Goal: Task Accomplishment & Management: Complete application form

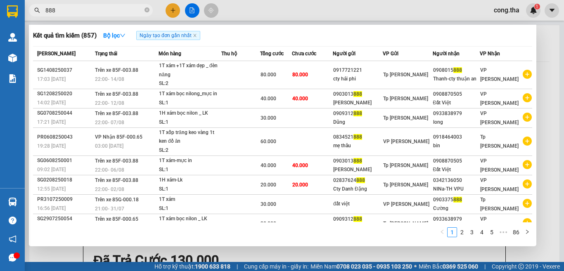
click at [27, 14] on div "888" at bounding box center [80, 10] width 161 height 12
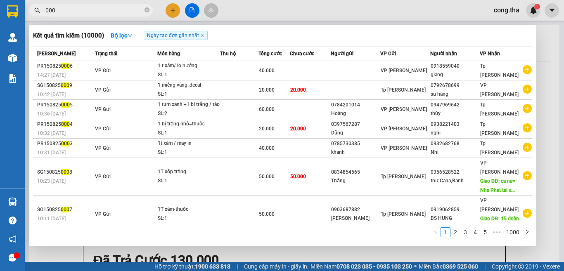
click at [45, 10] on input "000" at bounding box center [93, 10] width 97 height 9
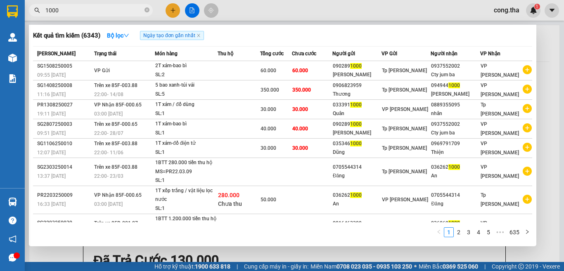
drag, startPoint x: 65, startPoint y: 11, endPoint x: 190, endPoint y: 32, distance: 126.4
click at [117, 17] on div "Kết quả tìm kiếm ( 6343 ) Bộ lọc Ngày tạo đơn gần nhất Mã ĐH Trạng thái Món hàn…" at bounding box center [80, 10] width 161 height 14
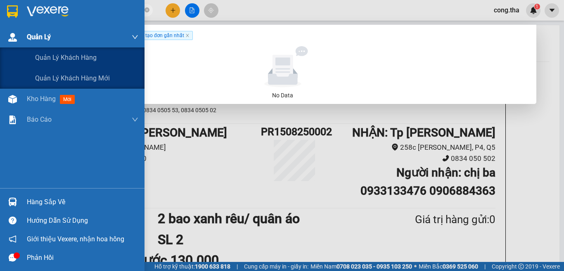
drag, startPoint x: 71, startPoint y: 11, endPoint x: 9, endPoint y: 33, distance: 65.0
click at [9, 33] on section "Kết quả tìm kiếm ( 0 ) Bộ lọc Ngày tạo đơn gần nhất No Data 1000447 cong.tha 1 …" at bounding box center [282, 135] width 564 height 271
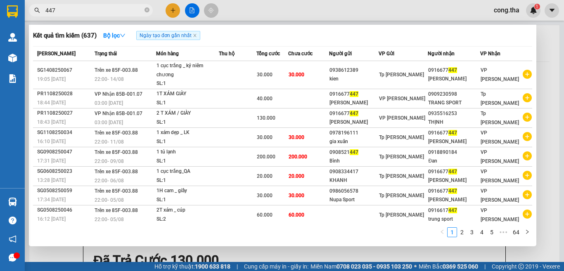
type input "447"
click at [173, 9] on div at bounding box center [282, 135] width 564 height 271
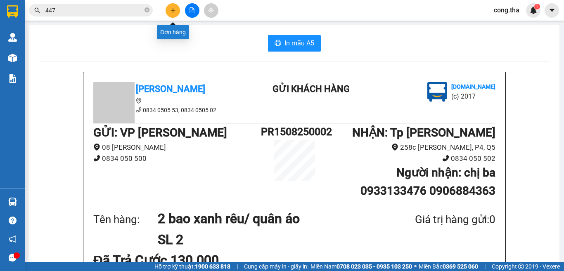
click at [173, 8] on icon "plus" at bounding box center [173, 10] width 0 height 5
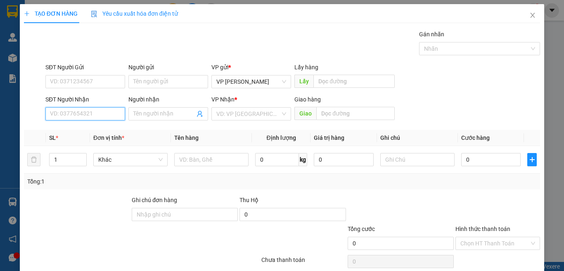
click at [69, 114] on input "SĐT Người Nhận" at bounding box center [85, 113] width 80 height 13
click at [64, 132] on div "0933455693 - Hằng" at bounding box center [84, 130] width 69 height 9
type input "0933455693"
type input "Hằng"
type input "0933455693"
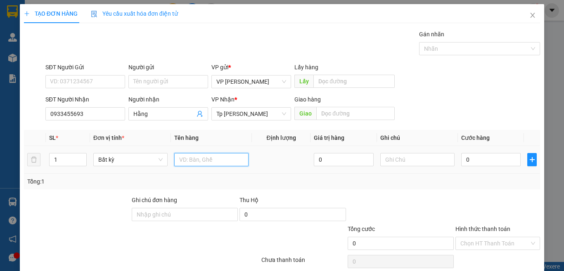
click at [202, 163] on input "text" at bounding box center [211, 159] width 74 height 13
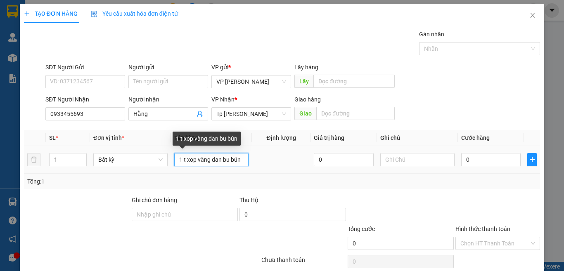
click at [224, 157] on input "1 t xop vàng dan bu bún" at bounding box center [211, 159] width 74 height 13
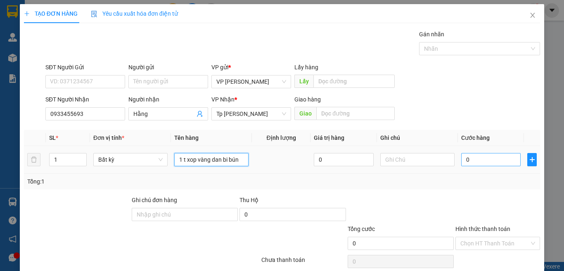
type input "1 t xop vàng dan bi bún"
click at [473, 163] on input "0" at bounding box center [490, 159] width 59 height 13
type input "4"
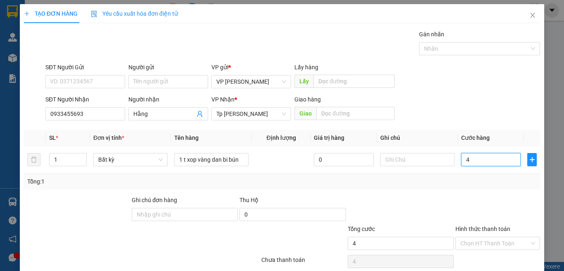
type input "40"
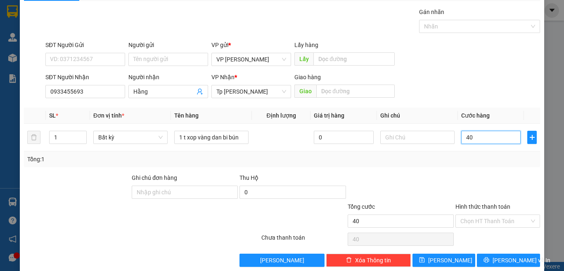
scroll to position [34, 0]
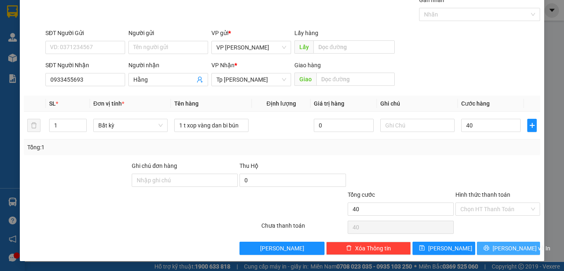
type input "40.000"
click at [497, 244] on span "[PERSON_NAME] và In" at bounding box center [521, 248] width 58 height 9
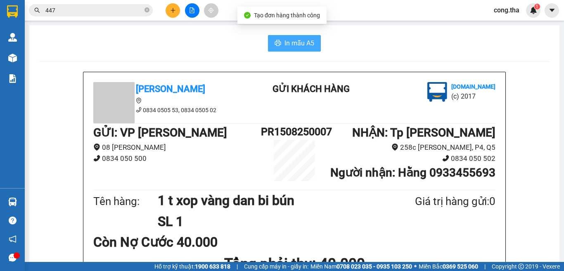
click at [293, 40] on span "In mẫu A5" at bounding box center [299, 43] width 30 height 10
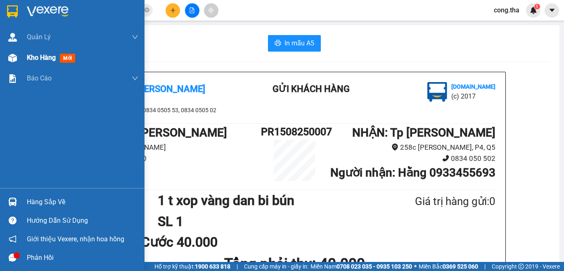
click at [65, 59] on span "mới" at bounding box center [67, 58] width 15 height 9
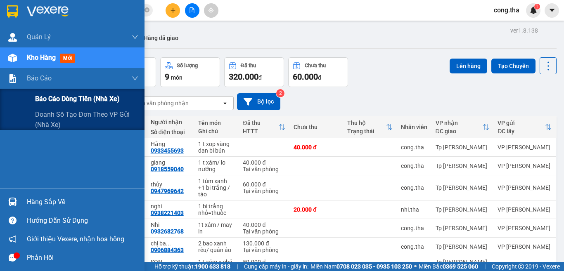
click at [56, 96] on span "Báo cáo dòng tiền (nhà xe)" at bounding box center [77, 99] width 85 height 10
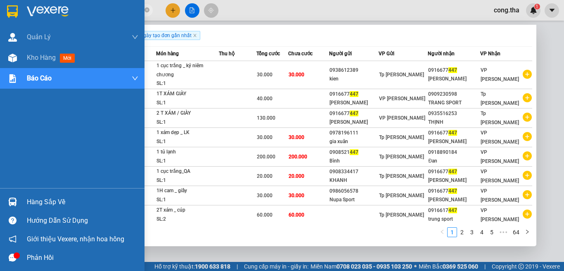
drag, startPoint x: 35, startPoint y: 19, endPoint x: 24, endPoint y: 24, distance: 12.0
click at [24, 24] on section "Kết quả tìm kiếm ( 637 ) Bộ lọc Ngày tạo đơn gần nhất Mã ĐH Trạng thái Món hàng…" at bounding box center [282, 135] width 564 height 271
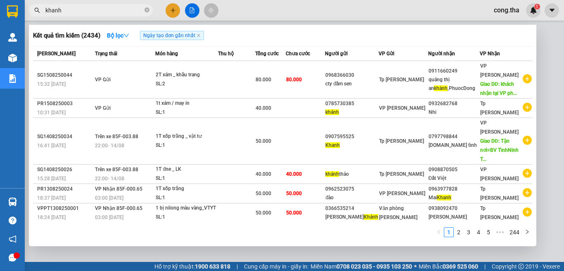
type input "khanh"
click at [172, 12] on div at bounding box center [282, 135] width 564 height 271
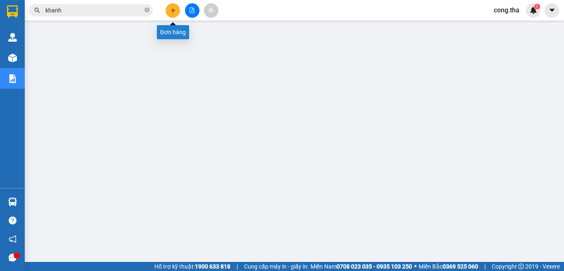
click at [171, 6] on button at bounding box center [173, 10] width 14 height 14
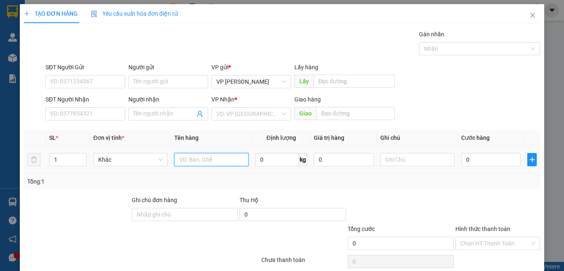
click at [196, 159] on input "text" at bounding box center [211, 159] width 74 height 13
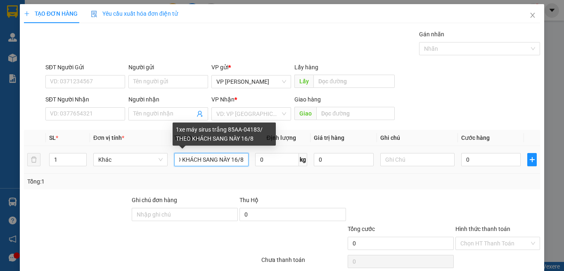
click at [218, 160] on input "1xe máy sirus trắng 85AA-04183/ THEO KHÁCH SANG NÀY 16/8" at bounding box center [211, 159] width 74 height 13
click at [239, 162] on input "1xe máy sirus trắng 85AA-04183/ THEO KHÁCH SANG NGÀY 16/8" at bounding box center [211, 159] width 74 height 13
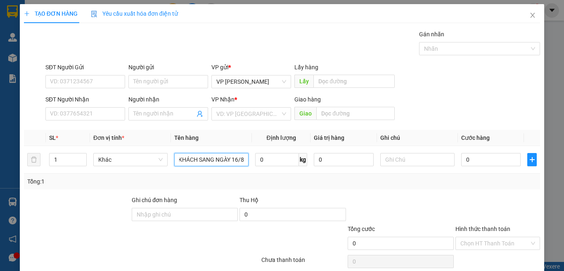
scroll to position [0, 106]
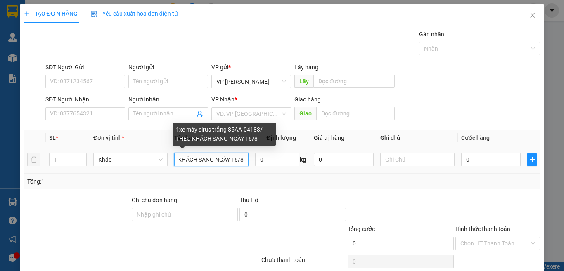
drag, startPoint x: 201, startPoint y: 159, endPoint x: 194, endPoint y: 161, distance: 6.4
click at [194, 161] on input "1xe máy sirus trắng 85AA-04183/ THEO KHÁCH SANG NGÀY 16/8" at bounding box center [211, 159] width 74 height 13
click at [201, 159] on input "1xe máy sirus trắng 85AA-04183/ THEO KHÁCH ÁNG NGÀY 16/8" at bounding box center [211, 159] width 74 height 13
click at [242, 156] on input "1xe máy sirus trắng 85AA-04183/ THEO KHÁCH SÁNG NGÀY 16/8" at bounding box center [211, 159] width 74 height 13
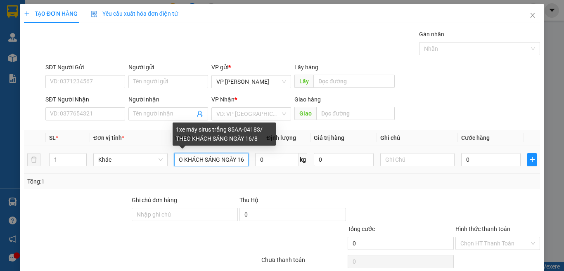
click at [236, 158] on input "1xe máy sirus trắng 85AA-04183/ THEO KHÁCH SÁNG NGÀY 16/8" at bounding box center [211, 159] width 74 height 13
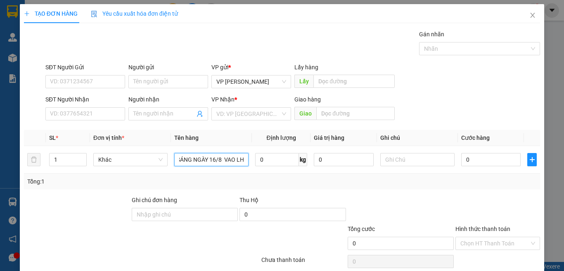
scroll to position [0, 130]
type input "1xe máy sirus trắng 85AA-04183/ THEO KHÁCH SÁNG NGÀY 16/8 VAO LHP"
click at [71, 109] on input "SĐT Người Nhận" at bounding box center [85, 113] width 80 height 13
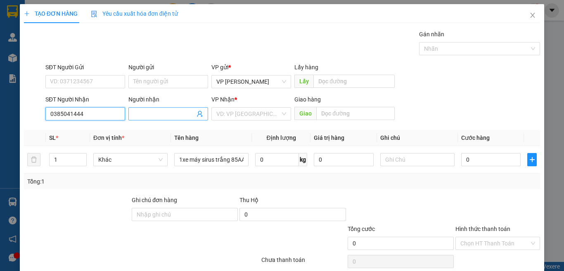
type input "0385041444"
click at [149, 112] on input "Người nhận" at bounding box center [164, 113] width 62 height 9
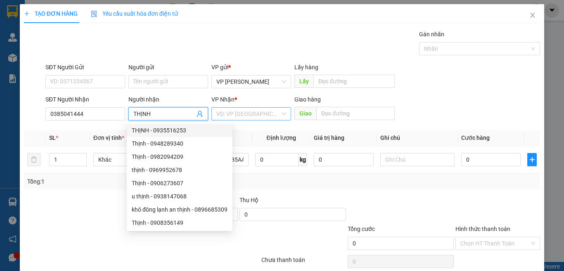
type input "THỊNH"
click at [255, 108] on input "search" at bounding box center [248, 114] width 64 height 12
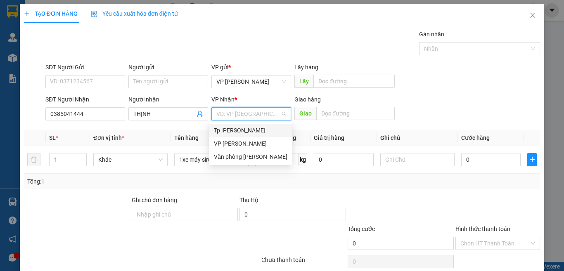
click at [251, 132] on div "Tp [PERSON_NAME]" at bounding box center [250, 130] width 73 height 9
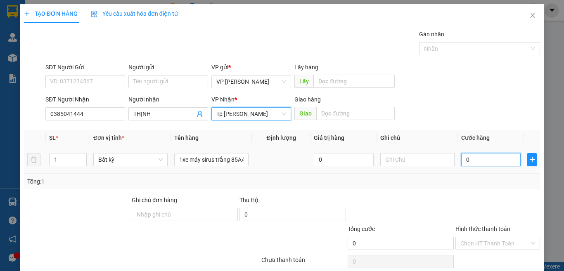
drag, startPoint x: 492, startPoint y: 162, endPoint x: 496, endPoint y: 155, distance: 7.6
click at [493, 161] on input "0" at bounding box center [490, 159] width 59 height 13
type input "2"
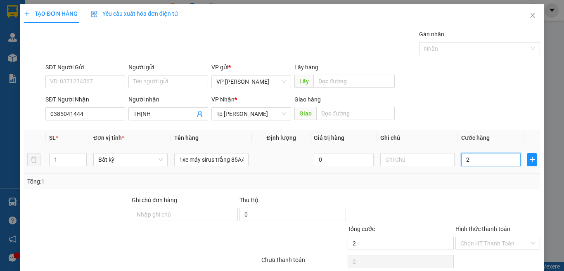
type input "25"
type input "250"
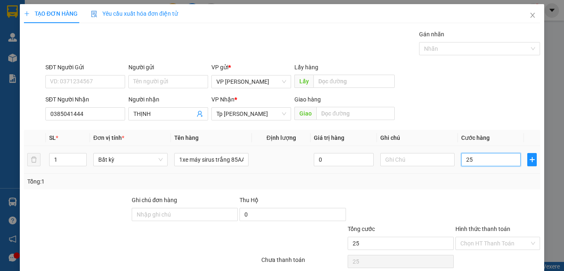
type input "250"
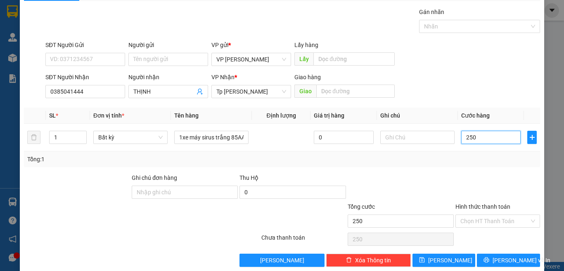
scroll to position [34, 0]
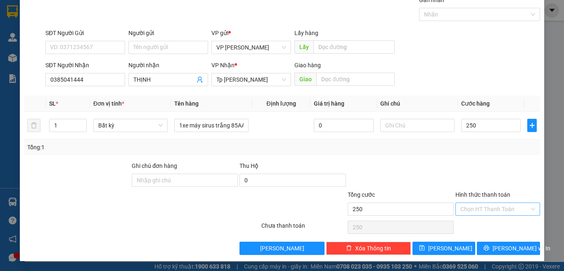
type input "250.000"
click at [486, 211] on input "Hình thức thanh toán" at bounding box center [494, 209] width 69 height 12
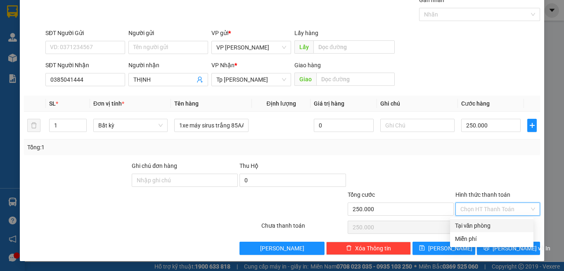
click at [479, 227] on div "Tại văn phòng" at bounding box center [491, 225] width 73 height 9
type input "0"
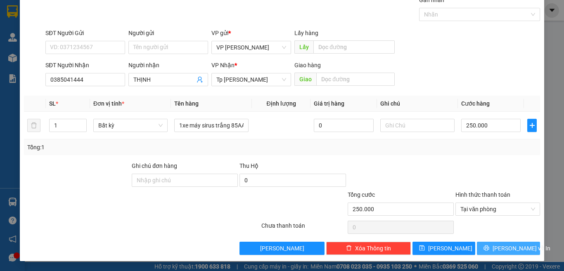
click at [497, 250] on span "[PERSON_NAME] và In" at bounding box center [521, 248] width 58 height 9
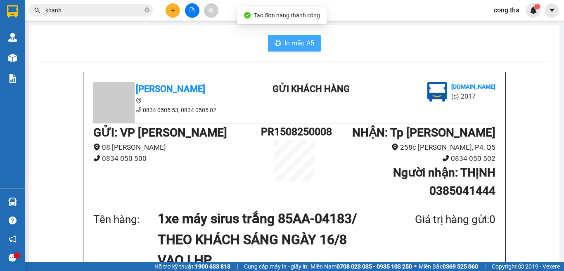
click at [284, 39] on span "In mẫu A5" at bounding box center [299, 43] width 30 height 10
click at [501, 9] on span "cong.tha" at bounding box center [506, 10] width 39 height 10
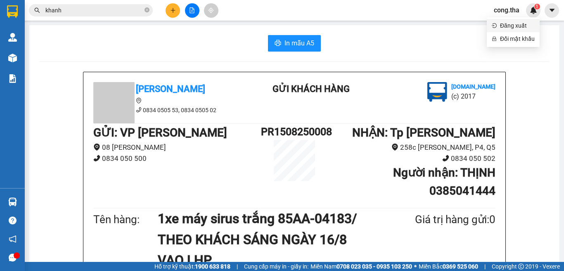
click at [499, 25] on li "Đăng xuất" at bounding box center [513, 25] width 53 height 13
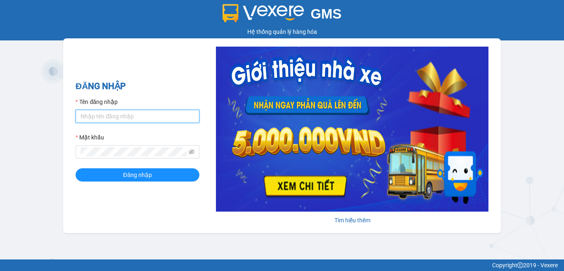
click at [104, 119] on input "Tên đăng nhập" at bounding box center [138, 116] width 124 height 13
type input "phuong.tha"
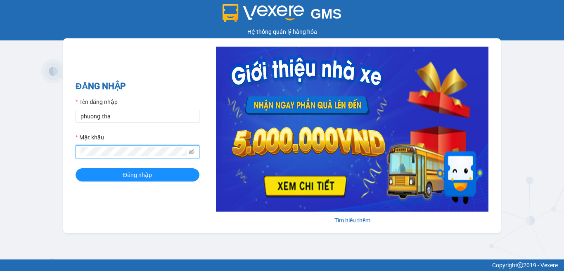
click at [76, 168] on button "Đăng nhập" at bounding box center [138, 174] width 124 height 13
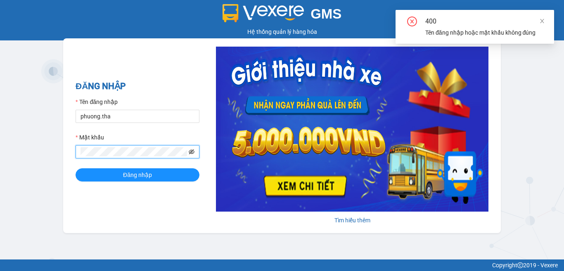
click at [193, 151] on icon "eye-invisible" at bounding box center [192, 152] width 6 height 6
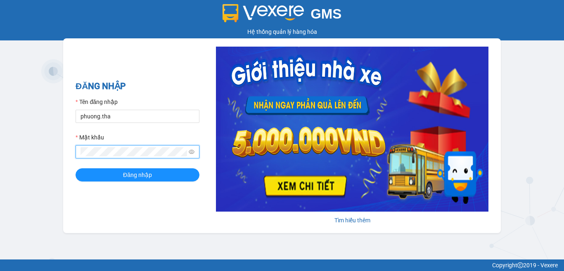
click at [79, 155] on span at bounding box center [138, 151] width 124 height 13
click at [111, 180] on button "Đăng nhập" at bounding box center [138, 174] width 124 height 13
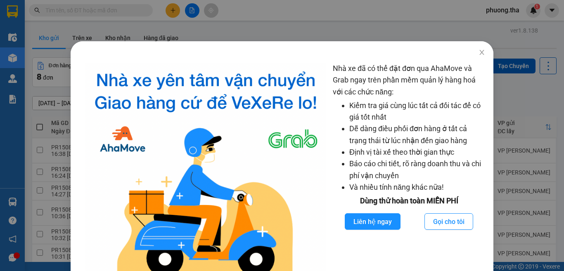
click at [89, 9] on div "Nhà xe đã có thể đặt đơn qua AhaMove và Grab ngay trên phần mềm quản lý hàng ho…" at bounding box center [282, 135] width 564 height 271
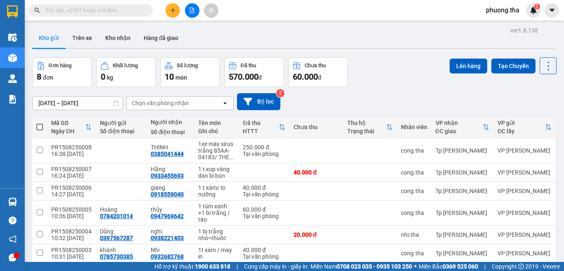
click at [123, 13] on input "text" at bounding box center [93, 10] width 97 height 9
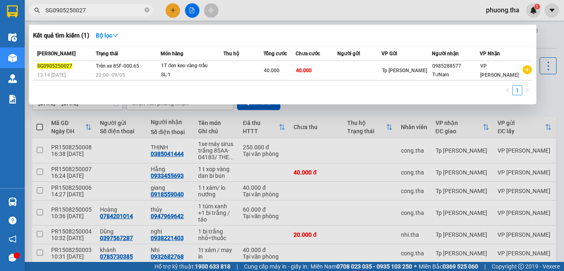
click at [64, 11] on input "SG0905250027" at bounding box center [93, 10] width 97 height 9
type input "SG0908250027"
click at [169, 7] on div at bounding box center [282, 135] width 564 height 271
click at [169, 7] on button at bounding box center [173, 10] width 14 height 14
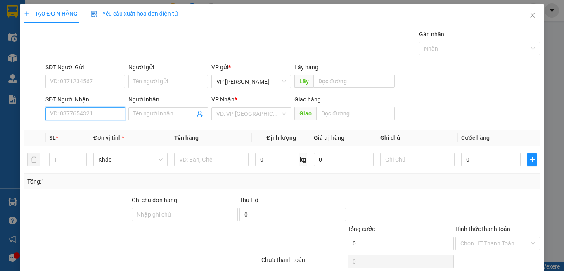
click at [113, 117] on input "SĐT Người Nhận" at bounding box center [85, 113] width 80 height 13
click at [113, 117] on input "830" at bounding box center [85, 113] width 80 height 13
click at [108, 135] on div "0932670830 - đông" at bounding box center [84, 130] width 78 height 13
type input "0932670830"
type input "đông"
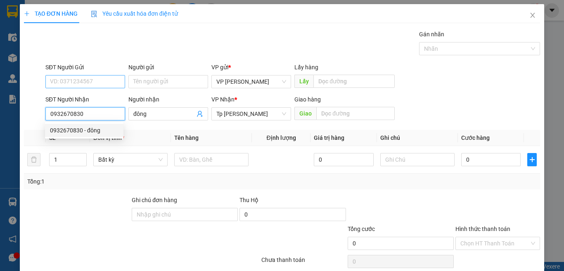
type input "0932670830"
click at [91, 86] on input "SĐT Người Gửi" at bounding box center [85, 81] width 80 height 13
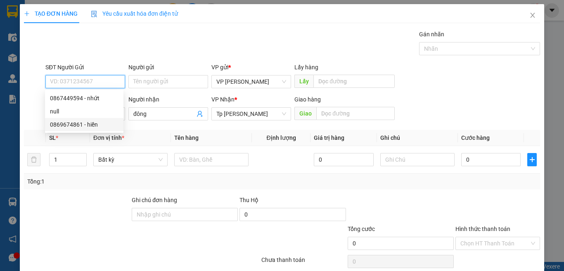
click at [93, 126] on div "0869674861 - hiền" at bounding box center [84, 124] width 69 height 9
type input "0869674861"
type input "hiền"
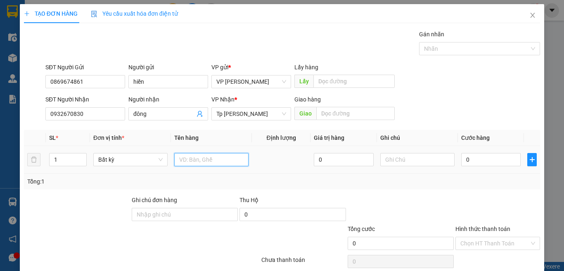
click at [188, 154] on input "text" at bounding box center [211, 159] width 74 height 13
type input "1 túm xanh"
click at [469, 156] on input "0" at bounding box center [490, 159] width 59 height 13
type input "5"
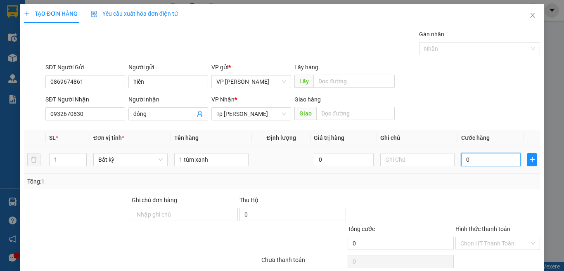
type input "5"
type input "50"
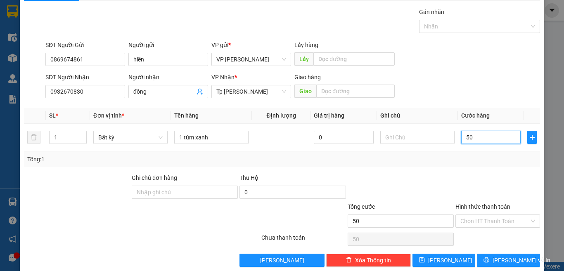
scroll to position [34, 0]
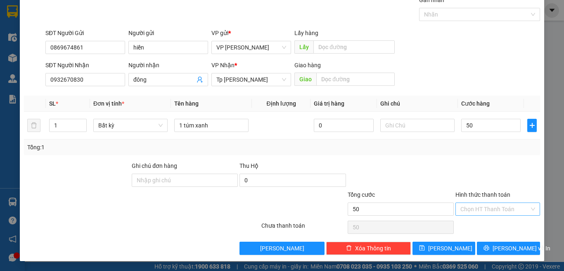
type input "50.000"
click at [492, 208] on input "Hình thức thanh toán" at bounding box center [494, 209] width 69 height 12
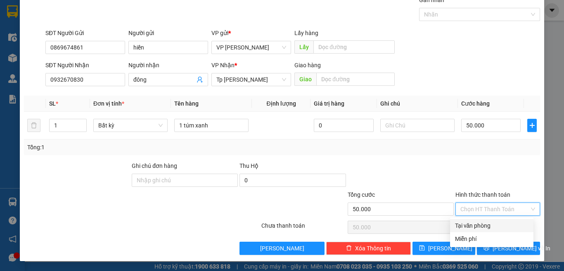
drag, startPoint x: 492, startPoint y: 228, endPoint x: 490, endPoint y: 238, distance: 10.3
click at [491, 228] on div "Tại văn phòng" at bounding box center [491, 225] width 73 height 9
type input "0"
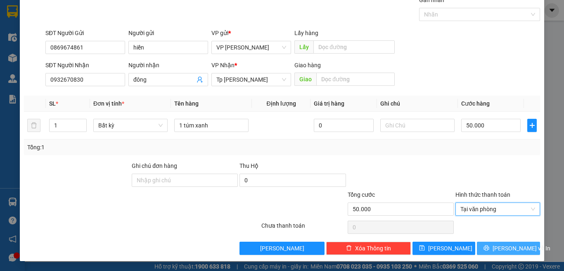
click at [490, 242] on button "[PERSON_NAME] và In" at bounding box center [508, 248] width 63 height 13
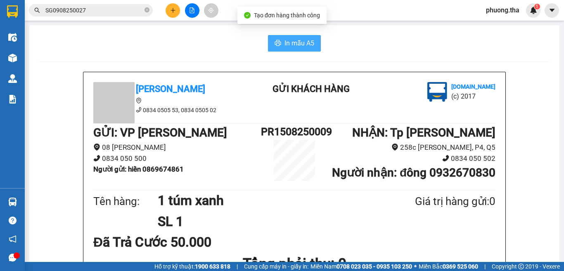
click at [291, 40] on span "In mẫu A5" at bounding box center [299, 43] width 30 height 10
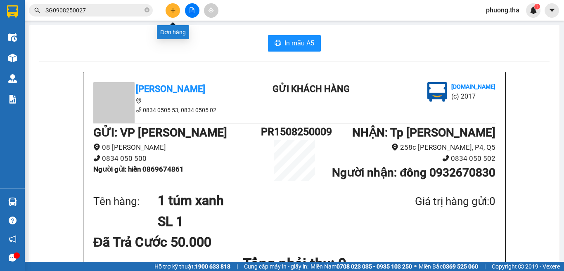
click at [174, 9] on icon "plus" at bounding box center [173, 10] width 6 height 6
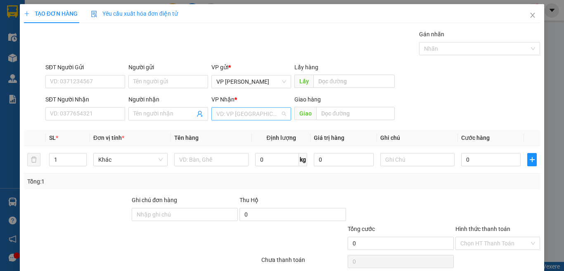
click at [224, 109] on input "search" at bounding box center [248, 114] width 64 height 12
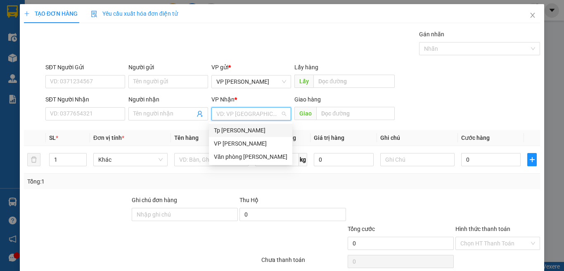
click at [233, 131] on div "Tp [PERSON_NAME]" at bounding box center [250, 130] width 73 height 9
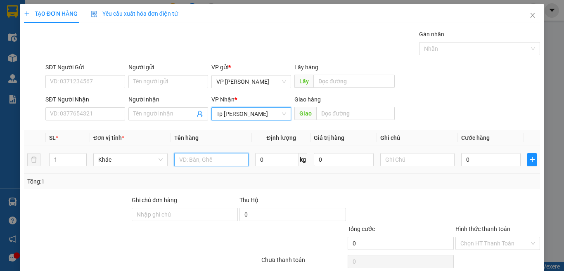
click at [199, 160] on input "text" at bounding box center [211, 159] width 74 height 13
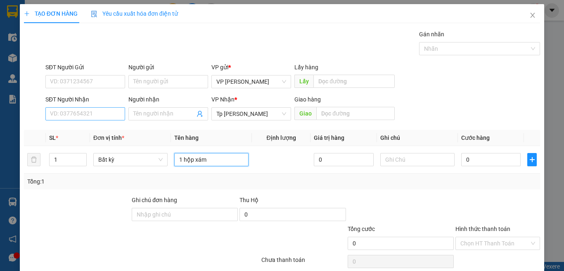
type input "1 hộp xám"
click at [103, 115] on input "SĐT Người Nhận" at bounding box center [85, 113] width 80 height 13
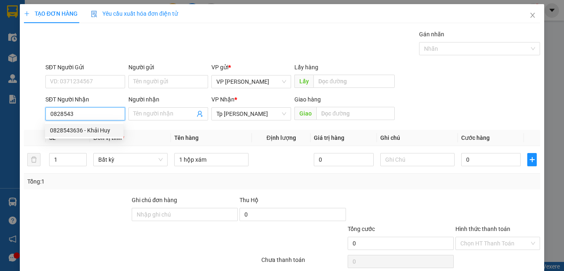
click at [110, 126] on div "0828543636 - Khải Huy" at bounding box center [84, 130] width 69 height 9
type input "0828543636"
type input "Khải Huy"
type input "0828543636"
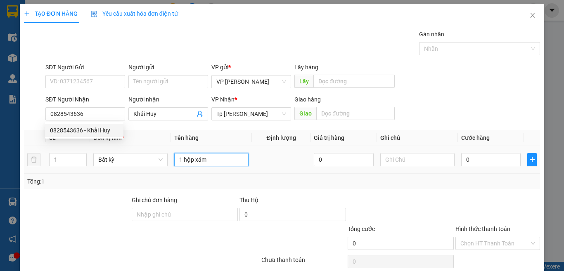
click at [211, 155] on input "1 hộp xám" at bounding box center [211, 159] width 74 height 13
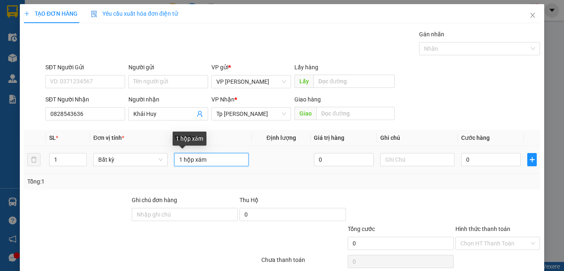
click at [218, 155] on input "1 hộp xám" at bounding box center [211, 159] width 74 height 13
type input "1 hộp xám / hộp mực"
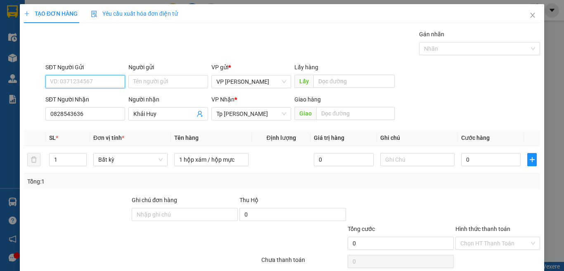
click at [109, 78] on input "SĐT Người Gửi" at bounding box center [85, 81] width 80 height 13
click at [101, 97] on div "0792006069 - king hùng" at bounding box center [84, 98] width 69 height 9
type input "0792006069"
type input "king hùng"
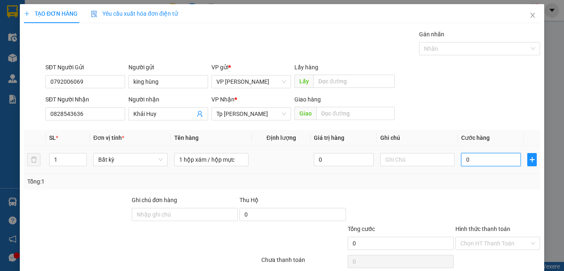
click at [482, 154] on input "0" at bounding box center [490, 159] width 59 height 13
type input "3"
type input "0"
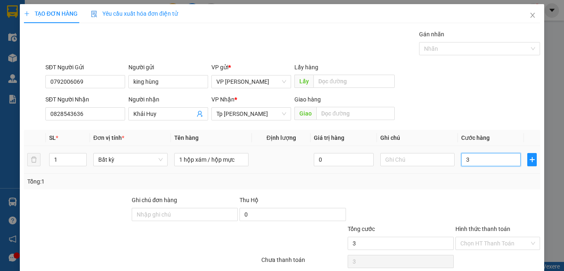
type input "0"
type input "012"
type input "12"
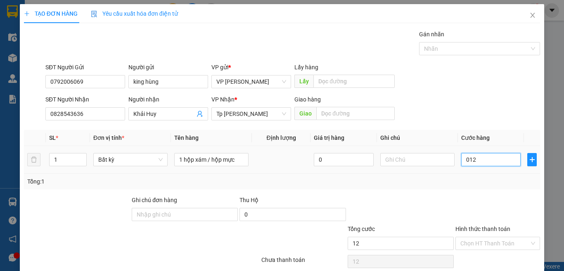
type input "01"
type input "1"
type input "0"
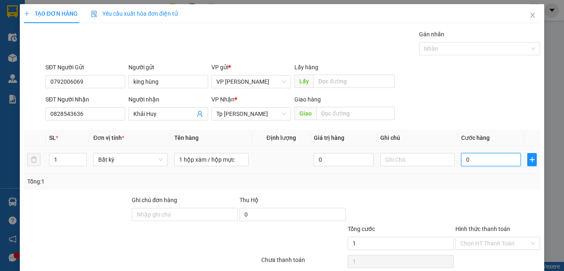
type input "0"
type input "02"
type input "2"
type input "020"
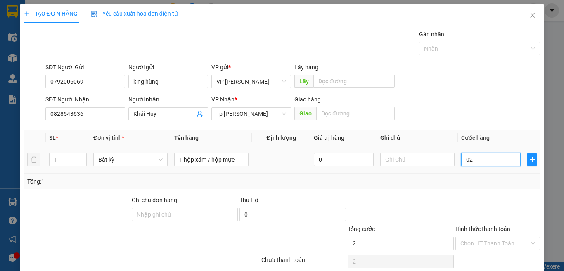
type input "20"
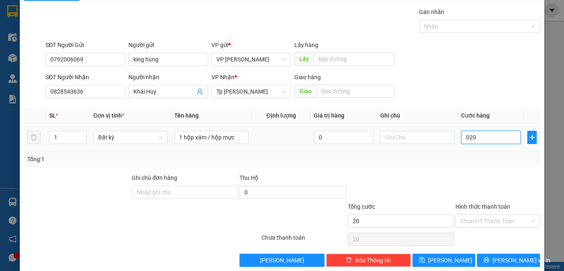
scroll to position [34, 0]
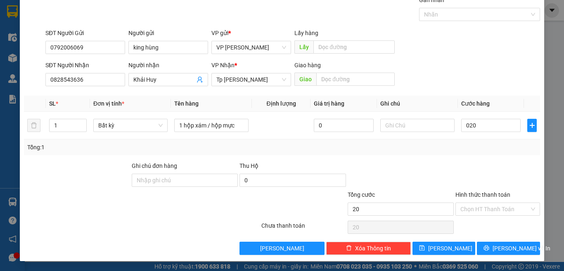
type input "20.000"
click at [494, 241] on div "Transit Pickup Surcharge Ids Transit Deliver Surcharge Ids Transit Deliver Surc…" at bounding box center [282, 125] width 516 height 260
click at [489, 248] on icon "printer" at bounding box center [486, 248] width 6 height 6
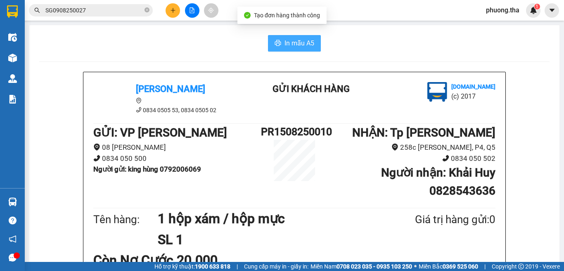
click at [287, 43] on span "In mẫu A5" at bounding box center [299, 43] width 30 height 10
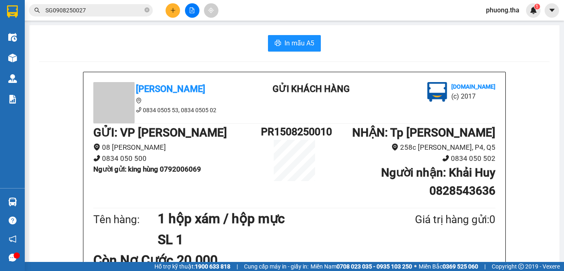
click at [173, 13] on icon "plus" at bounding box center [173, 10] width 6 height 6
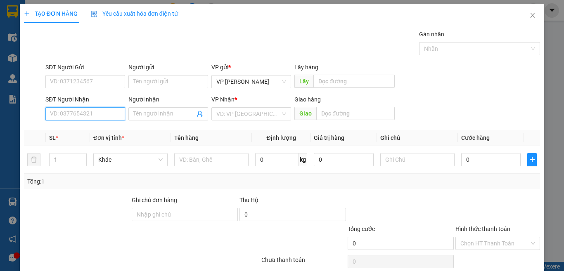
click at [105, 114] on input "SĐT Người Nhận" at bounding box center [85, 113] width 80 height 13
click at [111, 117] on input "133" at bounding box center [85, 113] width 80 height 13
click at [88, 135] on div "0916974133 - đức em" at bounding box center [84, 130] width 78 height 13
type input "0916974133"
type input "đức em"
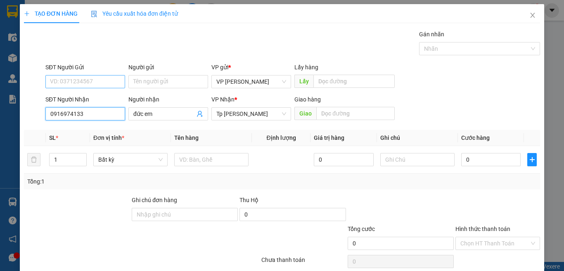
type input "0916974133"
click at [122, 88] on input "SĐT Người Gửi" at bounding box center [85, 81] width 80 height 13
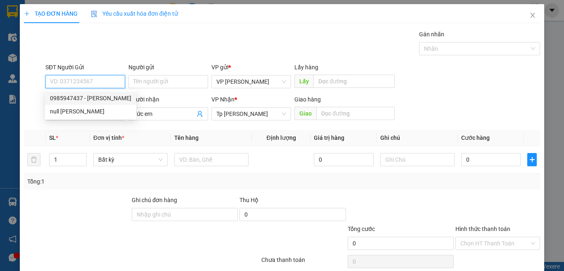
click at [105, 95] on div "0985947437 - HỒNG VÂN" at bounding box center [90, 98] width 81 height 9
type input "0985947437"
type input "HỒNG VÂN"
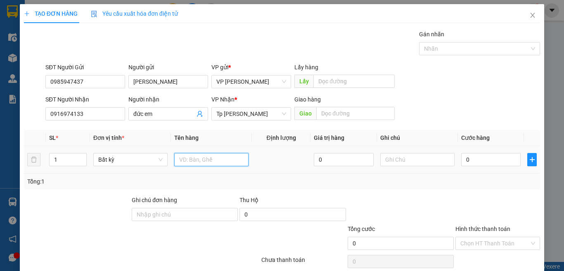
drag, startPoint x: 187, startPoint y: 159, endPoint x: 213, endPoint y: 149, distance: 28.5
click at [208, 152] on div at bounding box center [211, 159] width 74 height 17
type input "2 bao xanh"
type input "2"
click at [80, 155] on span "up" at bounding box center [82, 157] width 5 height 5
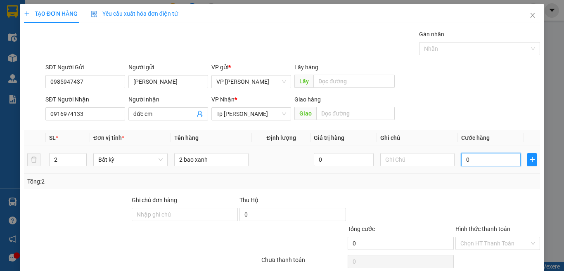
click at [485, 159] on input "0" at bounding box center [490, 159] width 59 height 13
type input "200"
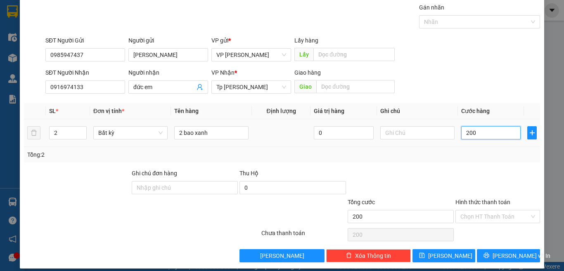
scroll to position [34, 0]
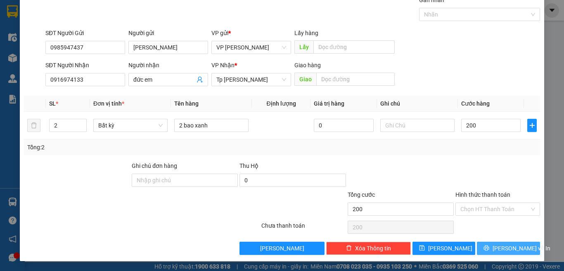
type input "200.000"
drag, startPoint x: 493, startPoint y: 252, endPoint x: 480, endPoint y: 253, distance: 12.4
click at [492, 252] on button "[PERSON_NAME] và In" at bounding box center [508, 248] width 63 height 13
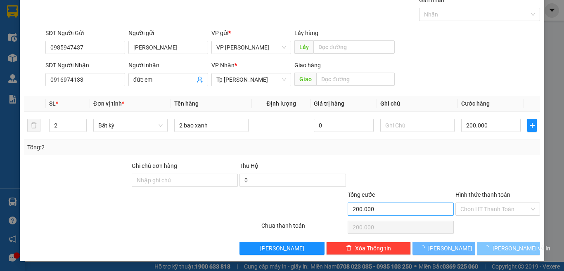
scroll to position [12, 0]
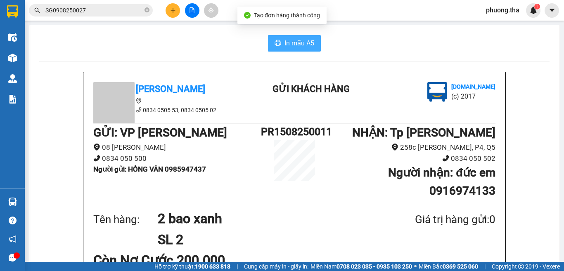
click at [290, 44] on span "In mẫu A5" at bounding box center [299, 43] width 30 height 10
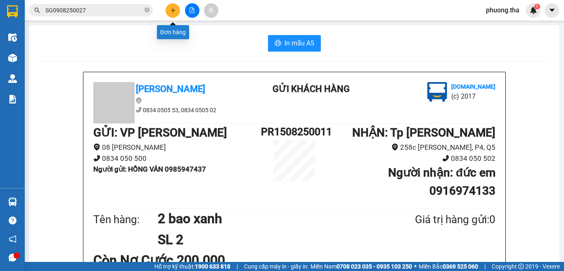
click at [166, 9] on button at bounding box center [173, 10] width 14 height 14
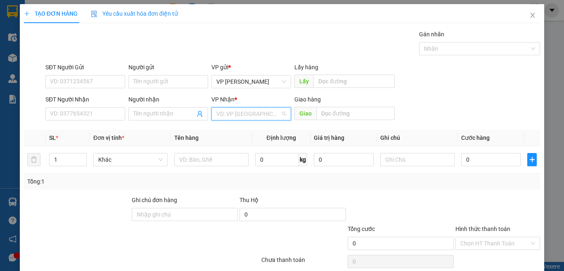
click at [229, 118] on input "search" at bounding box center [248, 114] width 64 height 12
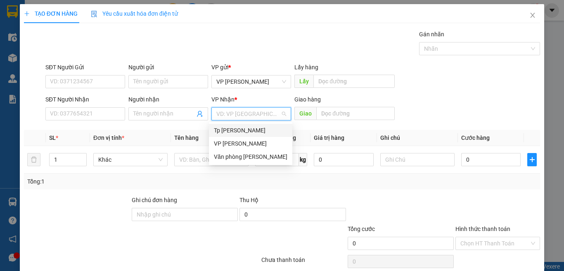
click at [229, 133] on div "Tp [PERSON_NAME]" at bounding box center [250, 130] width 73 height 9
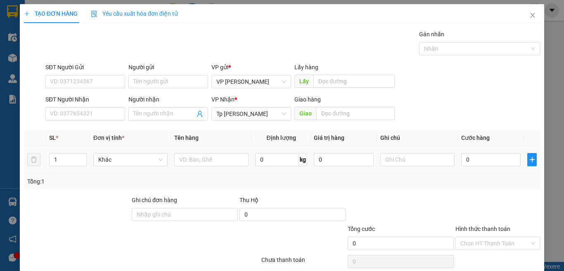
click at [199, 153] on div at bounding box center [211, 159] width 74 height 17
click at [196, 158] on input "text" at bounding box center [211, 159] width 74 height 13
type input "1 túi xanh lá"
click at [99, 80] on input "SĐT Người Gửi" at bounding box center [85, 81] width 80 height 13
type input "0981490989"
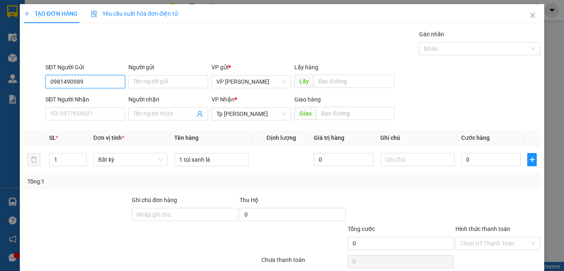
click at [97, 81] on input "0981490989" at bounding box center [85, 81] width 80 height 13
click at [102, 77] on input "0981490989" at bounding box center [85, 81] width 80 height 13
click at [102, 96] on div "0981490989 - HOA" at bounding box center [84, 98] width 69 height 9
type input "HOA"
type input "0981490989"
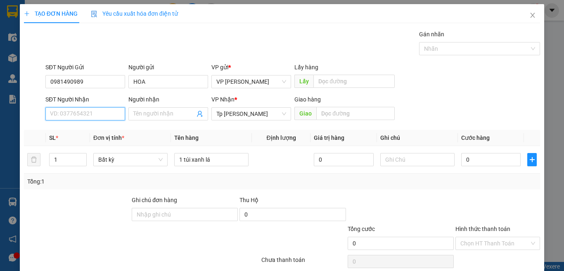
click at [104, 116] on input "SĐT Người Nhận" at bounding box center [85, 113] width 80 height 13
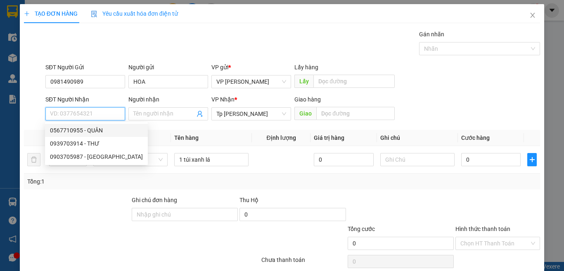
click at [100, 132] on div "0567710955 - QUÂN" at bounding box center [96, 130] width 93 height 9
type input "0567710955"
type input "QUÂN"
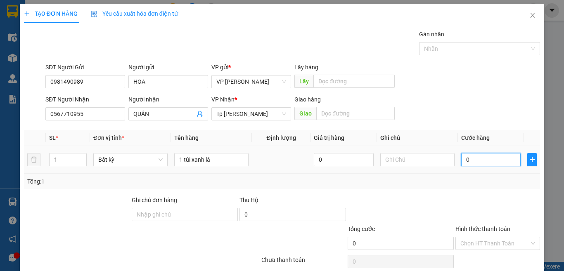
type input "3"
type input "30"
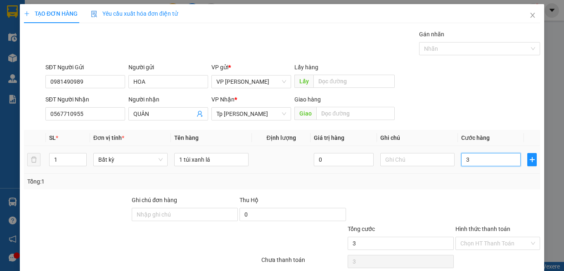
type input "30"
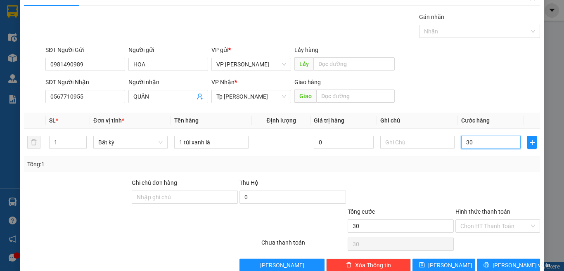
scroll to position [34, 0]
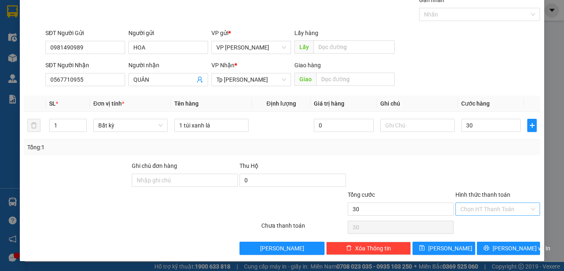
type input "30.000"
drag, startPoint x: 491, startPoint y: 207, endPoint x: 485, endPoint y: 216, distance: 11.1
click at [491, 208] on input "Hình thức thanh toán" at bounding box center [494, 209] width 69 height 12
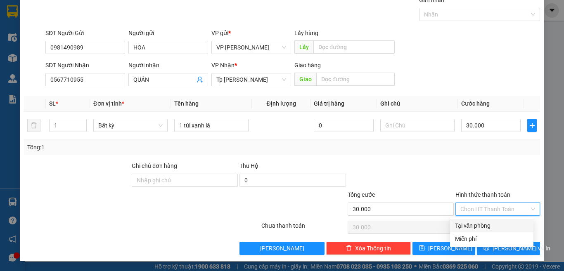
click at [480, 223] on div "Tại văn phòng" at bounding box center [491, 225] width 73 height 9
type input "0"
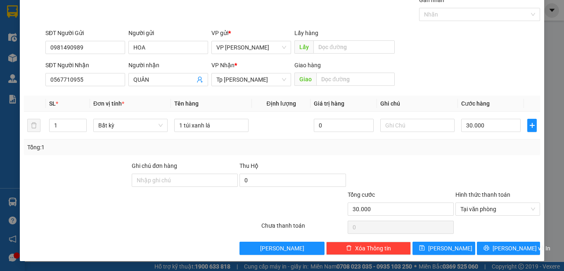
click at [438, 161] on div at bounding box center [401, 175] width 108 height 29
click at [499, 248] on span "[PERSON_NAME] và In" at bounding box center [521, 248] width 58 height 9
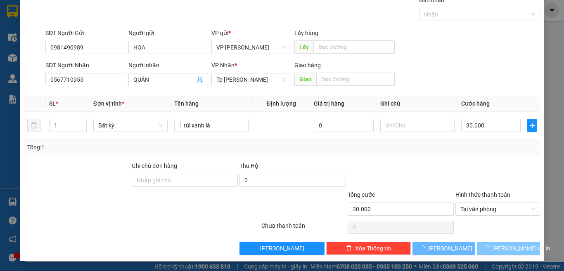
scroll to position [12, 0]
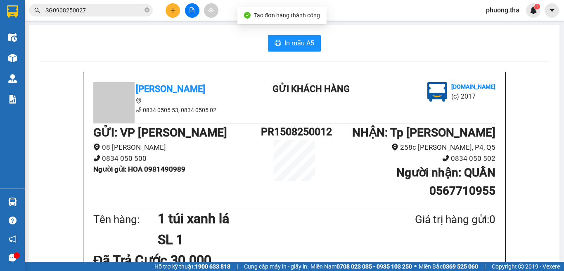
click at [284, 47] on span "In mẫu A5" at bounding box center [299, 43] width 30 height 10
click at [170, 9] on icon "plus" at bounding box center [173, 10] width 6 height 6
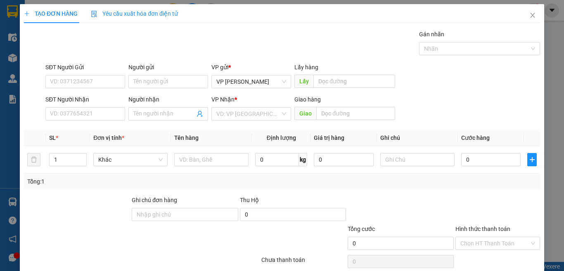
click at [170, 9] on div "Yêu cầu xuất hóa đơn điện tử" at bounding box center [134, 13] width 87 height 19
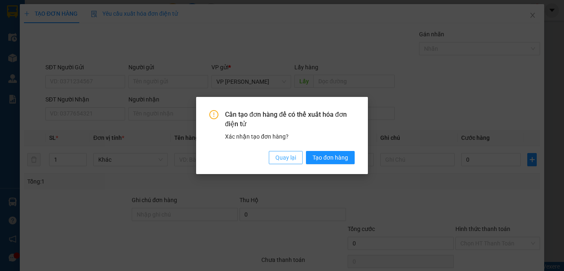
click at [278, 154] on span "Quay lại" at bounding box center [285, 157] width 21 height 9
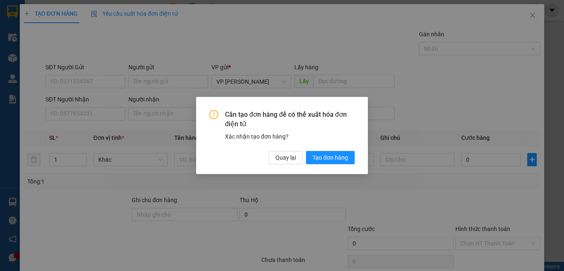
click at [101, 109] on div "Cần tạo đơn hàng để có thể xuất hóa đơn điện tử Xác nhận tạo đơn hàng? Quay lại…" at bounding box center [282, 135] width 564 height 271
click at [279, 158] on span "Quay lại" at bounding box center [285, 157] width 21 height 9
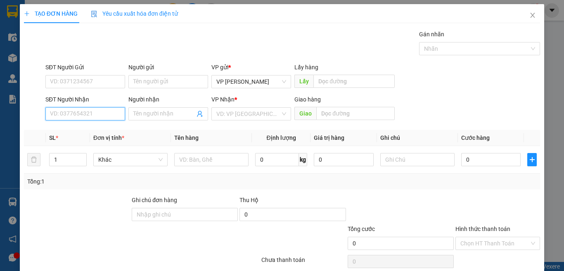
click at [102, 111] on input "SĐT Người Nhận" at bounding box center [85, 113] width 80 height 13
type input "0918487485"
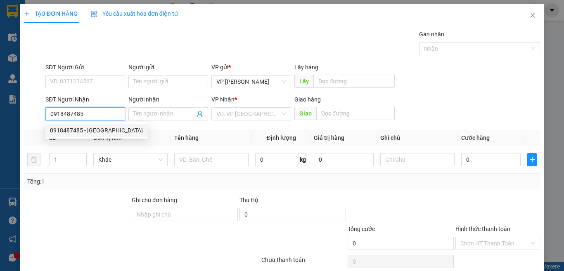
click at [104, 132] on div "0918487485 - KHÁNH HÒA" at bounding box center [96, 130] width 93 height 9
type input "KHÁNH HÒA"
type input "0918487485"
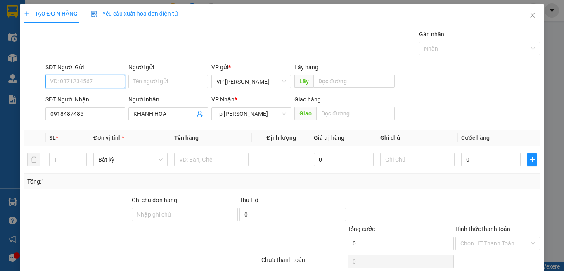
click at [105, 84] on input "SĐT Người Gửi" at bounding box center [85, 81] width 80 height 13
type input "0565773660"
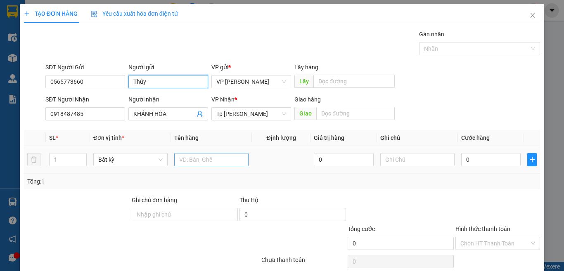
type input "Thủy"
click at [195, 158] on body "Kết quả tìm kiếm ( 1 ) Bộ lọc Mã ĐH Trạng thái Món hàng Thu hộ Tổng cước Chưa c…" at bounding box center [282, 135] width 564 height 271
type input "1 bi trắng / cafe"
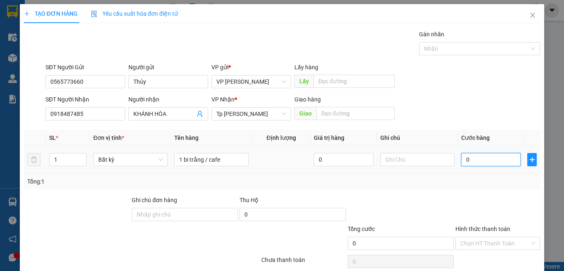
click at [467, 161] on input "0" at bounding box center [490, 159] width 59 height 13
type input "2"
type input "20"
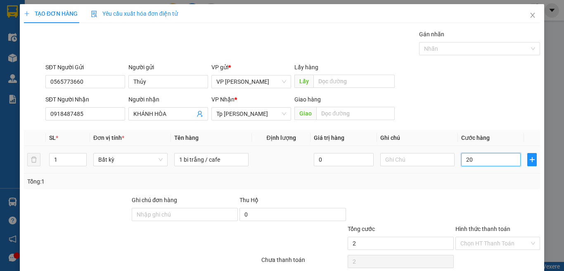
type input "20"
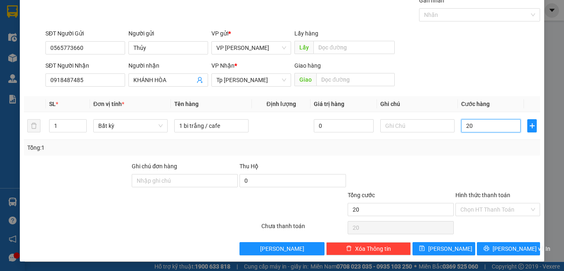
scroll to position [34, 0]
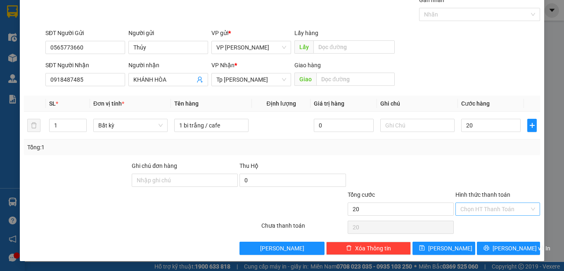
type input "20.000"
click at [471, 205] on input "Hình thức thanh toán" at bounding box center [494, 209] width 69 height 12
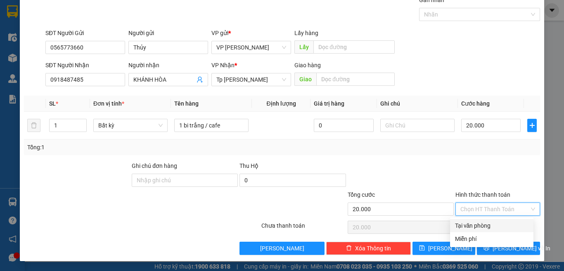
click at [478, 222] on div "Tại văn phòng" at bounding box center [491, 225] width 73 height 9
type input "0"
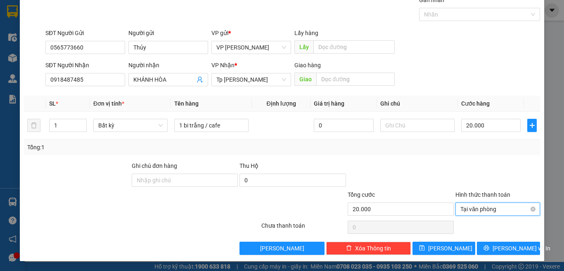
click at [527, 206] on span "Tại văn phòng" at bounding box center [497, 209] width 75 height 12
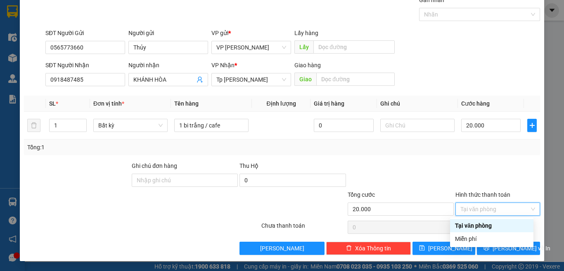
click at [471, 174] on div at bounding box center [497, 175] width 86 height 29
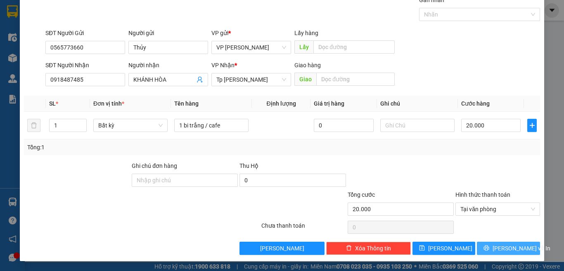
click at [499, 245] on span "[PERSON_NAME] và In" at bounding box center [521, 248] width 58 height 9
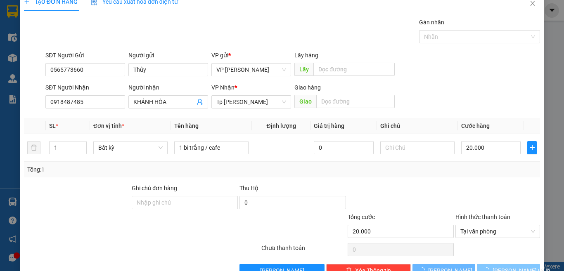
scroll to position [0, 0]
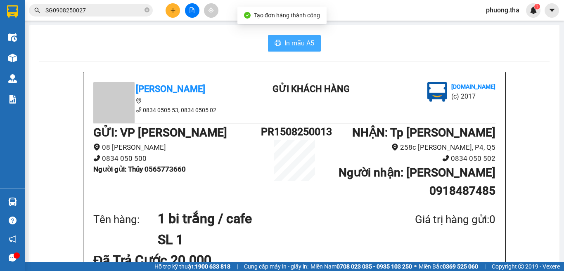
click at [293, 45] on span "In mẫu A5" at bounding box center [299, 43] width 30 height 10
click at [180, 7] on div at bounding box center [192, 10] width 62 height 14
click at [173, 10] on icon "plus" at bounding box center [172, 10] width 5 height 0
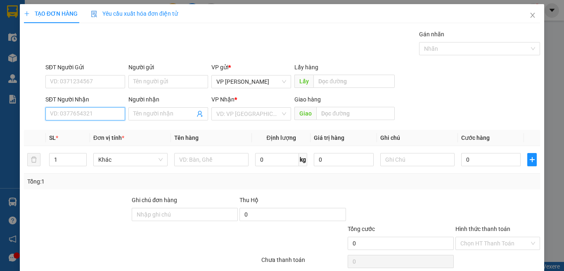
click at [101, 116] on input "SĐT Người Nhận" at bounding box center [85, 113] width 80 height 13
click at [112, 80] on input "SĐT Người Gửi" at bounding box center [85, 81] width 80 height 13
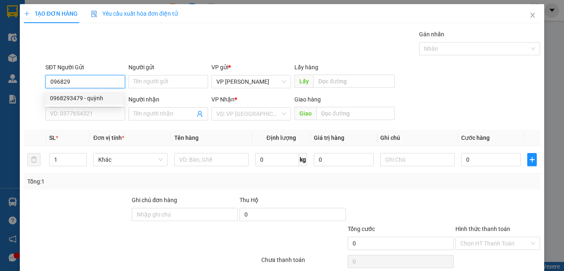
click at [99, 97] on div "0968293479 - quỳnh" at bounding box center [84, 98] width 69 height 9
type input "0968293479"
type input "quỳnh"
type input "0906828471"
type input "HIỀN"
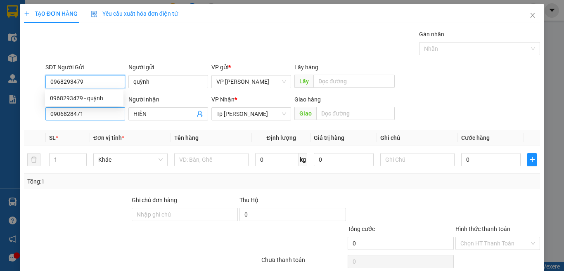
type input "0968293479"
click at [98, 108] on input "0906828471" at bounding box center [85, 113] width 80 height 13
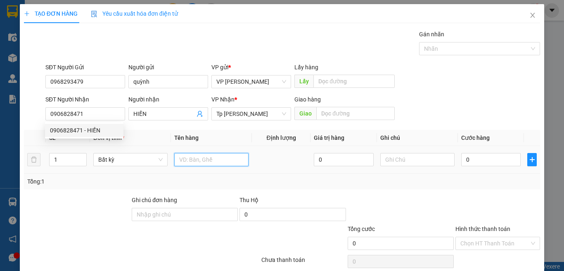
click at [190, 158] on input "text" at bounding box center [211, 159] width 74 height 13
type input "1T xám táo"
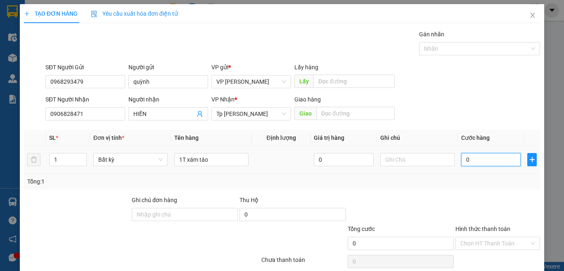
click at [465, 162] on input "0" at bounding box center [490, 159] width 59 height 13
type input "3"
type input "30"
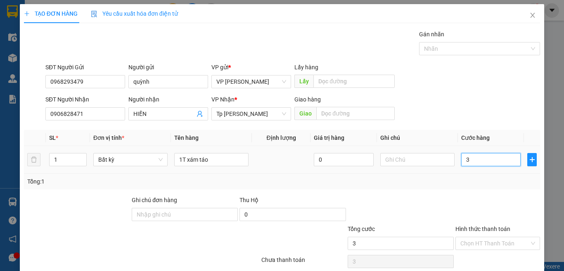
type input "30"
type input "30.000"
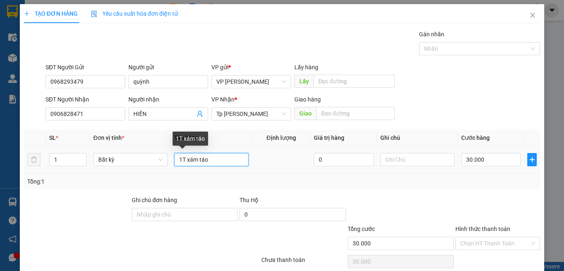
click at [220, 164] on input "1T xám táo" at bounding box center [211, 159] width 74 height 13
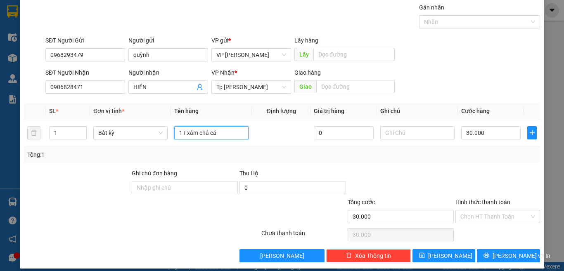
scroll to position [34, 0]
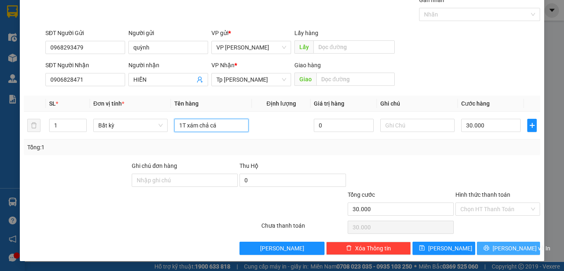
type input "1T xám chả cá"
click at [481, 254] on button "[PERSON_NAME] và In" at bounding box center [508, 248] width 63 height 13
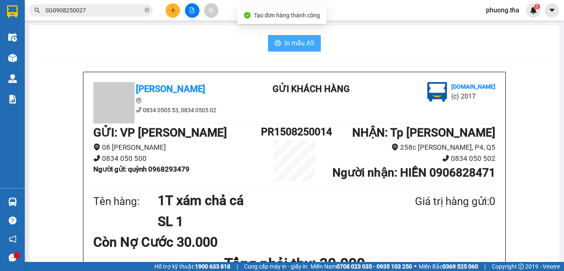
click at [286, 49] on button "In mẫu A5" at bounding box center [294, 43] width 53 height 17
click at [170, 11] on icon "plus" at bounding box center [173, 10] width 6 height 6
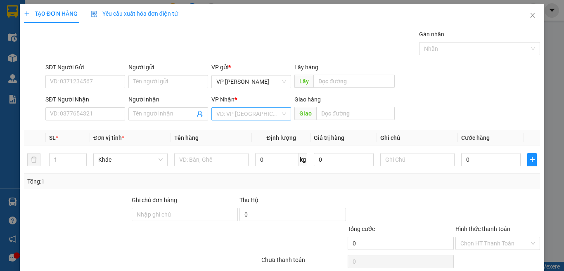
click at [224, 111] on input "search" at bounding box center [248, 114] width 64 height 12
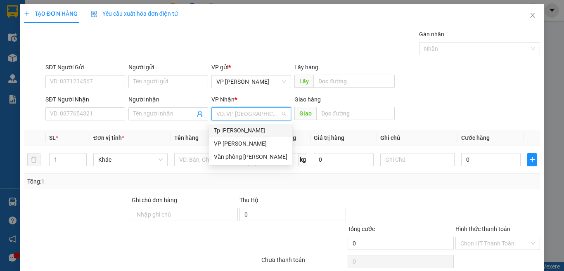
drag, startPoint x: 225, startPoint y: 129, endPoint x: 215, endPoint y: 140, distance: 14.6
click at [224, 130] on div "Tp [PERSON_NAME]" at bounding box center [250, 130] width 73 height 9
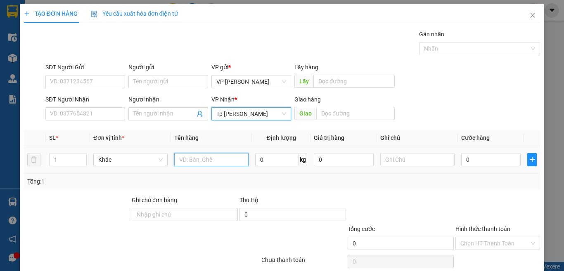
click at [193, 158] on input "text" at bounding box center [211, 159] width 74 height 13
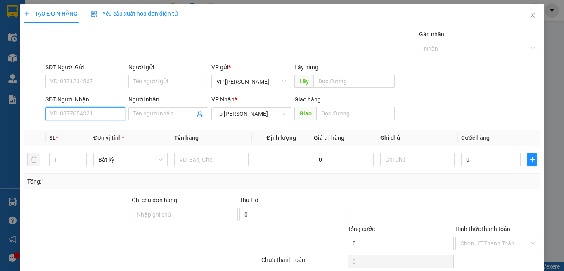
click at [109, 114] on input "SĐT Người Nhận" at bounding box center [85, 113] width 80 height 13
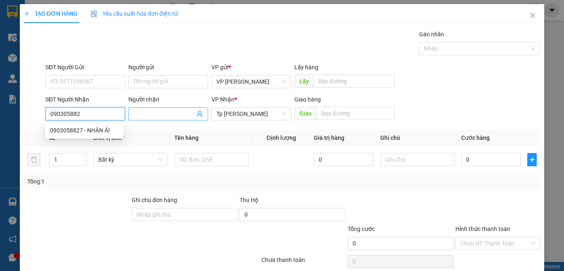
type input "0903058827"
drag, startPoint x: 87, startPoint y: 129, endPoint x: 175, endPoint y: 157, distance: 92.7
click at [87, 129] on div "0903058827 - NHÂN ÁI" at bounding box center [84, 130] width 69 height 9
type input "NHÂN ÁI"
type input "0903058827"
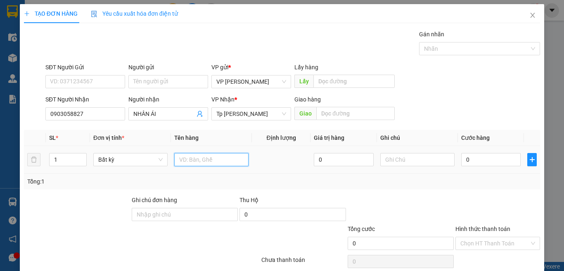
click at [185, 156] on input "text" at bounding box center [211, 159] width 74 height 13
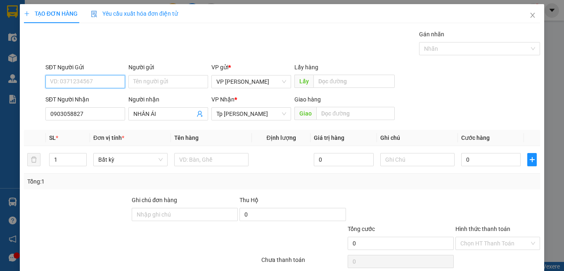
click at [89, 75] on input "SĐT Người Gửi" at bounding box center [85, 81] width 80 height 13
type input "0978557779"
click at [96, 100] on div "0978557779 - NHẬT ANH" at bounding box center [96, 98] width 93 height 9
type input "NHẬT ANH"
type input "0978557779"
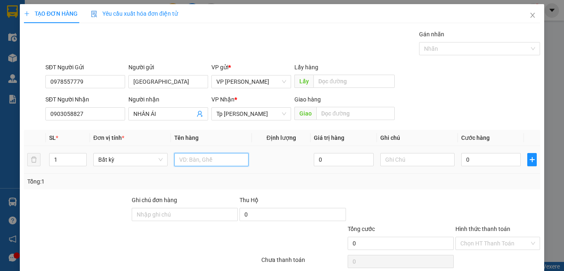
click at [191, 157] on input "text" at bounding box center [211, 159] width 74 height 13
type input "1T xốp vàng nhỏ đồ ăn"
click at [467, 160] on input "0" at bounding box center [490, 159] width 59 height 13
type input "3"
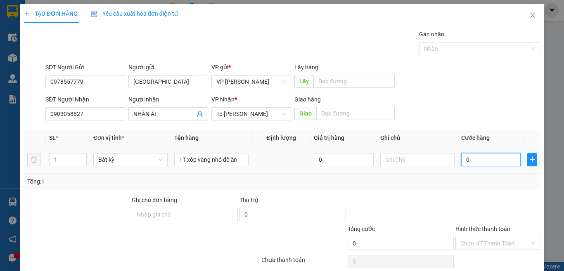
type input "3"
type input "30"
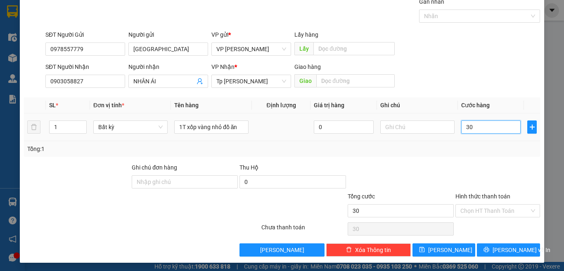
scroll to position [34, 0]
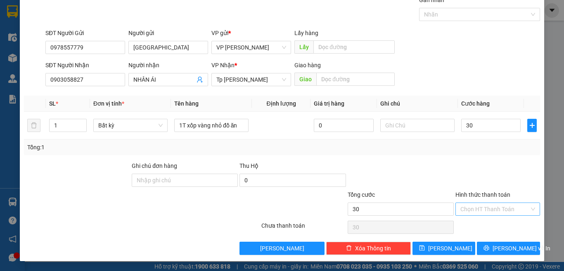
type input "30.000"
click at [478, 206] on input "Hình thức thanh toán" at bounding box center [494, 209] width 69 height 12
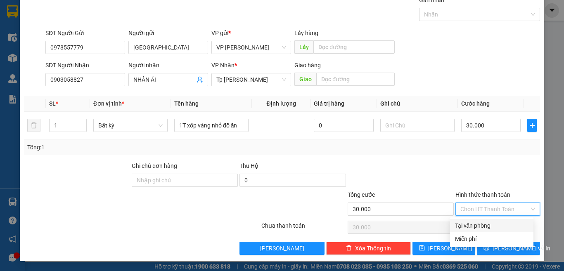
click at [471, 225] on div "Tại văn phòng" at bounding box center [491, 225] width 73 height 9
type input "0"
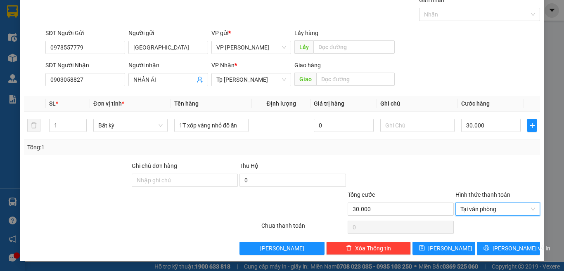
click at [443, 183] on div at bounding box center [401, 175] width 108 height 29
drag, startPoint x: 494, startPoint y: 246, endPoint x: 426, endPoint y: 252, distance: 69.2
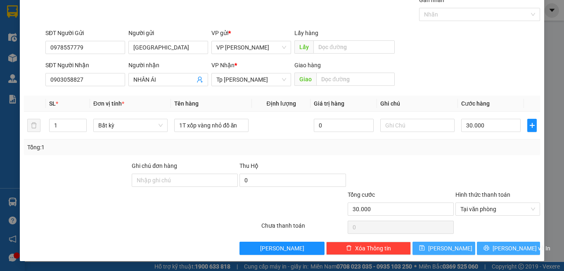
click at [494, 246] on button "[PERSON_NAME] và In" at bounding box center [508, 248] width 63 height 13
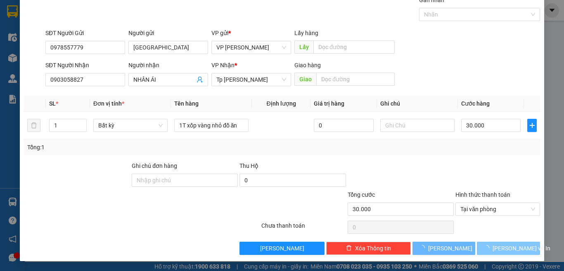
scroll to position [7, 0]
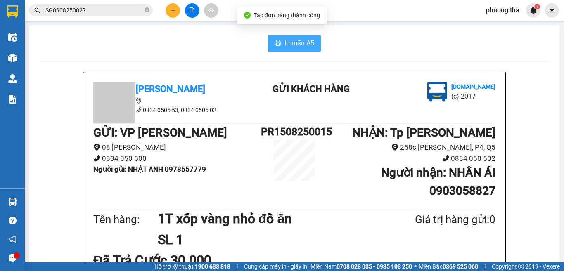
click at [284, 46] on span "In mẫu A5" at bounding box center [299, 43] width 30 height 10
click at [178, 16] on div at bounding box center [192, 10] width 62 height 14
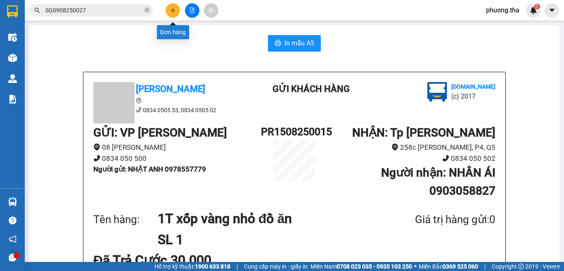
click at [169, 12] on button at bounding box center [173, 10] width 14 height 14
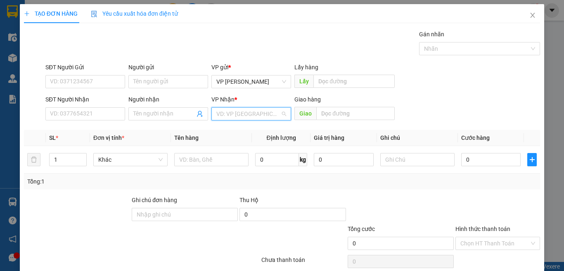
click at [234, 111] on input "search" at bounding box center [248, 114] width 64 height 12
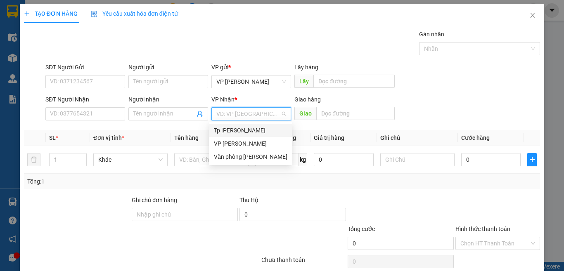
drag, startPoint x: 231, startPoint y: 128, endPoint x: 165, endPoint y: 141, distance: 67.7
click at [230, 128] on div "Tp [PERSON_NAME]" at bounding box center [250, 130] width 73 height 9
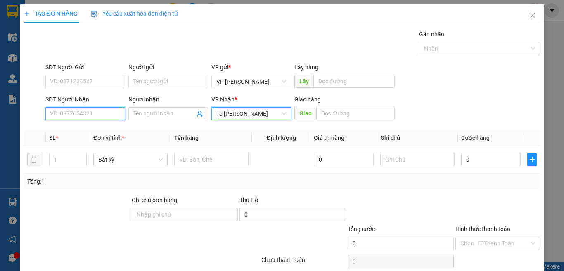
click at [89, 119] on input "SĐT Người Nhận" at bounding box center [85, 113] width 80 height 13
type input "0916499534"
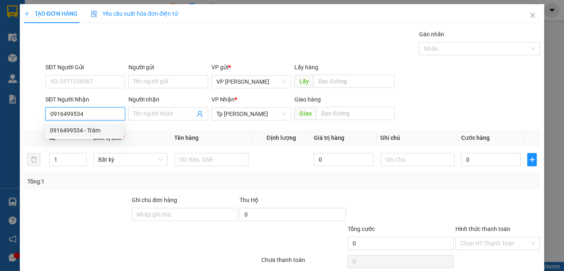
click at [96, 130] on div "0916499534 - Trâm" at bounding box center [84, 130] width 69 height 9
type input "Trâm"
type input "0916499534"
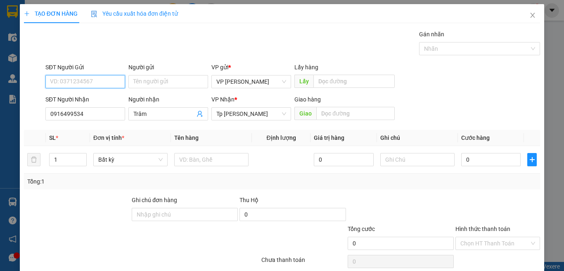
click at [97, 81] on input "SĐT Người Gửi" at bounding box center [85, 81] width 80 height 13
drag, startPoint x: 99, startPoint y: 109, endPoint x: 113, endPoint y: 114, distance: 14.5
click at [99, 109] on div "0942170968 - tâm" at bounding box center [84, 111] width 69 height 9
type input "0942170968"
type input "tâm"
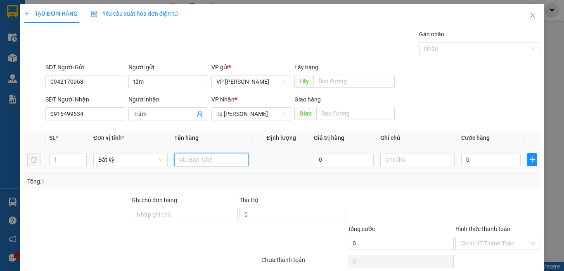
click at [195, 154] on input "text" at bounding box center [211, 159] width 74 height 13
type input "2T xốp vàng 1 lớn 1 nhỏ"
click at [79, 154] on span "Increase Value" at bounding box center [81, 157] width 9 height 7
type input "2"
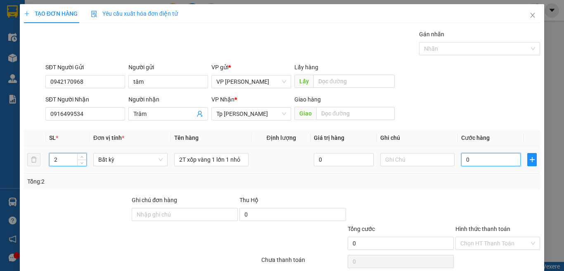
click at [488, 155] on input "0" at bounding box center [490, 159] width 59 height 13
type input "5"
type input "50"
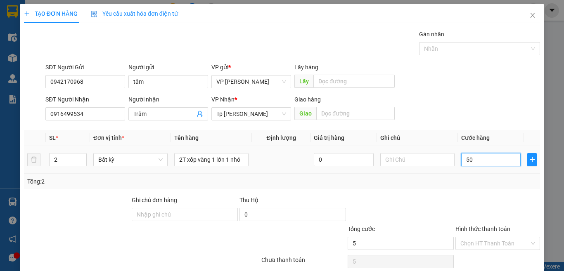
type input "50"
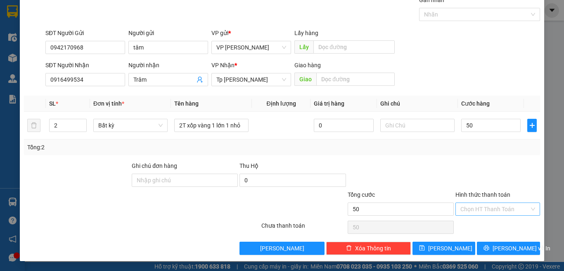
type input "50.000"
click at [469, 207] on input "Hình thức thanh toán" at bounding box center [494, 209] width 69 height 12
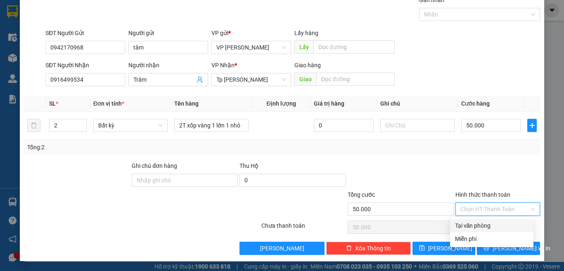
click at [461, 222] on div "Tại văn phòng" at bounding box center [491, 225] width 73 height 9
type input "0"
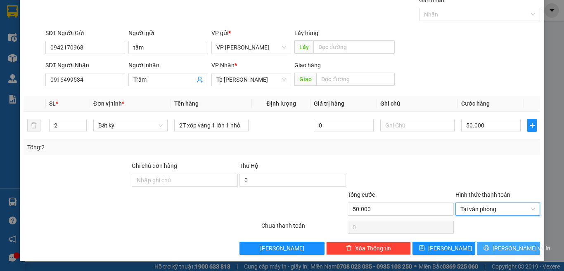
click at [486, 246] on icon "printer" at bounding box center [486, 248] width 6 height 6
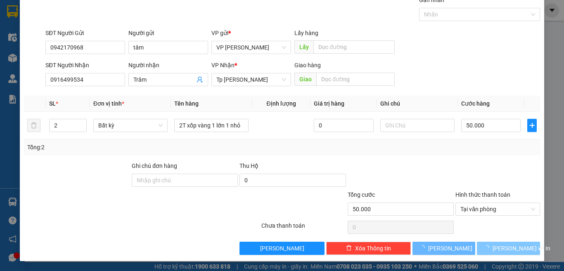
scroll to position [11, 0]
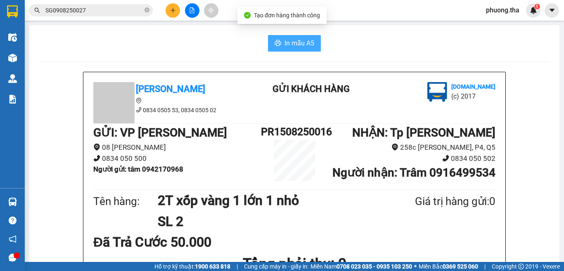
click at [294, 45] on span "In mẫu A5" at bounding box center [299, 43] width 30 height 10
click at [257, 47] on div "In mẫu A5" at bounding box center [294, 43] width 510 height 17
click at [174, 14] on button at bounding box center [173, 10] width 14 height 14
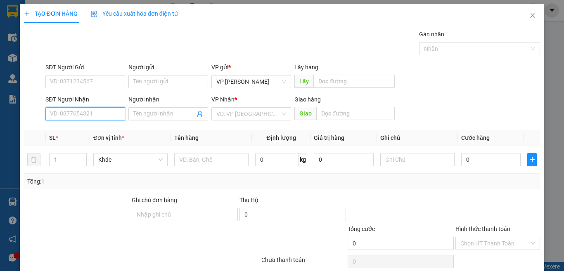
click at [114, 113] on input "SĐT Người Nhận" at bounding box center [85, 113] width 80 height 13
click at [128, 115] on span at bounding box center [168, 113] width 80 height 13
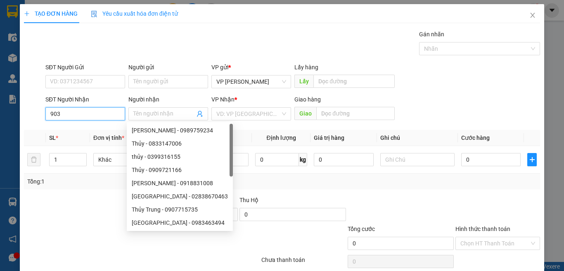
click at [109, 114] on input "903" at bounding box center [85, 113] width 80 height 13
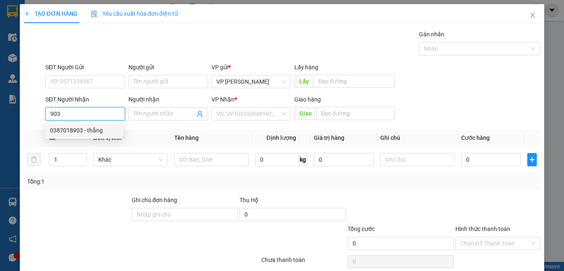
click at [99, 128] on div "0387018903 - thắng" at bounding box center [84, 130] width 69 height 9
type input "0387018903"
type input "thắng"
type input "BẢO CHÁNH XUÂN LỘC- ĐN"
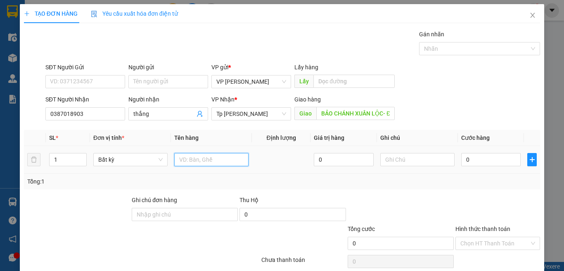
click at [189, 165] on input "text" at bounding box center [211, 159] width 74 height 13
type input "2 bao hành"
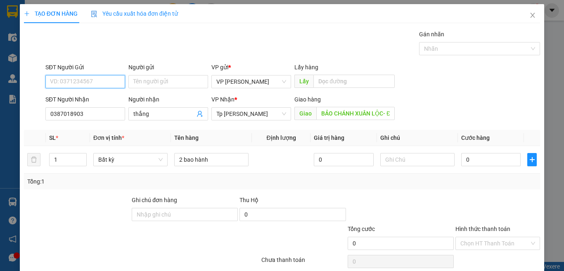
click at [88, 76] on input "SĐT Người Gửi" at bounding box center [85, 81] width 80 height 13
click at [81, 110] on div "0358588429" at bounding box center [84, 111] width 69 height 9
type input "0358588429"
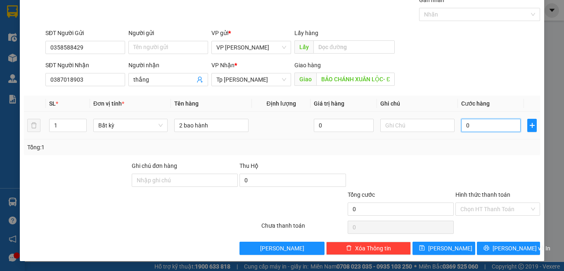
click at [475, 127] on input "0" at bounding box center [490, 125] width 59 height 13
type input "1"
type input "14"
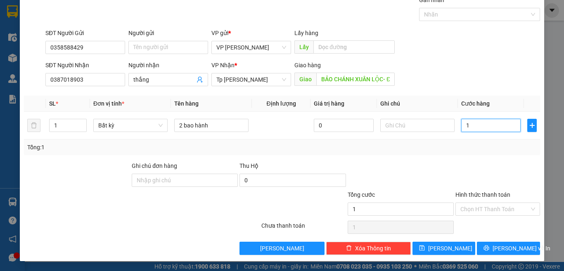
type input "14"
type input "140"
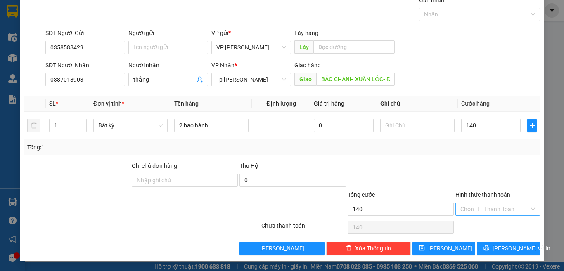
type input "140.000"
click at [473, 211] on input "Hình thức thanh toán" at bounding box center [494, 209] width 69 height 12
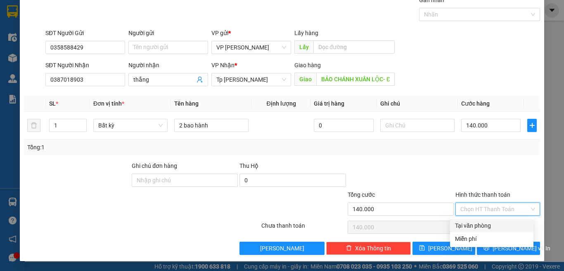
click at [473, 223] on div "Tại văn phòng" at bounding box center [491, 225] width 73 height 9
type input "0"
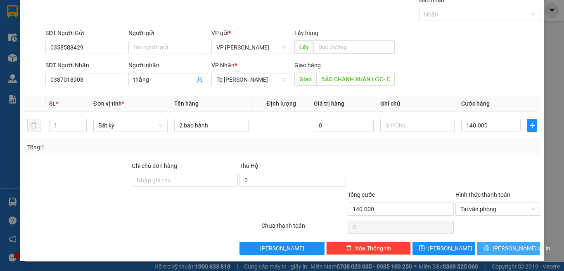
click at [477, 243] on button "[PERSON_NAME] và In" at bounding box center [508, 248] width 63 height 13
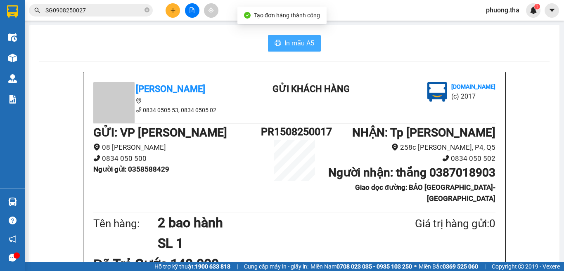
click at [284, 42] on span "In mẫu A5" at bounding box center [299, 43] width 30 height 10
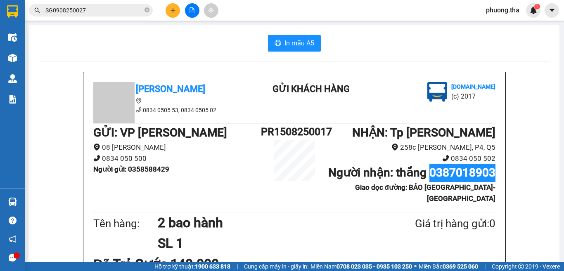
drag, startPoint x: 427, startPoint y: 193, endPoint x: 492, endPoint y: 187, distance: 65.5
click at [492, 187] on div "Tân Hoàng Anh 0834 0505 53, 0834 0505 02 Gửi khách hàng Vexere.com (c) 2017 GỬI…" at bounding box center [294, 238] width 422 height 333
copy b "0387018903"
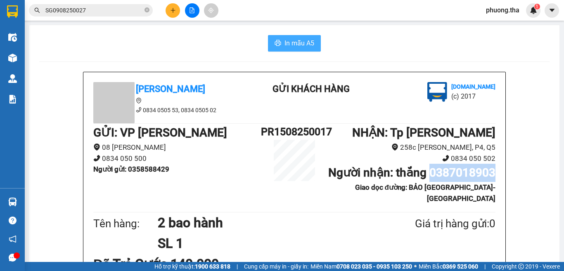
click at [285, 48] on span "In mẫu A5" at bounding box center [299, 43] width 30 height 10
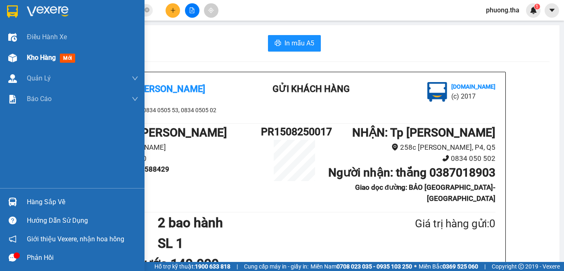
click at [15, 52] on div at bounding box center [12, 58] width 14 height 14
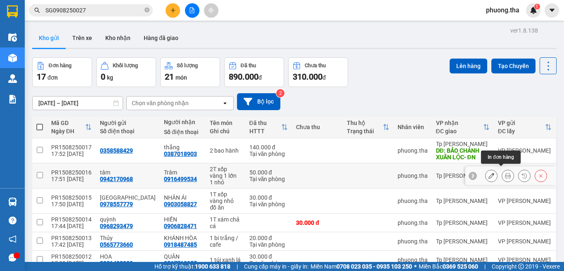
click at [505, 173] on icon at bounding box center [508, 176] width 6 height 6
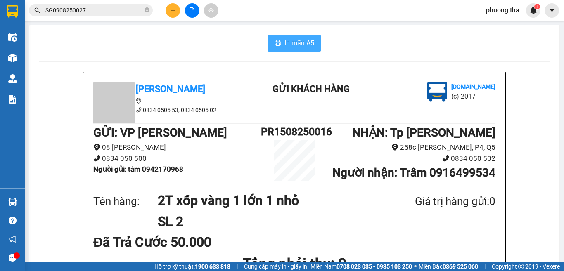
click at [274, 43] on icon "printer" at bounding box center [277, 43] width 7 height 7
click at [171, 16] on button at bounding box center [173, 10] width 14 height 14
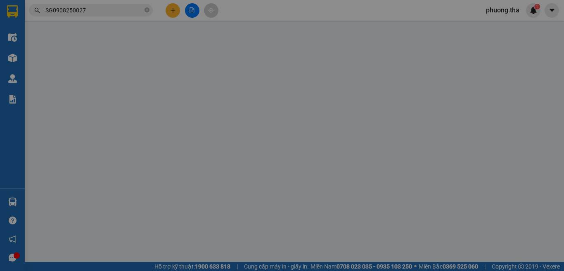
click at [171, 16] on div "TẠO ĐƠN HÀNG Yêu cầu xuất hóa đơn điện tử Transit Pickup Surcharge Ids Transit …" at bounding box center [282, 146] width 516 height 285
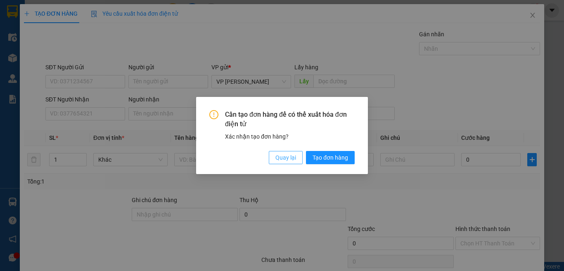
click at [284, 159] on span "Quay lại" at bounding box center [285, 157] width 21 height 9
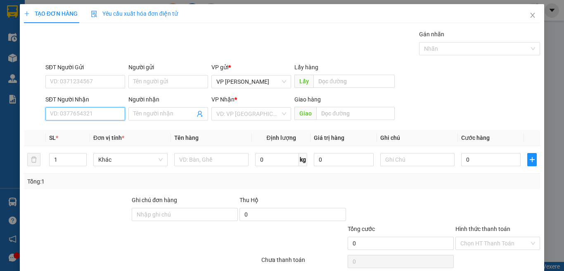
click at [94, 113] on input "SĐT Người Nhận" at bounding box center [85, 113] width 80 height 13
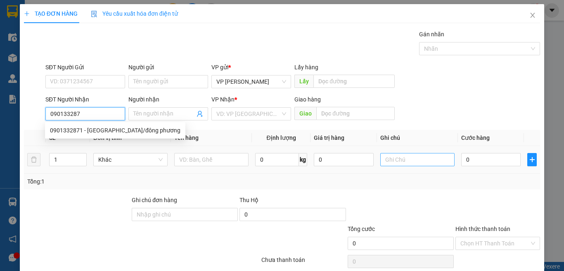
type input "0901332871"
click at [103, 132] on div "0901332871 - HỮU PHƯỚC/đông phương" at bounding box center [115, 130] width 130 height 9
type input "HỮU PHƯỚC/đông phương"
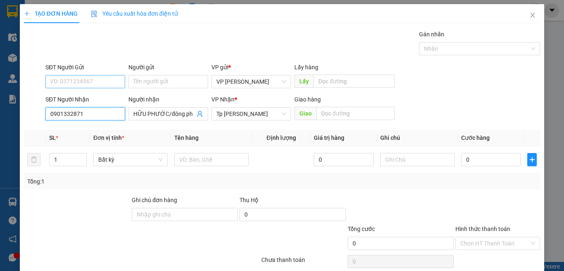
type input "0901332871"
click at [82, 79] on input "SĐT Người Gửi" at bounding box center [85, 81] width 80 height 13
click at [85, 111] on div "0913899051 - Ngọc Tý" at bounding box center [90, 111] width 81 height 9
type input "0913899051"
type input "Ngọc Tý"
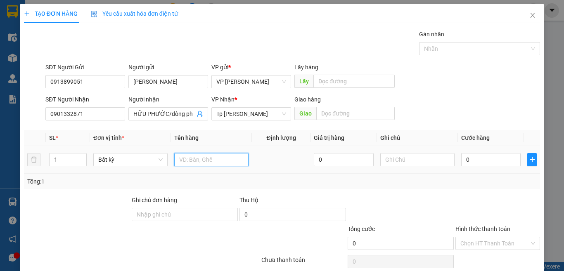
click at [189, 162] on input "text" at bounding box center [211, 159] width 74 height 13
type input "1 hộp keo vàng lk"
click at [481, 158] on input "0" at bounding box center [490, 159] width 59 height 13
type input "2"
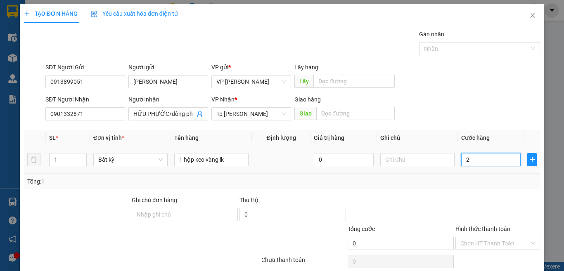
type input "2"
type input "20"
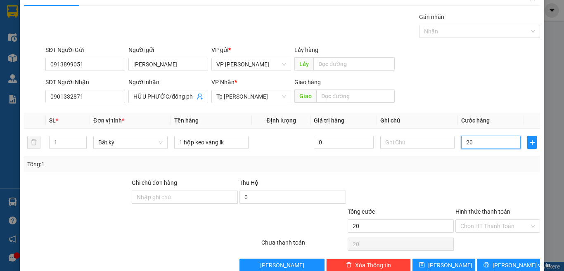
scroll to position [34, 0]
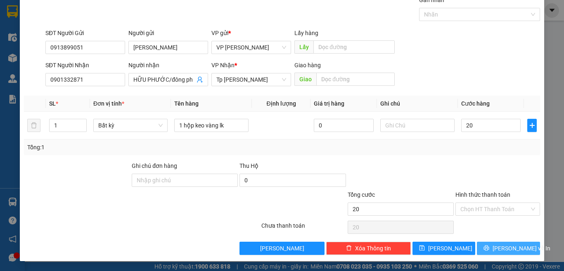
type input "20.000"
click at [490, 242] on button "[PERSON_NAME] và In" at bounding box center [508, 248] width 63 height 13
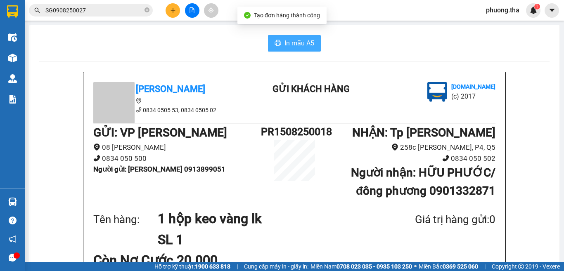
click at [293, 44] on span "In mẫu A5" at bounding box center [299, 43] width 30 height 10
click at [171, 7] on button at bounding box center [173, 10] width 14 height 14
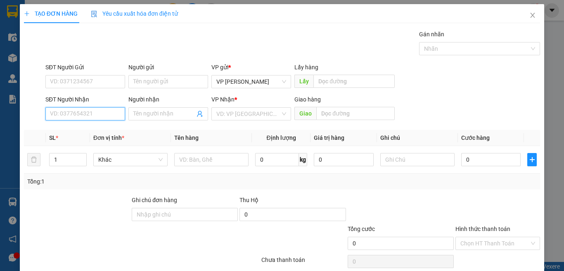
click at [106, 118] on input "SĐT Người Nhận" at bounding box center [85, 113] width 80 height 13
click at [103, 111] on input "7000" at bounding box center [85, 113] width 80 height 13
click at [94, 118] on input "7000" at bounding box center [85, 113] width 80 height 13
click at [90, 135] on div "0984841700 - Phương anh" at bounding box center [90, 130] width 91 height 13
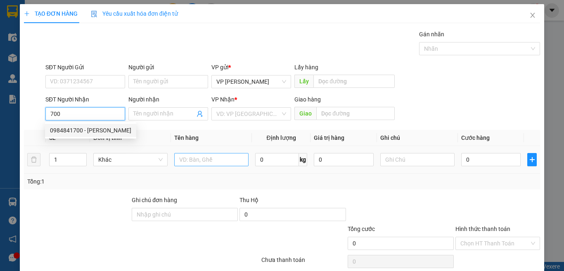
type input "0984841700"
type input "Phương anh"
type input "0984841700"
click at [181, 160] on input "text" at bounding box center [211, 159] width 74 height 13
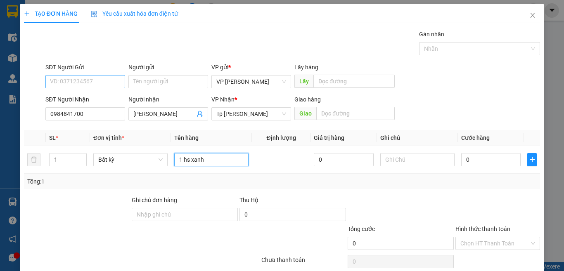
type input "1 hs xanh"
click at [106, 84] on input "SĐT Người Gửi" at bounding box center [85, 81] width 80 height 13
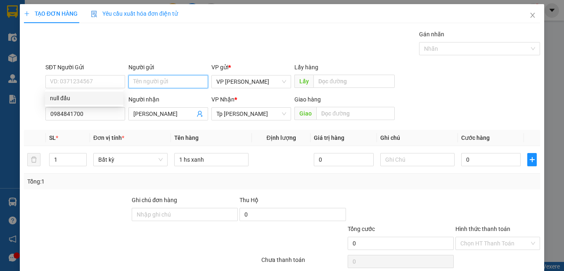
click at [162, 80] on input "Người gửi" at bounding box center [168, 81] width 80 height 13
type input "d"
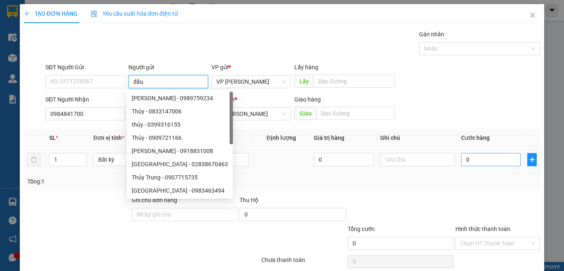
type input "đẩu"
click at [491, 157] on input "0" at bounding box center [490, 159] width 59 height 13
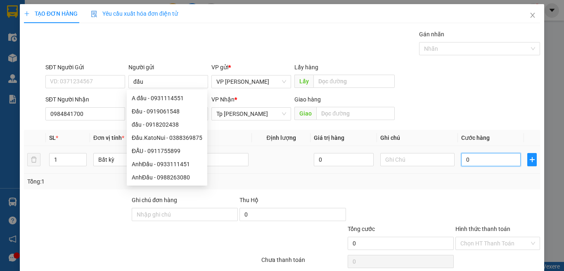
type input "2"
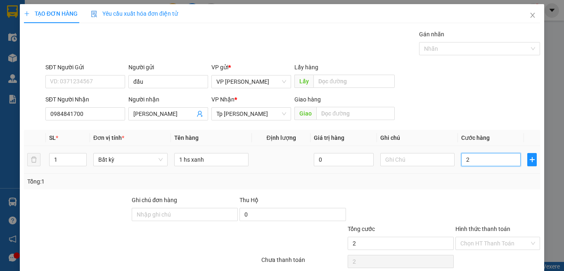
type input "20"
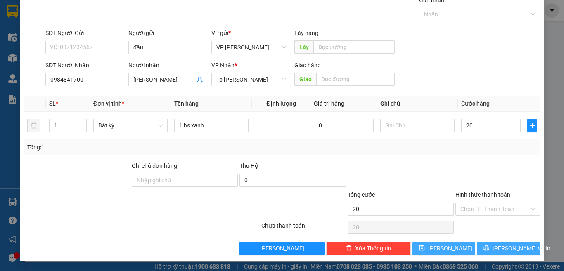
click at [485, 245] on button "[PERSON_NAME] và In" at bounding box center [508, 248] width 63 height 13
type input "20.000"
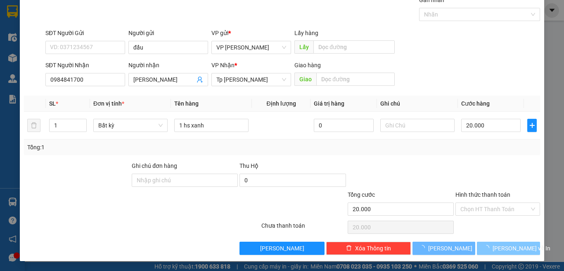
scroll to position [12, 0]
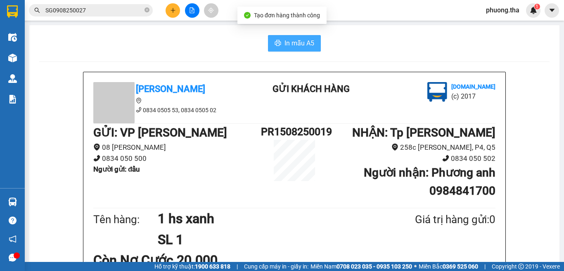
click at [303, 41] on span "In mẫu A5" at bounding box center [299, 43] width 30 height 10
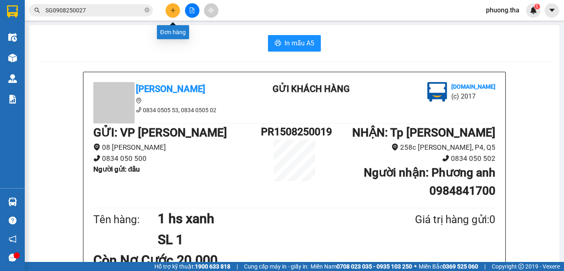
click at [170, 11] on icon "plus" at bounding box center [173, 10] width 6 height 6
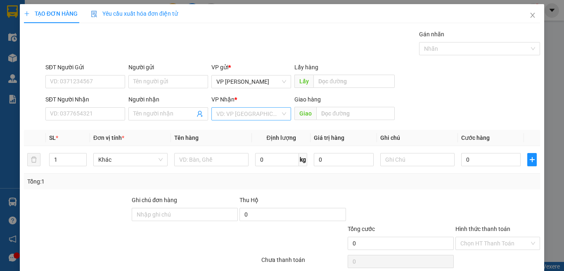
click at [232, 115] on input "search" at bounding box center [248, 114] width 64 height 12
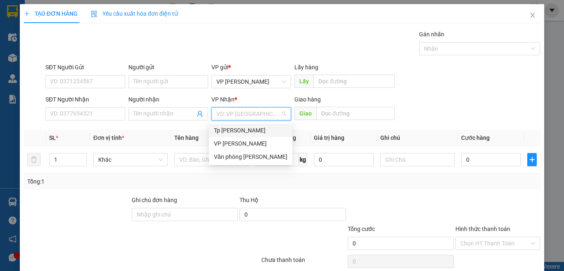
drag, startPoint x: 231, startPoint y: 125, endPoint x: 220, endPoint y: 142, distance: 19.9
click at [230, 125] on div "Tp [PERSON_NAME]" at bounding box center [250, 130] width 83 height 13
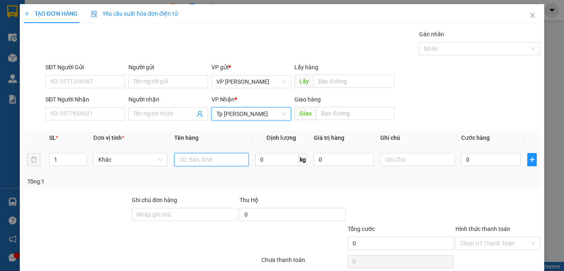
click at [194, 158] on input "text" at bounding box center [211, 159] width 74 height 13
type input "1T xốp vàng đồ ăn"
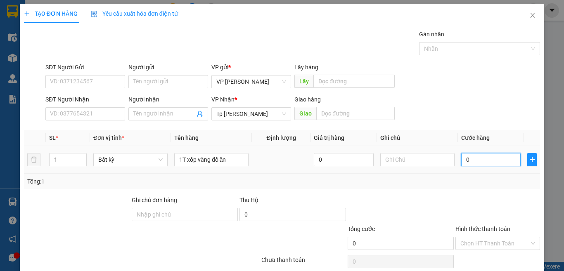
click at [484, 163] on input "0" at bounding box center [490, 159] width 59 height 13
type input "4"
type input "40"
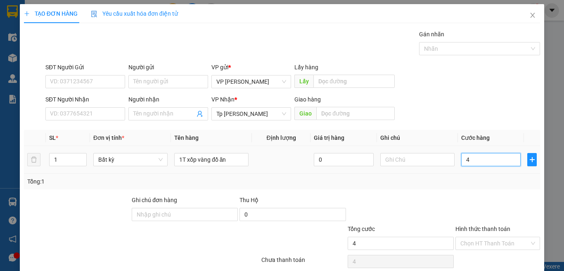
type input "40"
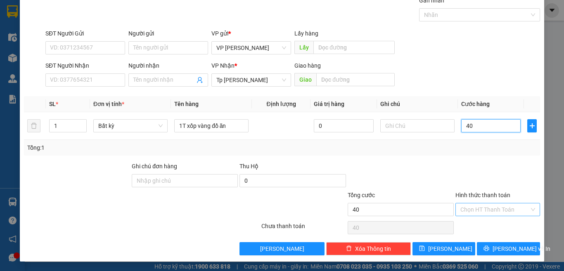
scroll to position [34, 0]
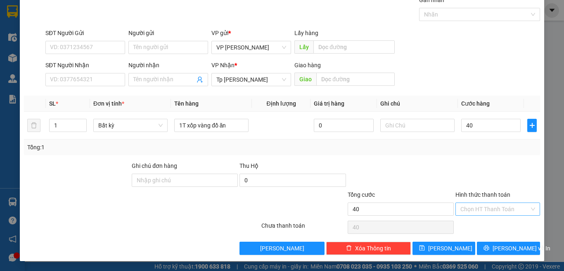
type input "40.000"
click at [491, 207] on input "Hình thức thanh toán" at bounding box center [494, 209] width 69 height 12
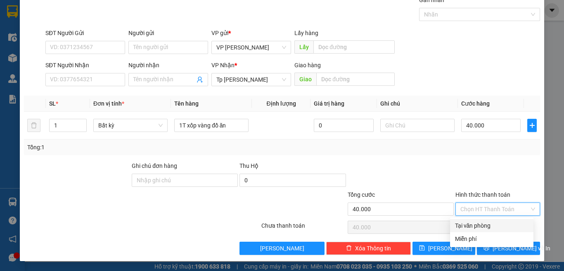
click at [475, 223] on div "Tại văn phòng" at bounding box center [491, 225] width 73 height 9
type input "0"
click at [463, 224] on div "Tại văn phòng" at bounding box center [491, 225] width 73 height 9
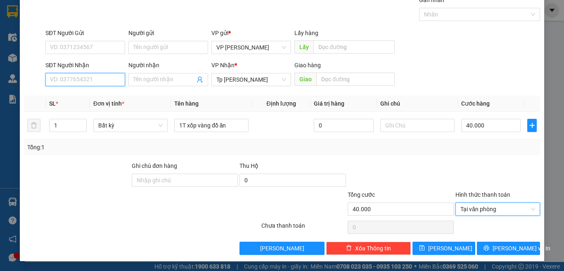
click at [95, 84] on input "SĐT Người Nhận" at bounding box center [85, 79] width 80 height 13
type input "0912964211"
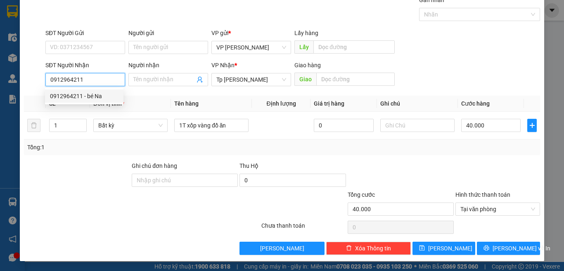
click at [96, 78] on input "0912964211" at bounding box center [85, 79] width 80 height 13
drag, startPoint x: 93, startPoint y: 98, endPoint x: 95, endPoint y: 78, distance: 20.3
click at [93, 98] on div "0912964211 - bé Na" at bounding box center [84, 96] width 69 height 9
type input "bé Na"
type input "0912964211"
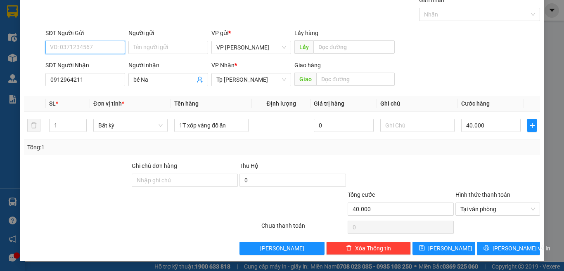
click at [94, 49] on input "SĐT Người Gửi" at bounding box center [85, 47] width 80 height 13
click at [100, 74] on div "0918890425 - tú anh" at bounding box center [84, 77] width 69 height 9
type input "0918890425"
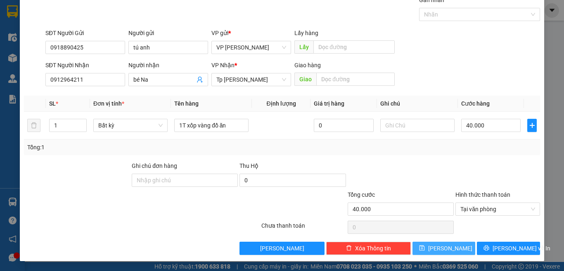
click at [445, 252] on span "[PERSON_NAME]" at bounding box center [450, 248] width 44 height 9
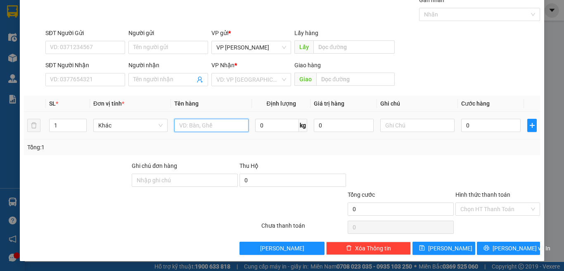
click at [207, 127] on input "text" at bounding box center [211, 125] width 74 height 13
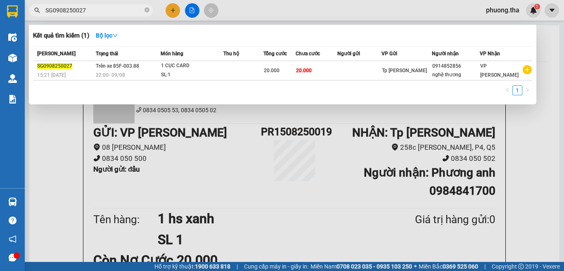
drag, startPoint x: 118, startPoint y: 9, endPoint x: 26, endPoint y: 12, distance: 92.1
click at [26, 12] on div "SG0908250027" at bounding box center [80, 10] width 161 height 12
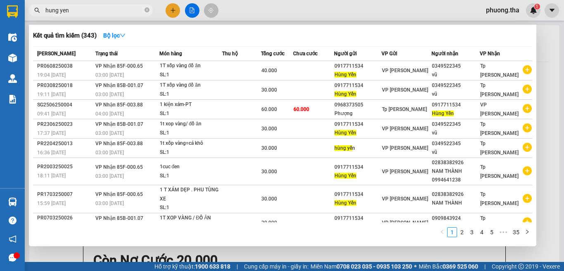
drag, startPoint x: 82, startPoint y: 7, endPoint x: 8, endPoint y: 10, distance: 73.9
click at [8, 10] on section "Kết quả tìm kiếm ( 343 ) Bộ lọc Mã ĐH Trạng thái Món hàng Thu hộ Tổng cước Chưa…" at bounding box center [282, 135] width 564 height 271
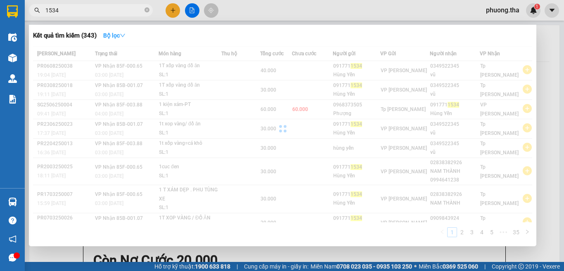
click at [116, 37] on strong "Bộ lọc" at bounding box center [114, 35] width 22 height 7
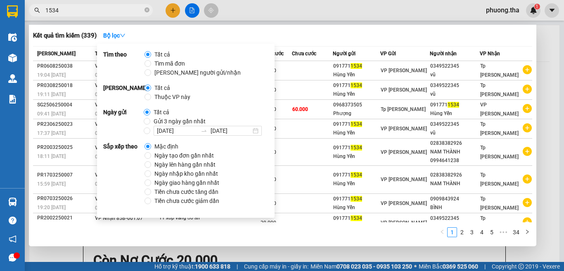
click at [163, 153] on span "Ngày tạo đơn gần nhất" at bounding box center [184, 155] width 66 height 9
click at [151, 153] on input "Ngày tạo đơn gần nhất" at bounding box center [147, 155] width 7 height 7
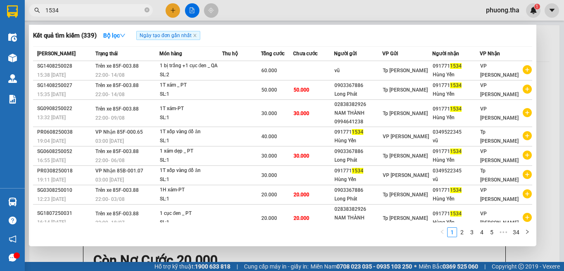
drag, startPoint x: 245, startPoint y: 11, endPoint x: 121, endPoint y: 21, distance: 123.8
click at [243, 11] on div at bounding box center [282, 135] width 564 height 271
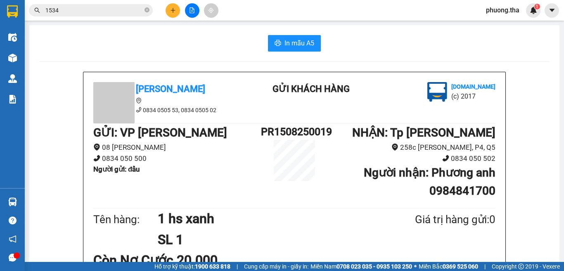
click at [98, 17] on div "Kết quả tìm kiếm ( 339 ) Bộ lọc Ngày tạo đơn gần nhất Mã ĐH Trạng thái Món hàng…" at bounding box center [80, 10] width 161 height 14
click at [99, 10] on input "1534" at bounding box center [93, 10] width 97 height 9
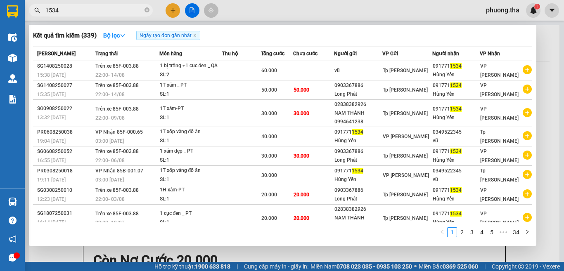
click at [177, 10] on div at bounding box center [282, 135] width 564 height 271
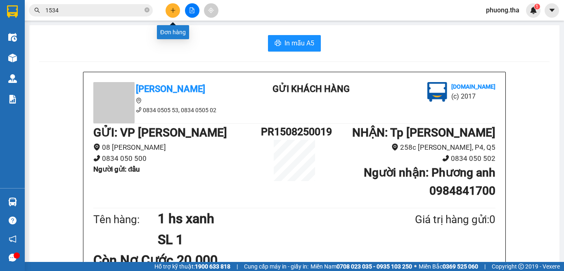
click at [176, 15] on button at bounding box center [173, 10] width 14 height 14
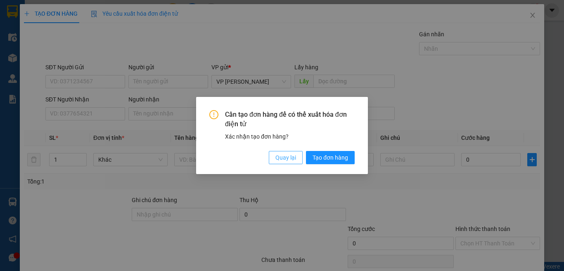
click at [283, 160] on span "Quay lại" at bounding box center [285, 157] width 21 height 9
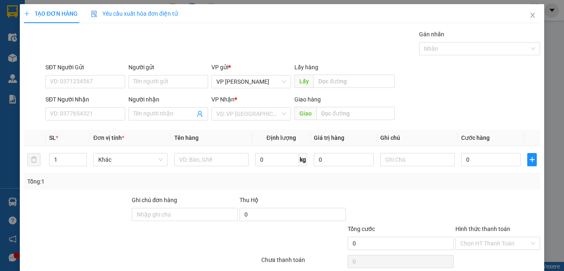
click at [119, 121] on div "SĐT Người Nhận VD: 0377654321" at bounding box center [85, 109] width 80 height 29
click at [107, 116] on input "SĐT Người Nhận" at bounding box center [85, 113] width 80 height 13
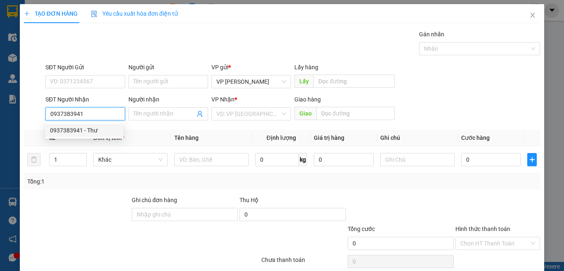
click at [84, 132] on div "0937383941 - Thư" at bounding box center [84, 130] width 69 height 9
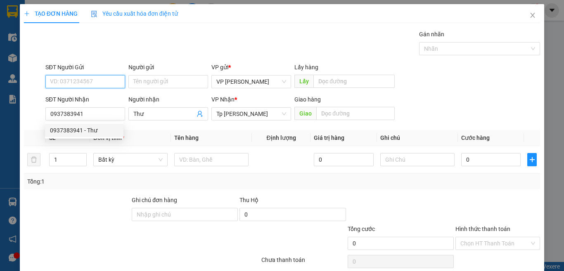
click at [97, 81] on input "SĐT Người Gửi" at bounding box center [85, 81] width 80 height 13
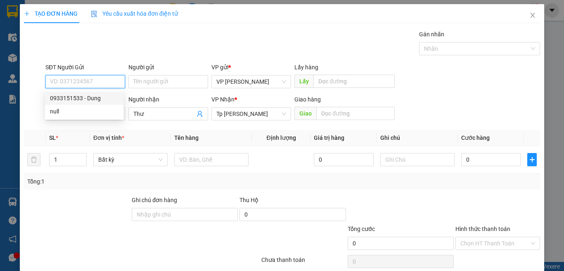
click at [97, 95] on div "0933151533 - Dung" at bounding box center [84, 98] width 69 height 9
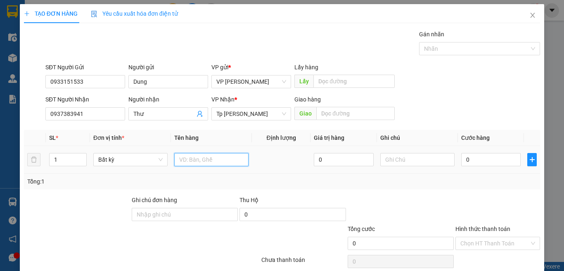
click at [215, 156] on input "text" at bounding box center [211, 159] width 74 height 13
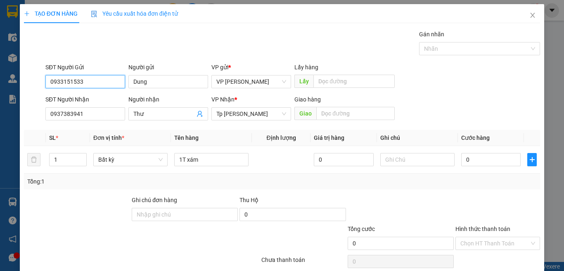
drag, startPoint x: 99, startPoint y: 85, endPoint x: 39, endPoint y: 84, distance: 59.9
click at [39, 84] on div "SĐT Người Gửi 0933151533 0933151533 Người gửi Dung VP gửi * VP Phan Rang Lấy hà…" at bounding box center [282, 77] width 518 height 29
click at [102, 97] on div "0394390129 - KimYến" at bounding box center [84, 98] width 69 height 9
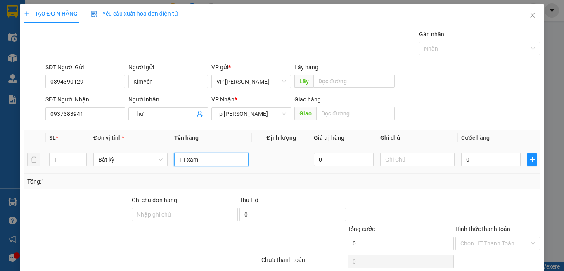
click at [209, 157] on input "1T xám" at bounding box center [211, 159] width 74 height 13
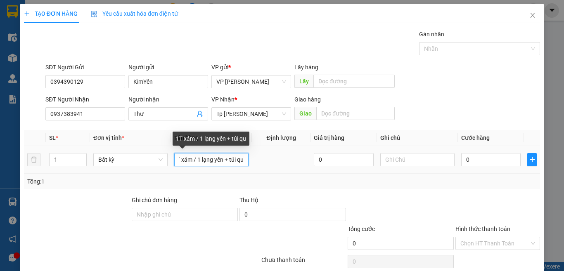
scroll to position [0, 12]
drag, startPoint x: 231, startPoint y: 159, endPoint x: 252, endPoint y: 159, distance: 20.6
click at [252, 159] on tr "1 Bất kỳ 1T xám / 1 lạng yến + túi quà 0 0" at bounding box center [282, 160] width 516 height 28
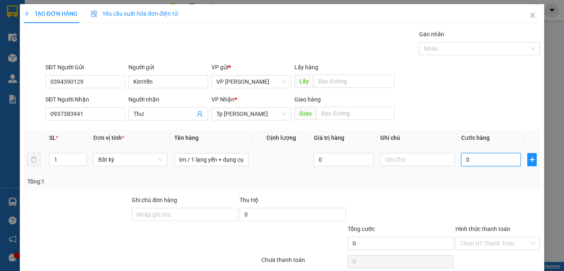
scroll to position [0, 0]
click at [483, 156] on input "0" at bounding box center [490, 159] width 59 height 13
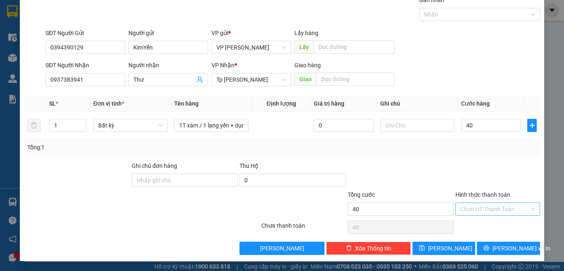
click at [480, 209] on input "Hình thức thanh toán" at bounding box center [494, 209] width 69 height 12
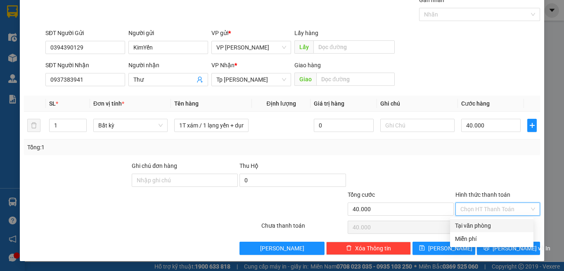
click at [478, 225] on div "Tại văn phòng" at bounding box center [491, 225] width 73 height 9
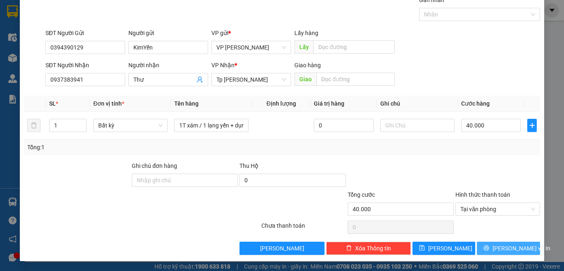
click at [491, 244] on button "[PERSON_NAME] và In" at bounding box center [508, 248] width 63 height 13
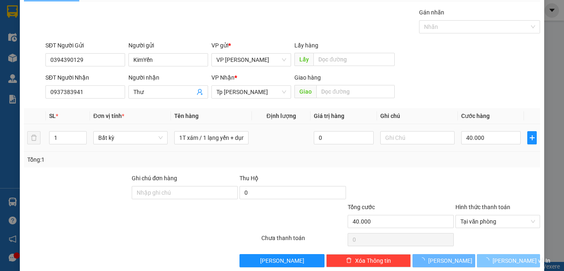
scroll to position [0, 0]
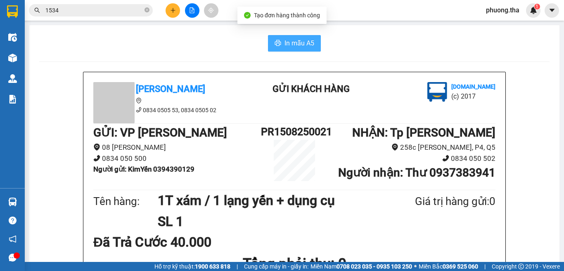
click at [292, 51] on button "In mẫu A5" at bounding box center [294, 43] width 53 height 17
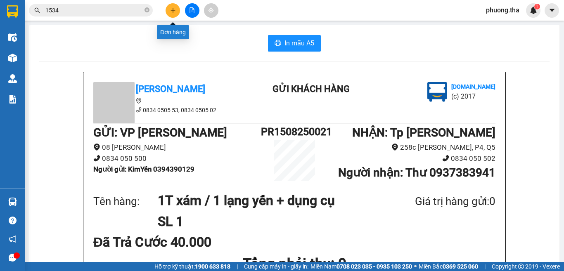
click at [174, 8] on icon "plus" at bounding box center [173, 10] width 6 height 6
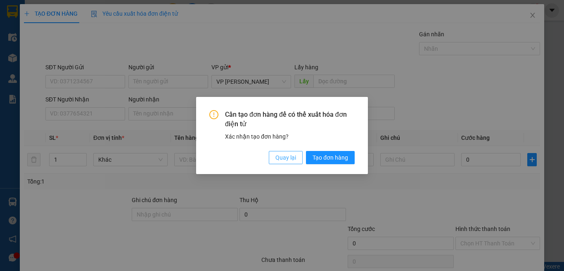
drag, startPoint x: 275, startPoint y: 160, endPoint x: 156, endPoint y: 137, distance: 121.0
click at [275, 159] on span "Quay lại" at bounding box center [285, 157] width 21 height 9
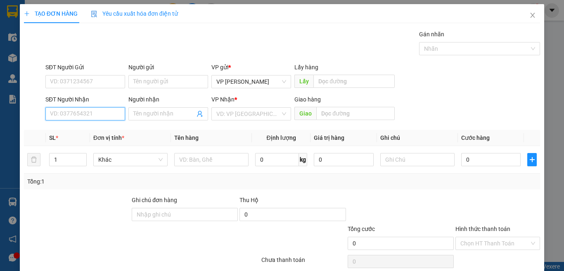
click at [99, 112] on input "SĐT Người Nhận" at bounding box center [85, 113] width 80 height 13
click at [93, 115] on input "0944833431" at bounding box center [85, 113] width 80 height 13
click at [93, 113] on input "0944833431" at bounding box center [85, 113] width 80 height 13
click at [89, 134] on div "0944833431 - bé na" at bounding box center [84, 130] width 69 height 9
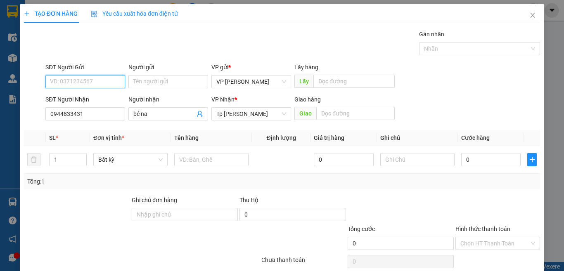
click at [99, 79] on input "SĐT Người Gửi" at bounding box center [85, 81] width 80 height 13
click at [92, 97] on div "0908970494 - Hà" at bounding box center [96, 98] width 93 height 9
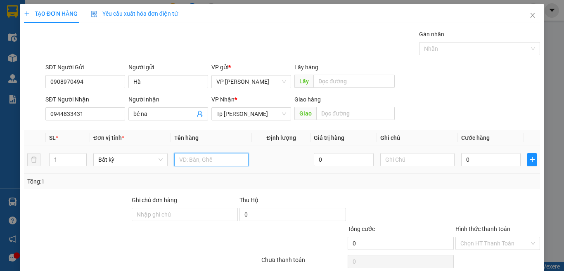
click at [205, 161] on input "text" at bounding box center [211, 159] width 74 height 13
click at [484, 166] on input "0" at bounding box center [490, 159] width 59 height 13
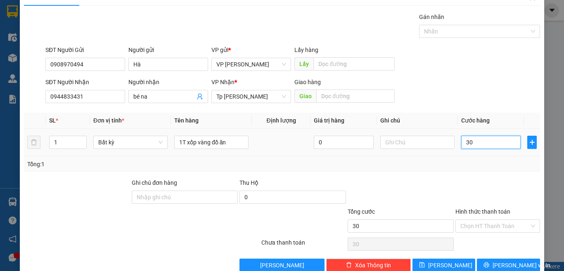
scroll to position [34, 0]
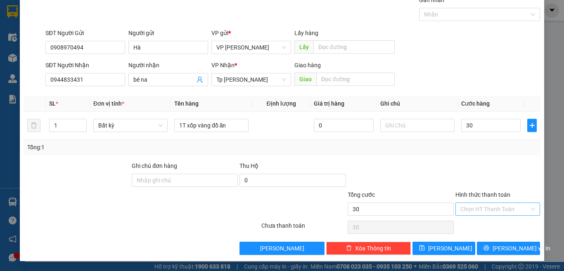
click at [473, 206] on input "Hình thức thanh toán" at bounding box center [494, 209] width 69 height 12
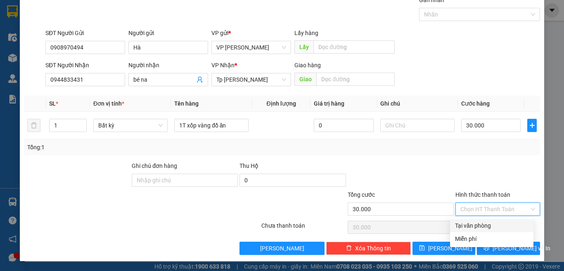
drag, startPoint x: 473, startPoint y: 222, endPoint x: 488, endPoint y: 239, distance: 22.8
click at [471, 222] on div "Tại văn phòng" at bounding box center [491, 225] width 73 height 9
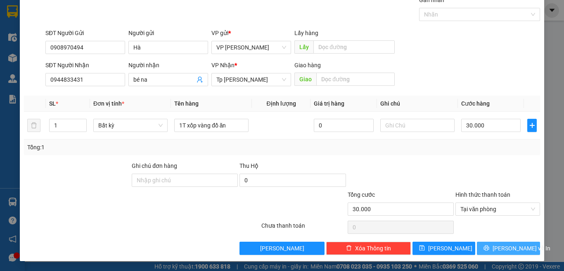
click at [489, 244] on button "[PERSON_NAME] và In" at bounding box center [508, 248] width 63 height 13
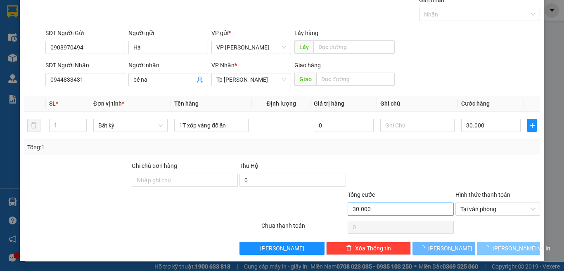
scroll to position [12, 0]
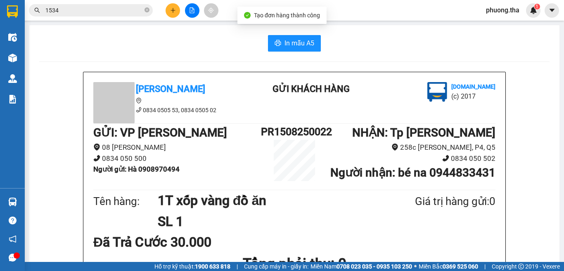
click at [315, 23] on div "Tạo đơn hàng thành công" at bounding box center [281, 15] width 89 height 17
click at [306, 46] on span "In mẫu A5" at bounding box center [299, 43] width 30 height 10
click at [171, 8] on icon "plus" at bounding box center [173, 10] width 6 height 6
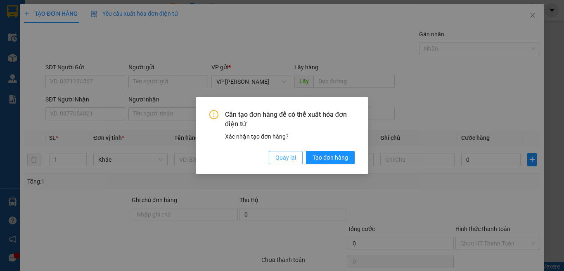
click at [282, 159] on span "Quay lại" at bounding box center [285, 157] width 21 height 9
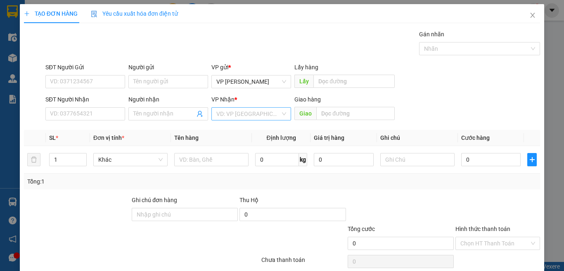
click at [246, 118] on input "search" at bounding box center [248, 114] width 64 height 12
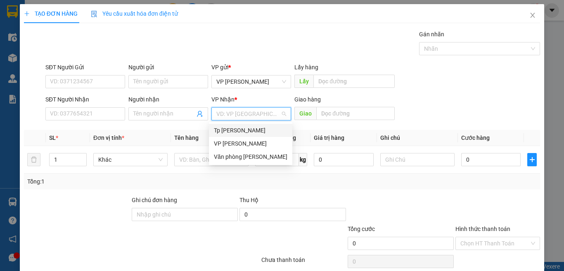
drag, startPoint x: 248, startPoint y: 129, endPoint x: 180, endPoint y: 130, distance: 68.1
click at [248, 129] on div "Tp [PERSON_NAME]" at bounding box center [250, 130] width 73 height 9
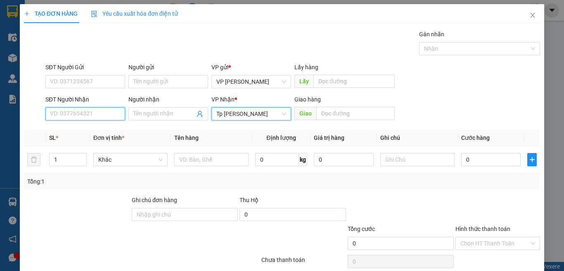
click at [104, 113] on input "SĐT Người Nhận" at bounding box center [85, 113] width 80 height 13
click at [89, 113] on input "0907731238" at bounding box center [85, 113] width 80 height 13
click at [103, 116] on input "0907731238" at bounding box center [85, 113] width 80 height 13
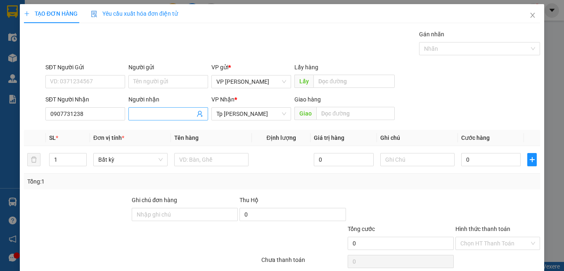
click at [142, 108] on span at bounding box center [168, 113] width 80 height 13
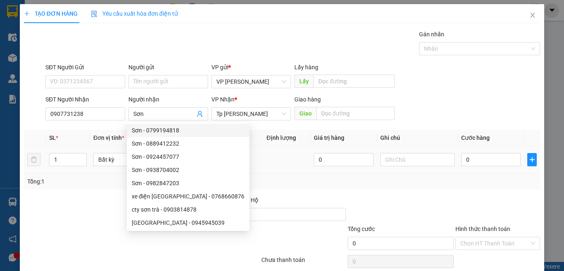
click at [225, 156] on input "text" at bounding box center [211, 159] width 74 height 13
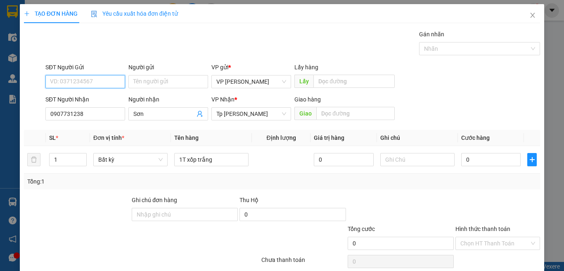
click at [100, 84] on input "SĐT Người Gửi" at bounding box center [85, 81] width 80 height 13
click at [160, 80] on input "Người gửi" at bounding box center [168, 81] width 80 height 13
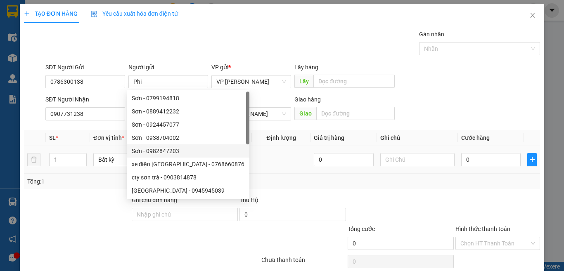
click at [271, 167] on td at bounding box center [281, 160] width 59 height 28
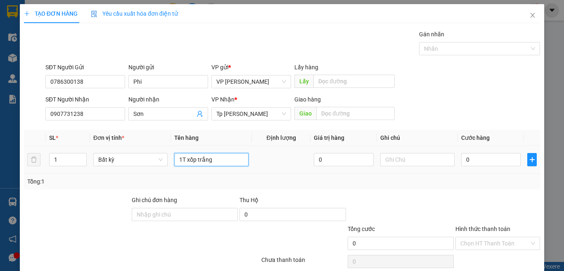
click at [229, 163] on input "1T xốp trắng" at bounding box center [211, 159] width 74 height 13
click at [490, 157] on input "0" at bounding box center [490, 159] width 59 height 13
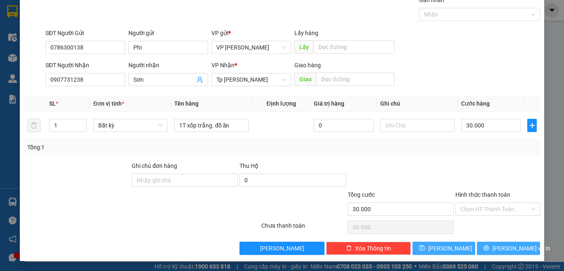
click at [496, 250] on span "[PERSON_NAME] và In" at bounding box center [521, 248] width 58 height 9
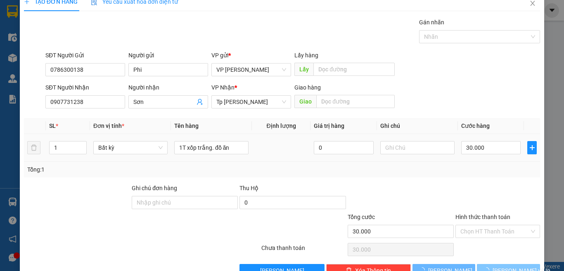
scroll to position [0, 0]
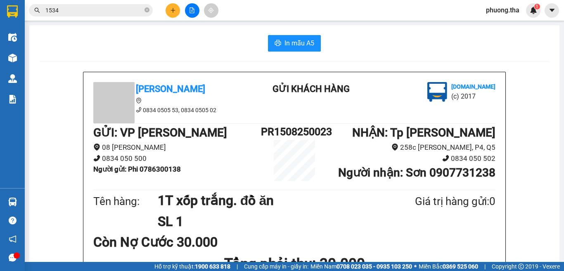
click at [173, 7] on button at bounding box center [173, 10] width 14 height 14
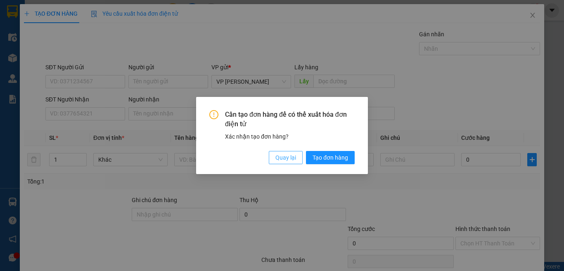
click at [292, 158] on span "Quay lại" at bounding box center [285, 157] width 21 height 9
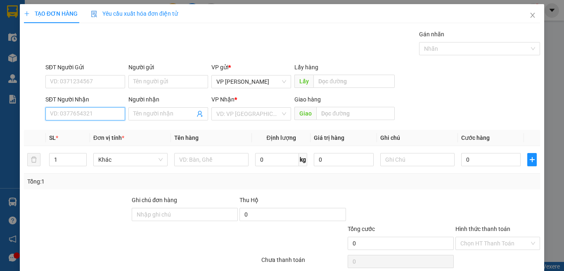
click at [97, 118] on input "SĐT Người Nhận" at bounding box center [85, 113] width 80 height 13
click at [98, 128] on div "0389871909 - KHÁNH HIỀN" at bounding box center [85, 130] width 71 height 9
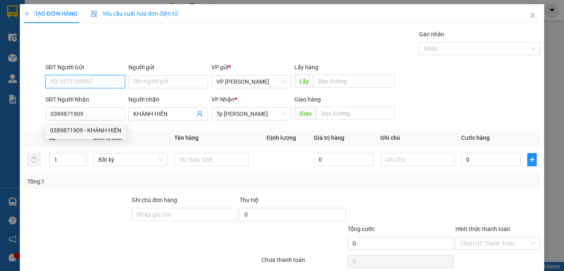
click at [96, 80] on input "SĐT Người Gửi" at bounding box center [85, 81] width 80 height 13
click at [93, 125] on div "0372030042 - Huân" at bounding box center [84, 124] width 69 height 9
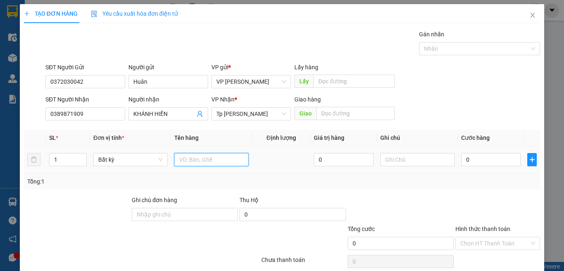
click at [197, 156] on input "text" at bounding box center [211, 159] width 74 height 13
click at [478, 159] on input "0" at bounding box center [490, 159] width 59 height 13
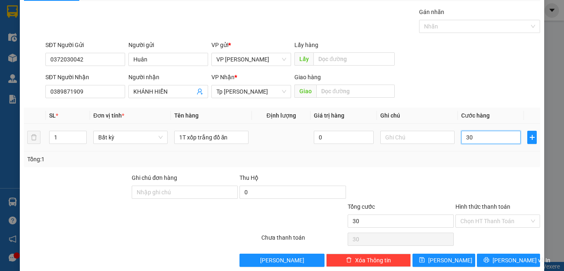
scroll to position [34, 0]
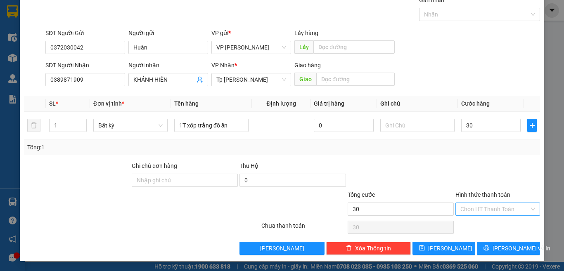
click at [484, 207] on input "Hình thức thanh toán" at bounding box center [494, 209] width 69 height 12
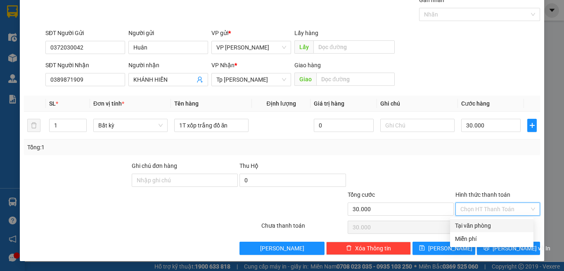
click at [473, 222] on div "Tại văn phòng" at bounding box center [491, 225] width 73 height 9
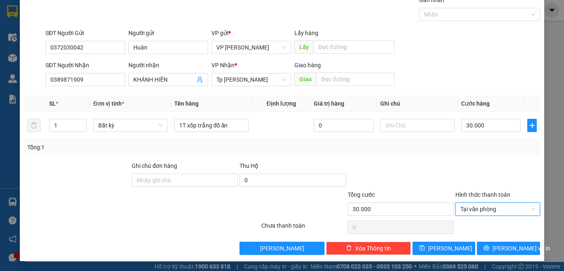
click at [443, 172] on div at bounding box center [401, 175] width 108 height 29
click at [497, 250] on span "[PERSON_NAME] và In" at bounding box center [521, 248] width 58 height 9
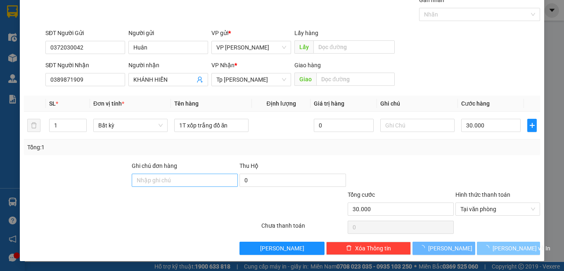
scroll to position [22, 0]
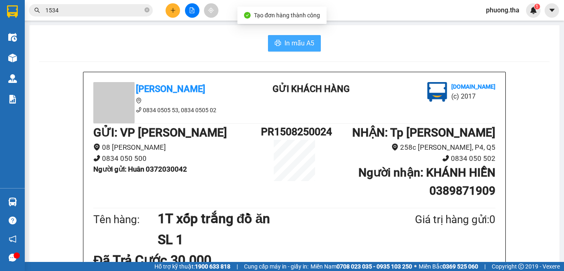
click at [273, 39] on button "In mẫu A5" at bounding box center [294, 43] width 53 height 17
click at [171, 12] on icon "plus" at bounding box center [173, 10] width 6 height 6
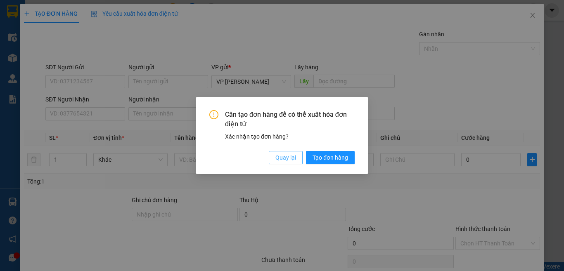
click at [287, 158] on span "Quay lại" at bounding box center [285, 157] width 21 height 9
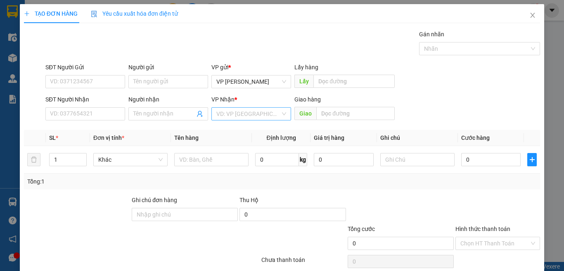
click at [251, 112] on input "search" at bounding box center [248, 114] width 64 height 12
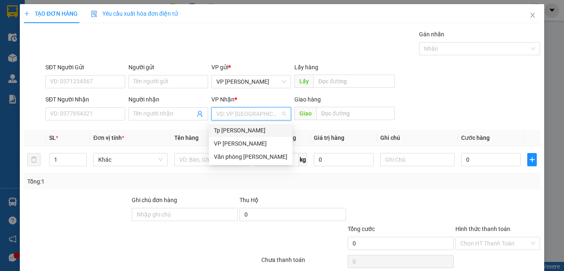
click at [249, 125] on div "Tp [PERSON_NAME]" at bounding box center [250, 130] width 83 height 13
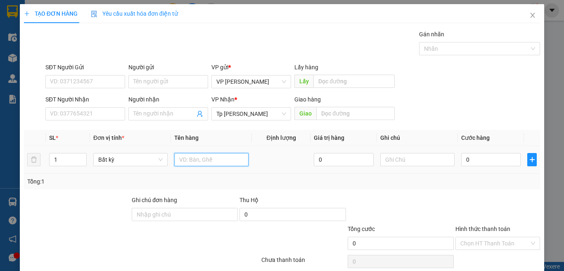
click at [206, 161] on input "text" at bounding box center [211, 159] width 74 height 13
click at [470, 161] on input "0" at bounding box center [490, 159] width 59 height 13
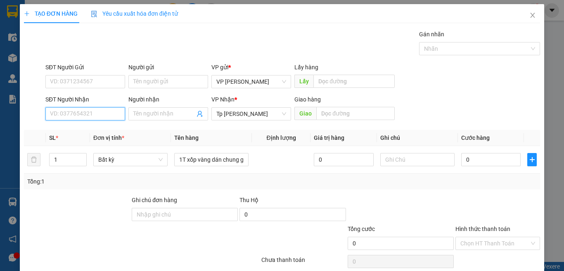
click at [112, 120] on input "SĐT Người Nhận" at bounding box center [85, 113] width 80 height 13
click at [81, 136] on div "0346297372 - Vương" at bounding box center [90, 130] width 91 height 13
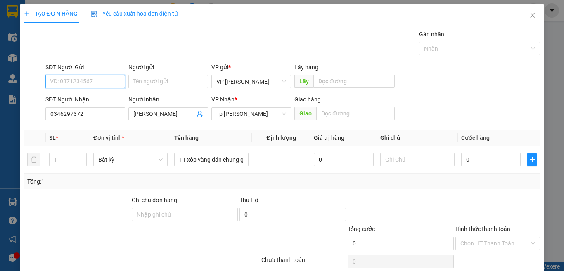
click at [88, 79] on input "SĐT Người Gửi" at bounding box center [85, 81] width 80 height 13
click at [81, 96] on div "0346567277 - Loan" at bounding box center [84, 98] width 69 height 9
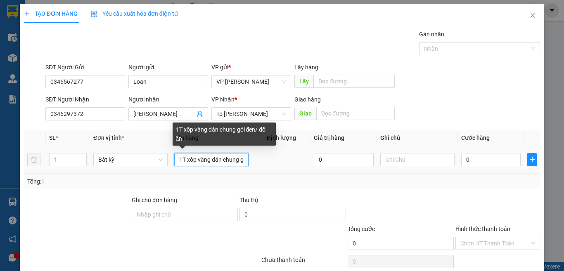
scroll to position [0, 36]
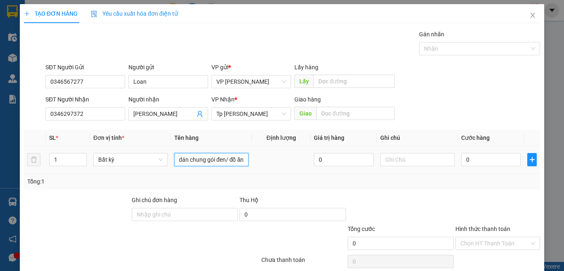
drag, startPoint x: 213, startPoint y: 161, endPoint x: 267, endPoint y: 155, distance: 54.9
click at [267, 155] on tr "1 Bất kỳ 1T xốp vàng dán chung gói đen/ đồ ăn 0 0" at bounding box center [282, 160] width 516 height 28
click at [247, 154] on td "1T xốp vàng dán chung gói đen/ đồ ăn" at bounding box center [211, 160] width 81 height 28
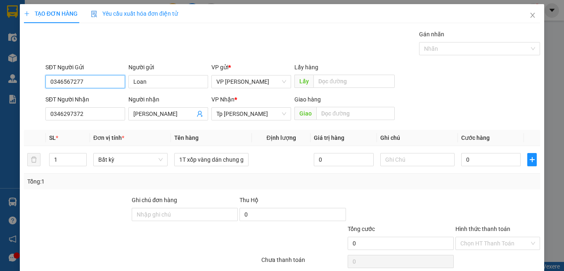
drag, startPoint x: 92, startPoint y: 83, endPoint x: 19, endPoint y: 83, distance: 73.5
click at [19, 83] on div "TẠO ĐƠN HÀNG Yêu cầu xuất hóa đơn điện tử Transit Pickup Surcharge Ids Transit …" at bounding box center [282, 135] width 564 height 271
click at [272, 164] on td at bounding box center [281, 160] width 59 height 28
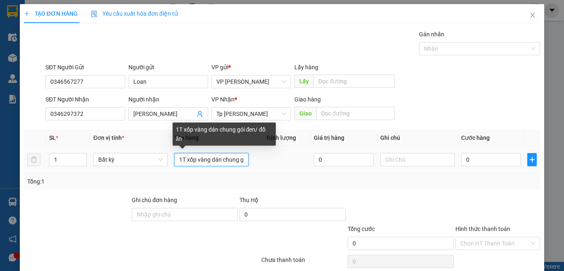
scroll to position [0, 36]
drag, startPoint x: 213, startPoint y: 156, endPoint x: 474, endPoint y: 157, distance: 261.7
click at [331, 173] on tr "1 Bất kỳ 1T xốp vàng dán chung gói đen/ đồ ăn 0 0" at bounding box center [282, 160] width 516 height 28
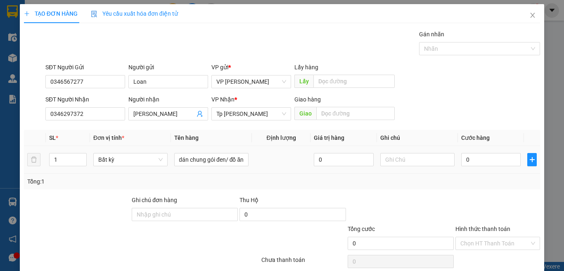
scroll to position [0, 0]
click at [478, 152] on div "0" at bounding box center [490, 159] width 59 height 17
click at [474, 162] on input "0" at bounding box center [490, 159] width 59 height 13
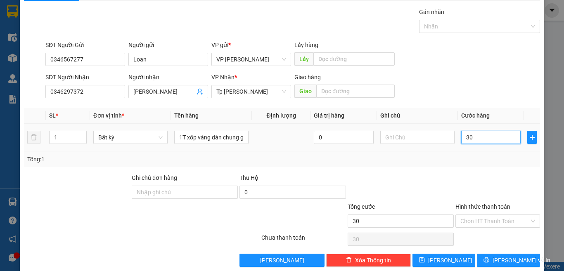
scroll to position [34, 0]
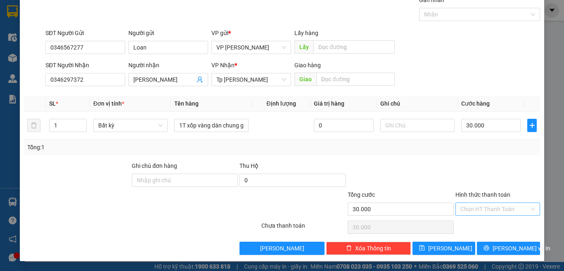
click at [487, 208] on input "Hình thức thanh toán" at bounding box center [494, 209] width 69 height 12
click at [440, 171] on div at bounding box center [401, 175] width 108 height 29
click at [487, 206] on input "Hình thức thanh toán" at bounding box center [494, 209] width 69 height 12
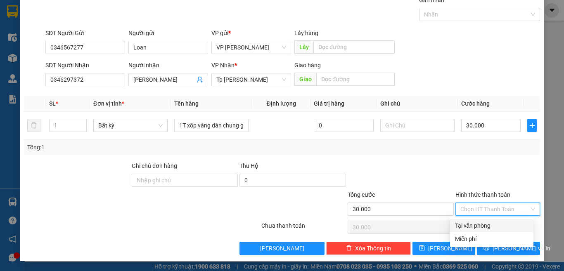
drag, startPoint x: 480, startPoint y: 225, endPoint x: 464, endPoint y: 187, distance: 41.6
click at [479, 223] on div "Tại văn phòng" at bounding box center [491, 225] width 73 height 9
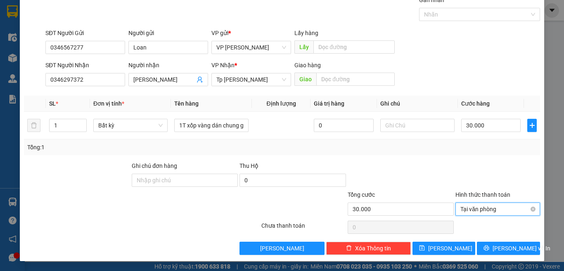
drag, startPoint x: 464, startPoint y: 171, endPoint x: 485, endPoint y: 208, distance: 42.9
click at [464, 172] on div at bounding box center [497, 175] width 86 height 29
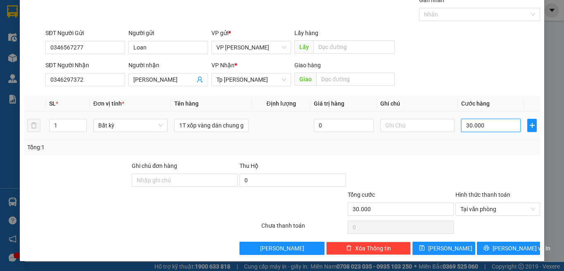
click at [482, 125] on input "30.000" at bounding box center [490, 125] width 59 height 13
click at [440, 158] on div "Transit Pickup Surcharge Ids Transit Deliver Surcharge Ids Transit Deliver Surc…" at bounding box center [282, 125] width 516 height 260
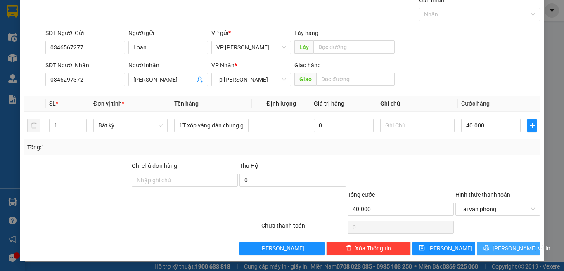
click at [486, 245] on button "[PERSON_NAME] và In" at bounding box center [508, 248] width 63 height 13
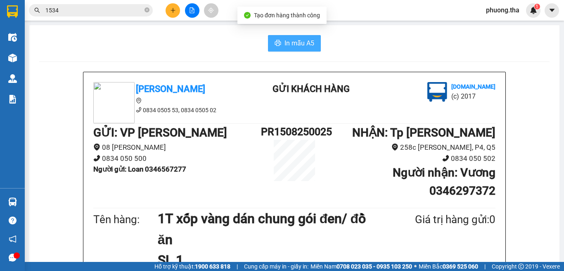
click at [292, 42] on span "In mẫu A5" at bounding box center [299, 43] width 30 height 10
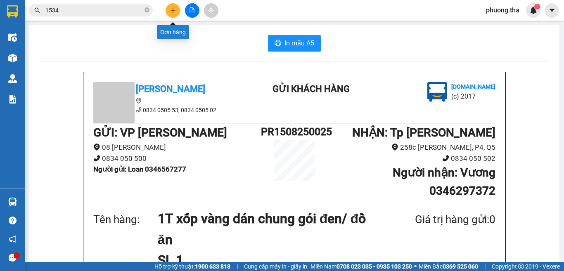
click at [170, 11] on icon "plus" at bounding box center [173, 10] width 6 height 6
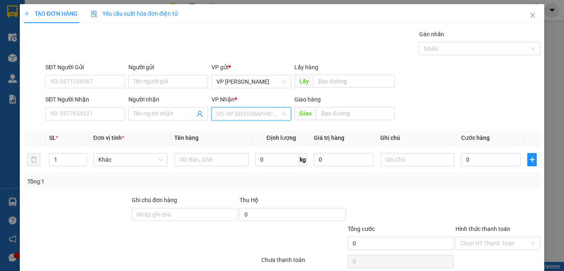
drag, startPoint x: 235, startPoint y: 116, endPoint x: 231, endPoint y: 130, distance: 15.0
click at [236, 116] on input "search" at bounding box center [248, 114] width 64 height 12
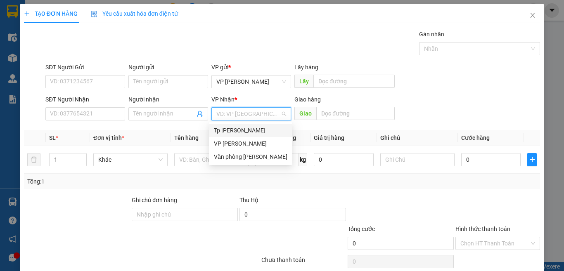
drag, startPoint x: 230, startPoint y: 128, endPoint x: 132, endPoint y: 137, distance: 98.7
click at [230, 128] on div "Tp [PERSON_NAME]" at bounding box center [250, 130] width 73 height 9
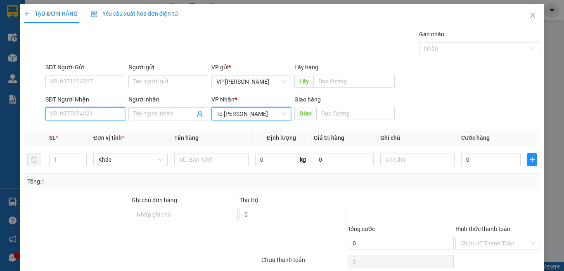
click at [95, 111] on input "SĐT Người Nhận" at bounding box center [85, 113] width 80 height 13
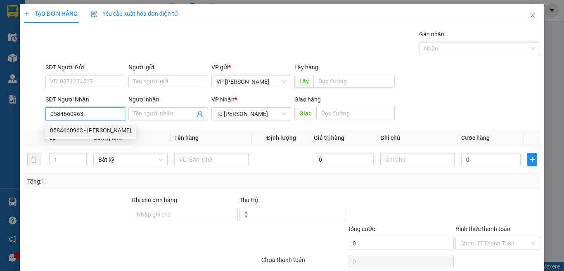
click at [103, 132] on div "0584660963 - Kim Quỳnh" at bounding box center [90, 130] width 81 height 9
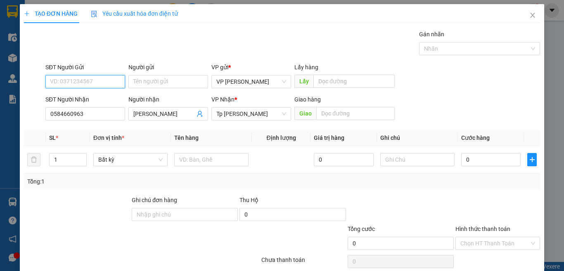
click at [93, 84] on input "SĐT Người Gửi" at bounding box center [85, 81] width 80 height 13
drag, startPoint x: 90, startPoint y: 96, endPoint x: 198, endPoint y: 173, distance: 131.9
click at [90, 96] on div "0352571921" at bounding box center [84, 98] width 69 height 9
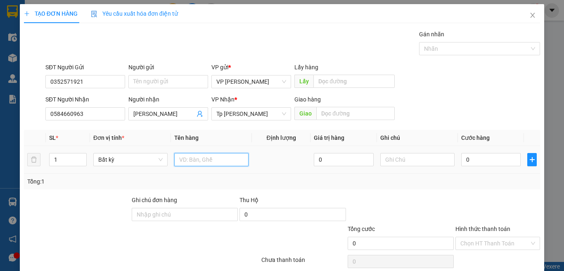
click at [198, 163] on input "text" at bounding box center [211, 159] width 74 height 13
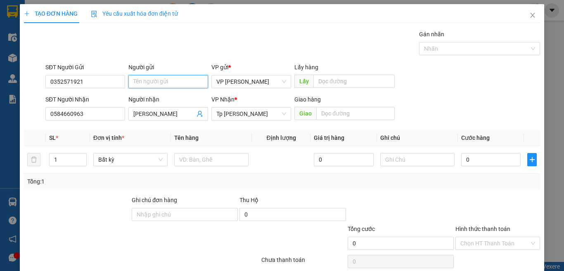
click at [157, 81] on input "Người gửi" at bounding box center [168, 81] width 80 height 13
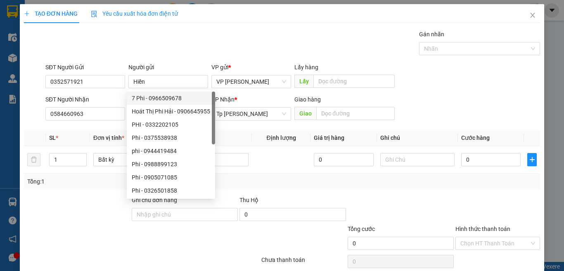
click at [94, 207] on div at bounding box center [77, 210] width 108 height 29
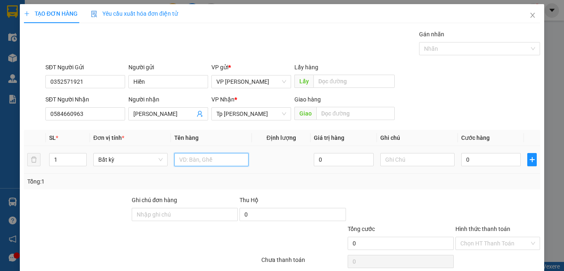
click at [209, 162] on input "text" at bounding box center [211, 159] width 74 height 13
click at [486, 164] on input "0" at bounding box center [490, 159] width 59 height 13
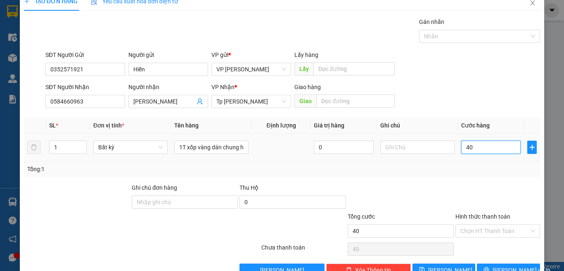
scroll to position [34, 0]
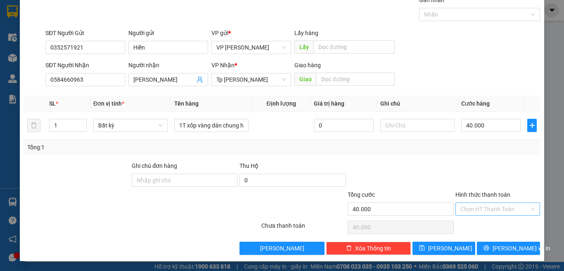
click at [497, 208] on input "Hình thức thanh toán" at bounding box center [494, 209] width 69 height 12
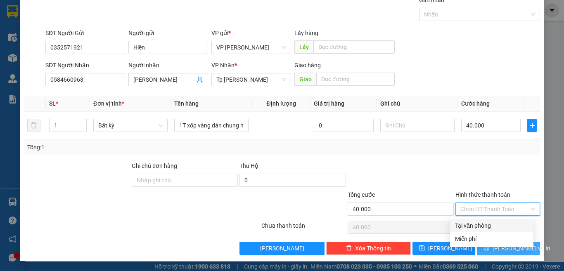
drag, startPoint x: 488, startPoint y: 224, endPoint x: 488, endPoint y: 243, distance: 19.4
click at [488, 224] on div "Tại văn phòng" at bounding box center [491, 225] width 73 height 9
click at [488, 255] on button "[PERSON_NAME] và In" at bounding box center [508, 248] width 63 height 13
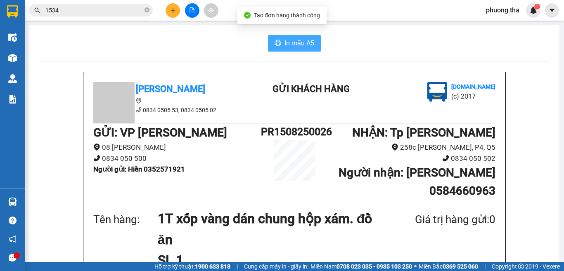
click at [287, 49] on button "In mẫu A5" at bounding box center [294, 43] width 53 height 17
click at [170, 9] on icon "plus" at bounding box center [173, 10] width 6 height 6
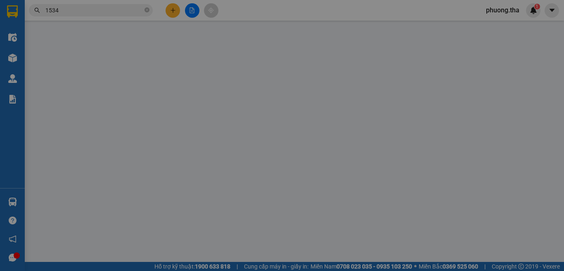
click at [173, 9] on div "TẠO ĐƠN HÀNG Yêu cầu xuất hóa đơn điện tử Transit Pickup Surcharge Ids Transit …" at bounding box center [282, 146] width 516 height 285
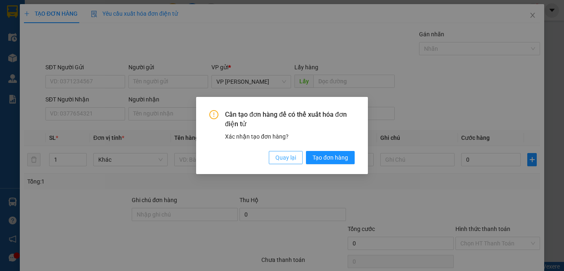
click at [280, 156] on span "Quay lại" at bounding box center [285, 157] width 21 height 9
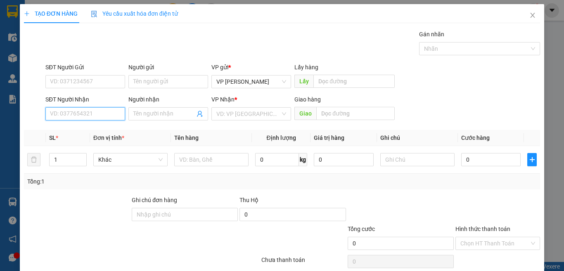
click at [103, 114] on input "SĐT Người Nhận" at bounding box center [85, 113] width 80 height 13
click at [159, 111] on input "Người nhận" at bounding box center [164, 113] width 62 height 9
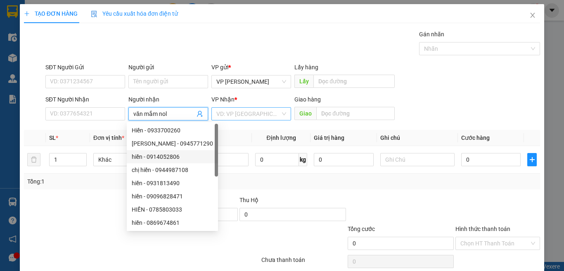
click at [238, 113] on input "search" at bounding box center [248, 114] width 64 height 12
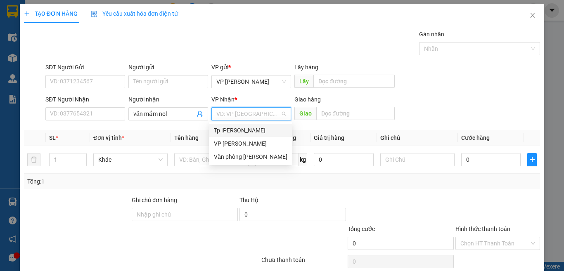
click at [242, 133] on div "Tp [PERSON_NAME]" at bounding box center [250, 130] width 73 height 9
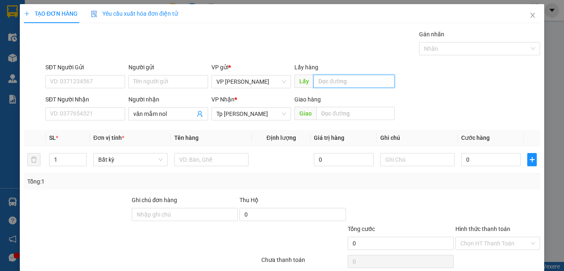
click at [334, 85] on input "text" at bounding box center [353, 81] width 81 height 13
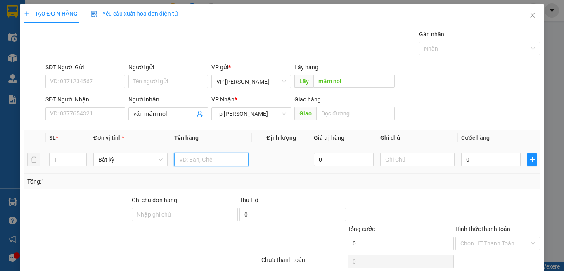
click at [197, 156] on input "text" at bounding box center [211, 159] width 74 height 13
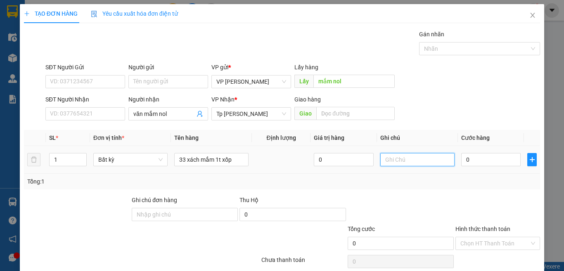
click at [393, 161] on input "text" at bounding box center [417, 159] width 74 height 13
drag, startPoint x: 64, startPoint y: 157, endPoint x: 41, endPoint y: 164, distance: 24.2
click at [41, 164] on tr "1 Bất kỳ 33 xách mắm 1t xốp 0 hà px 65 trưa 15/8 ra thu 410 rồi 0" at bounding box center [282, 160] width 516 height 28
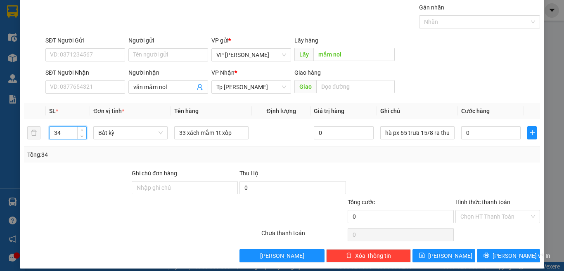
scroll to position [34, 0]
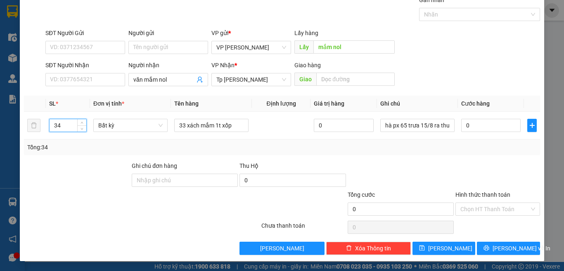
click at [479, 210] on input "Hình thức thanh toán" at bounding box center [494, 209] width 69 height 12
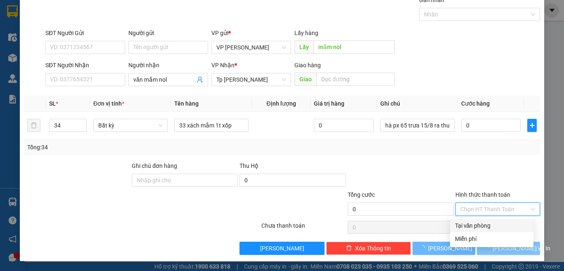
click at [475, 236] on div "Miễn phí" at bounding box center [491, 238] width 73 height 9
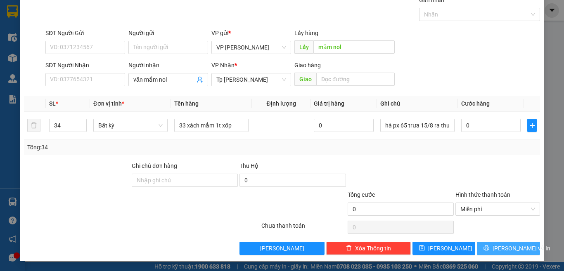
click at [484, 243] on button "[PERSON_NAME] và In" at bounding box center [508, 248] width 63 height 13
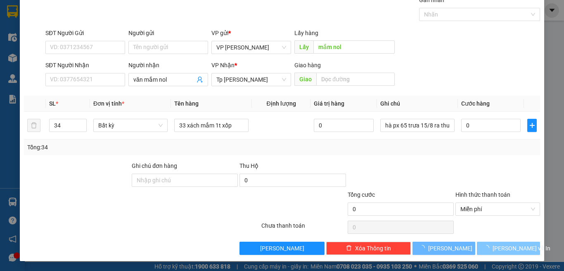
scroll to position [12, 0]
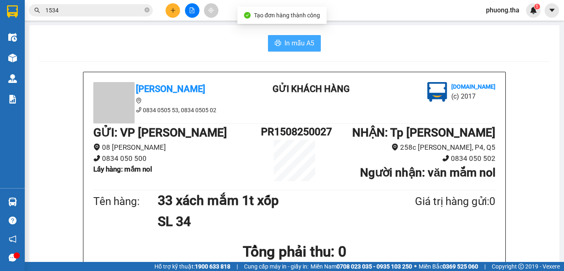
click at [303, 43] on span "In mẫu A5" at bounding box center [299, 43] width 30 height 10
click at [173, 7] on icon "plus" at bounding box center [173, 10] width 6 height 6
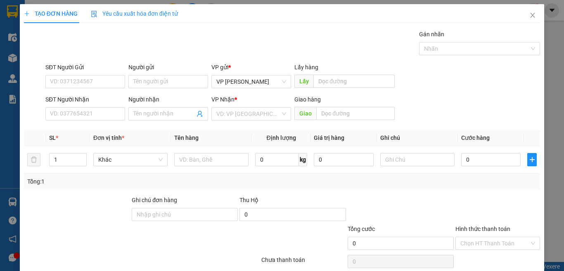
drag, startPoint x: 220, startPoint y: 112, endPoint x: 220, endPoint y: 121, distance: 8.7
click at [220, 112] on input "search" at bounding box center [248, 114] width 64 height 12
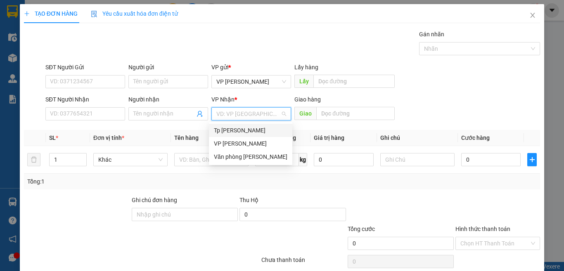
click at [222, 130] on div "Tp [PERSON_NAME]" at bounding box center [250, 130] width 73 height 9
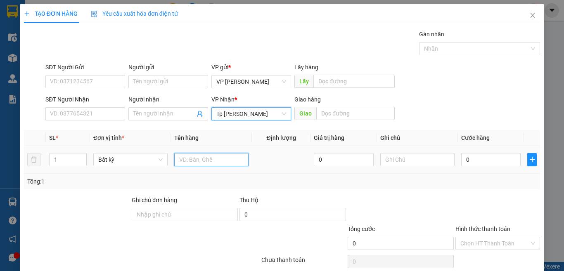
click at [186, 159] on input "text" at bounding box center [211, 159] width 74 height 13
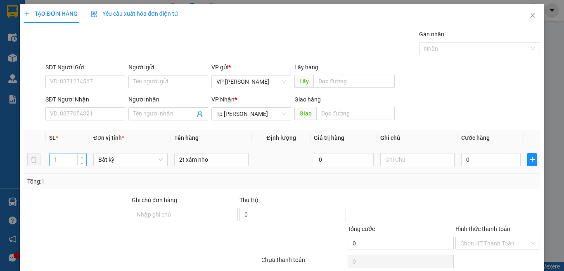
click at [78, 156] on span "Increase Value" at bounding box center [81, 157] width 9 height 7
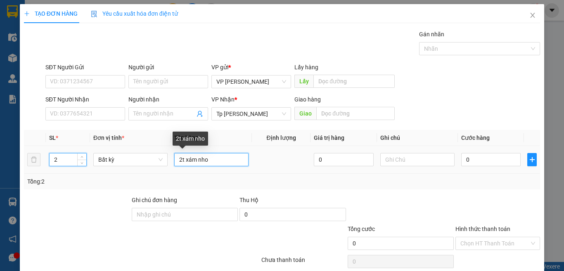
drag, startPoint x: 214, startPoint y: 156, endPoint x: 196, endPoint y: 162, distance: 19.3
click at [196, 162] on input "2t xám nho" at bounding box center [211, 159] width 74 height 13
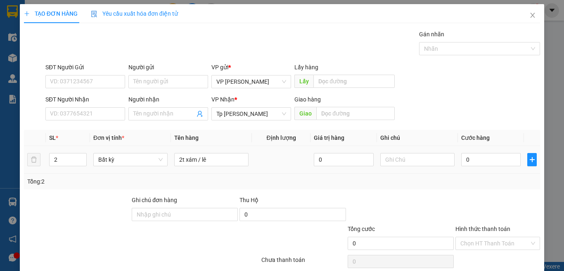
click at [490, 173] on td "0" at bounding box center [491, 160] width 66 height 28
click at [494, 164] on input "0" at bounding box center [490, 159] width 59 height 13
click at [107, 111] on input "SĐT Người Nhận" at bounding box center [85, 113] width 80 height 13
click at [104, 113] on input "SĐT Người Nhận" at bounding box center [85, 113] width 80 height 13
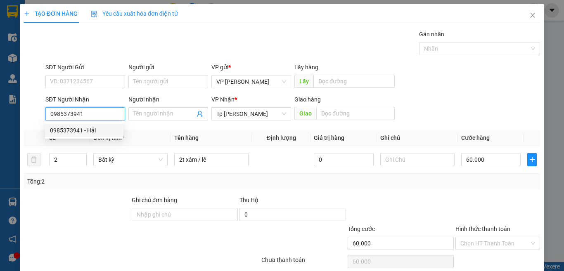
click at [109, 133] on div "0985373941 - Hải" at bounding box center [84, 130] width 69 height 9
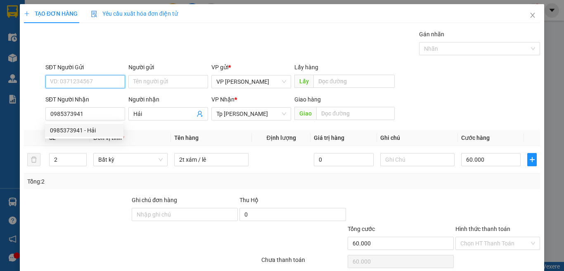
click at [99, 83] on input "SĐT Người Gửi" at bounding box center [85, 81] width 80 height 13
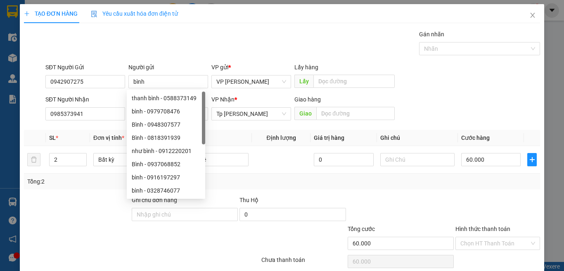
click at [258, 175] on div "Tổng: 2" at bounding box center [282, 182] width 516 height 16
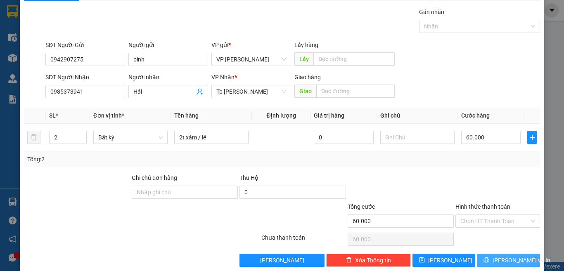
scroll to position [34, 0]
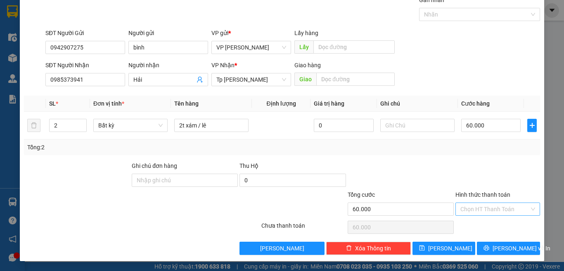
drag, startPoint x: 494, startPoint y: 208, endPoint x: 477, endPoint y: 226, distance: 24.2
click at [493, 208] on input "Hình thức thanh toán" at bounding box center [494, 209] width 69 height 12
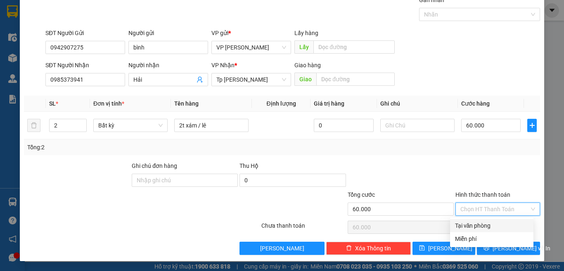
click at [475, 227] on div "Tại văn phòng" at bounding box center [491, 225] width 73 height 9
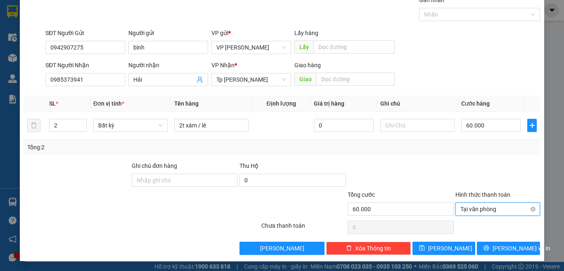
drag, startPoint x: 461, startPoint y: 178, endPoint x: 467, endPoint y: 205, distance: 27.0
click at [462, 178] on div at bounding box center [497, 175] width 86 height 29
click at [492, 247] on button "[PERSON_NAME] và In" at bounding box center [508, 248] width 63 height 13
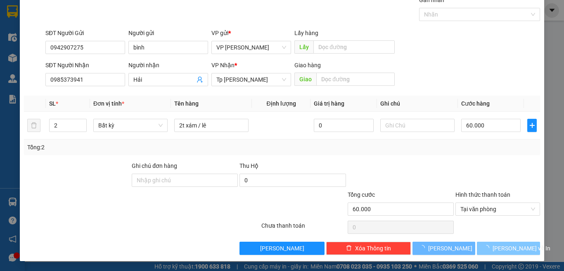
scroll to position [0, 0]
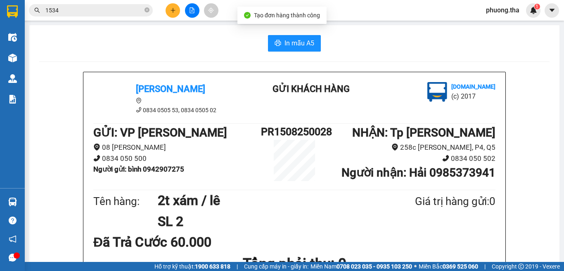
click at [298, 41] on span "In mẫu A5" at bounding box center [299, 43] width 30 height 10
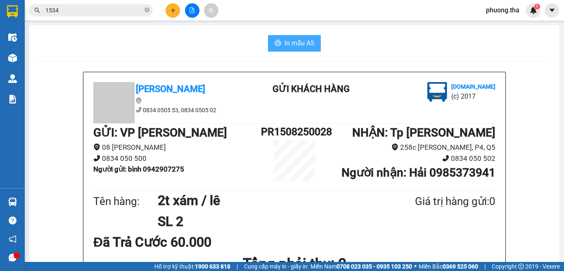
click at [277, 38] on button "In mẫu A5" at bounding box center [294, 43] width 53 height 17
click at [173, 12] on icon "plus" at bounding box center [173, 10] width 0 height 5
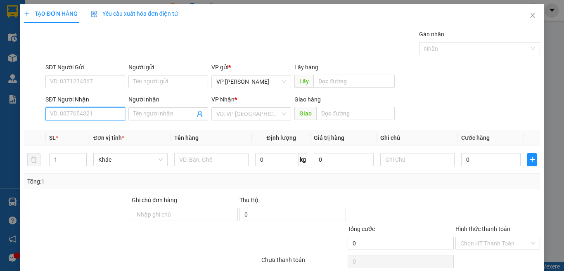
click at [106, 114] on input "SĐT Người Nhận" at bounding box center [85, 113] width 80 height 13
click at [104, 116] on input "982" at bounding box center [85, 113] width 80 height 13
click at [105, 133] on div "0931226982 - lab PT" at bounding box center [84, 130] width 69 height 9
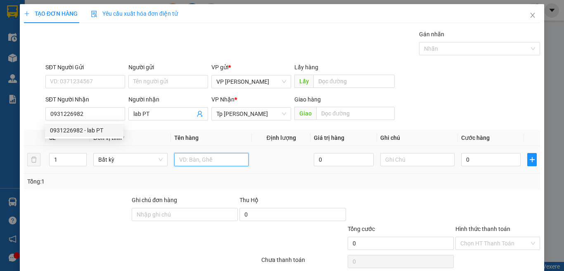
click at [210, 158] on input "text" at bounding box center [211, 159] width 74 height 13
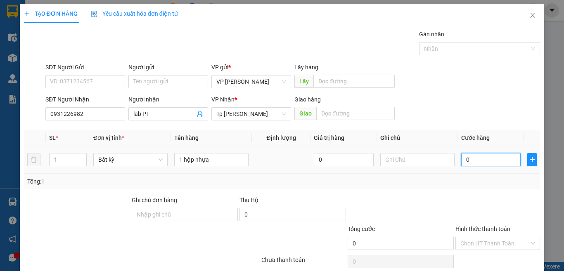
click at [495, 163] on input "0" at bounding box center [490, 159] width 59 height 13
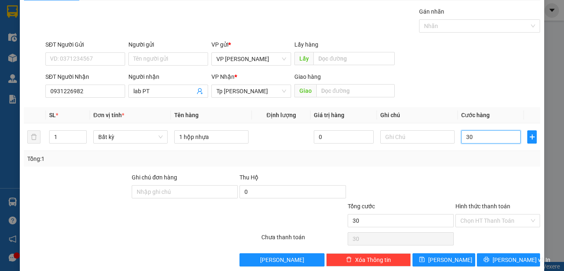
scroll to position [34, 0]
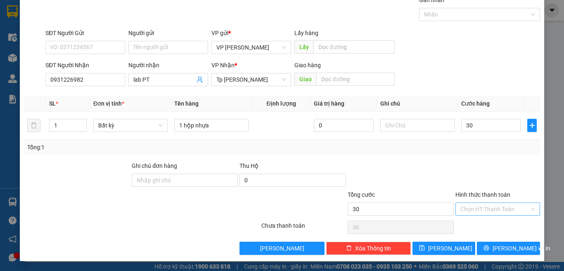
click at [505, 206] on input "Hình thức thanh toán" at bounding box center [494, 209] width 69 height 12
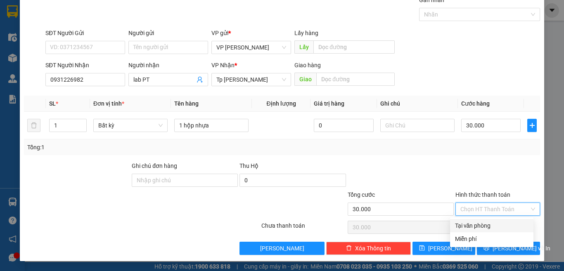
click at [487, 227] on div "Tại văn phòng" at bounding box center [491, 225] width 73 height 9
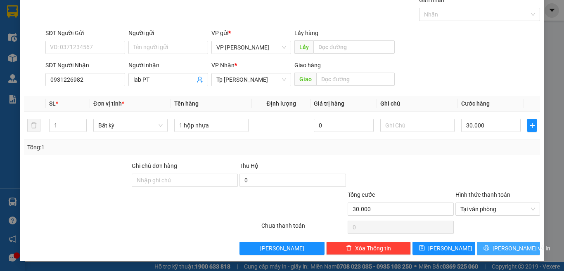
click at [499, 243] on button "[PERSON_NAME] và In" at bounding box center [508, 248] width 63 height 13
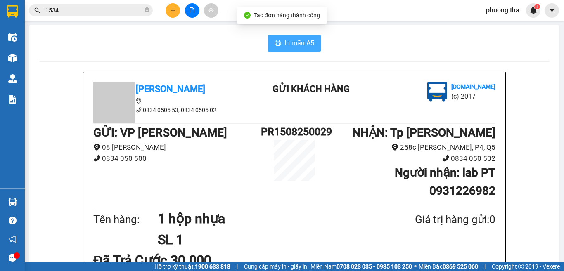
click at [299, 42] on span "In mẫu A5" at bounding box center [299, 43] width 30 height 10
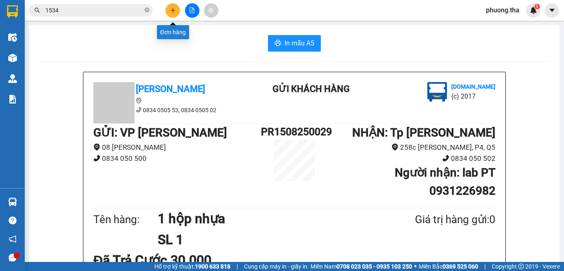
click at [173, 9] on icon "plus" at bounding box center [173, 10] width 6 height 6
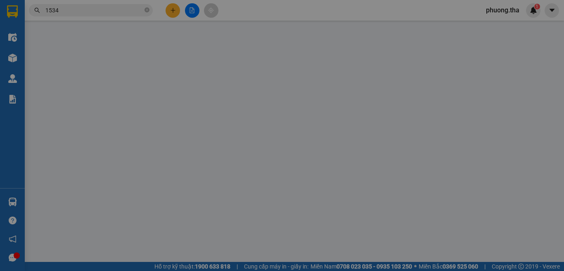
click at [173, 9] on div "Yêu cầu xuất hóa đơn điện tử" at bounding box center [134, 13] width 87 height 9
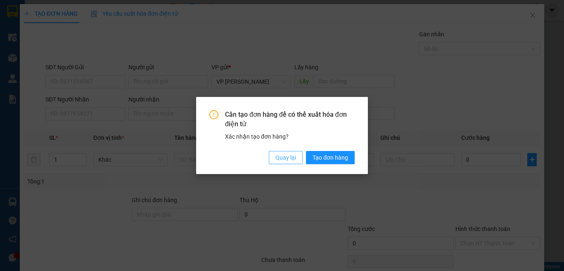
click at [287, 160] on span "Quay lại" at bounding box center [285, 157] width 21 height 9
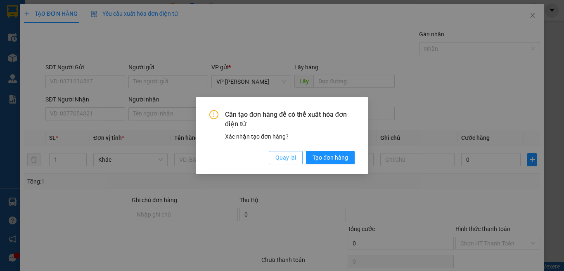
click at [274, 155] on button "Quay lại" at bounding box center [286, 157] width 34 height 13
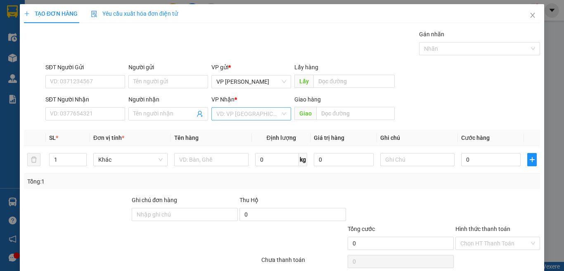
click at [241, 111] on input "search" at bounding box center [248, 114] width 64 height 12
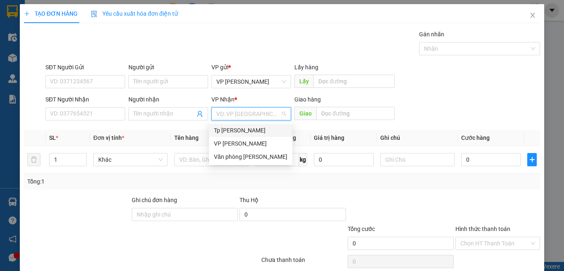
click at [238, 131] on div "Tp [PERSON_NAME]" at bounding box center [250, 130] width 73 height 9
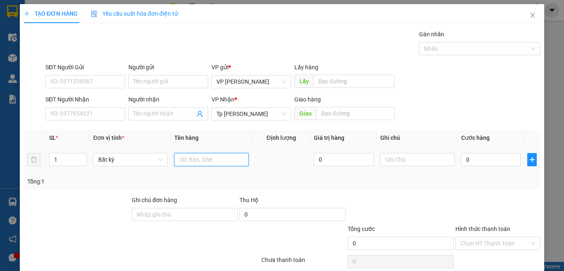
click at [212, 163] on input "text" at bounding box center [211, 159] width 74 height 13
click at [80, 157] on span "up" at bounding box center [82, 157] width 5 height 5
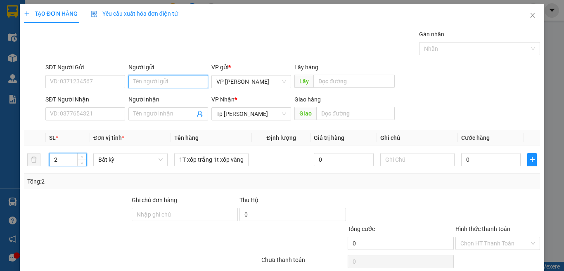
click at [145, 80] on input "Người gửi" at bounding box center [168, 81] width 80 height 13
click at [174, 78] on input "mẹ thâu" at bounding box center [168, 81] width 80 height 13
click at [161, 83] on input "mẹ thâu" at bounding box center [168, 81] width 80 height 13
click at [160, 83] on input "mẹ thâu" at bounding box center [168, 81] width 80 height 13
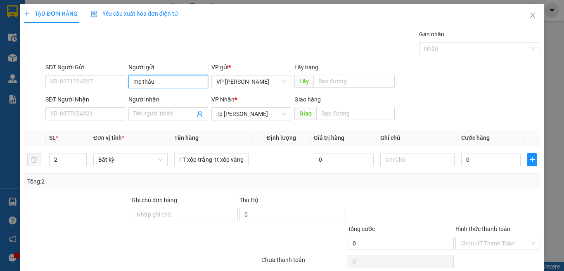
click at [160, 83] on input "mẹ thâu" at bounding box center [168, 81] width 80 height 13
drag, startPoint x: 160, startPoint y: 83, endPoint x: 114, endPoint y: 95, distance: 47.2
click at [114, 95] on form "SĐT Người Gửi VD: 0371234567 Người gửi mẹ thâu mẹ thâu VP gửi * VP Phan Rang Lấ…" at bounding box center [282, 93] width 516 height 61
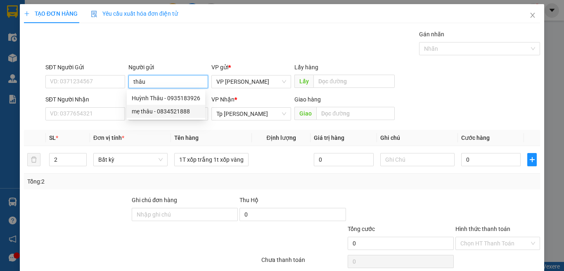
click at [149, 112] on div "mẹ thâu - 0834521888" at bounding box center [166, 111] width 69 height 9
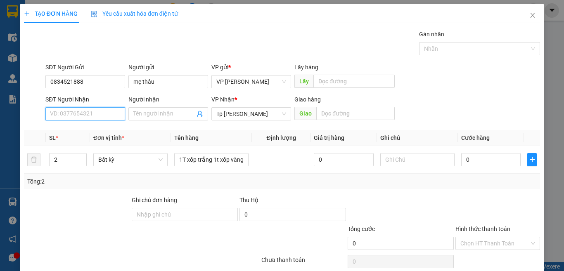
click at [86, 111] on input "SĐT Người Nhận" at bounding box center [85, 113] width 80 height 13
click at [86, 113] on input "SĐT Người Nhận" at bounding box center [85, 113] width 80 height 13
click at [87, 114] on input "SĐT Người Nhận" at bounding box center [85, 113] width 80 height 13
drag, startPoint x: 90, startPoint y: 80, endPoint x: 43, endPoint y: 70, distance: 48.5
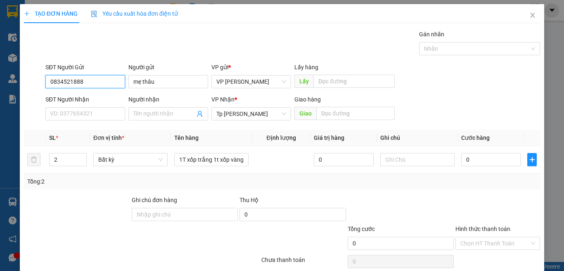
click at [40, 72] on div "SĐT Người Gửi 0834521888 0834521888 Người gửi mẹ thâu VP gửi * VP Phan Rang Lấ…" at bounding box center [282, 77] width 518 height 29
click at [83, 84] on input "1888" at bounding box center [85, 81] width 80 height 13
click at [82, 98] on div "0834521888 - mẹ thâu" at bounding box center [84, 98] width 69 height 9
click at [98, 111] on input "SĐT Người Nhận" at bounding box center [85, 113] width 80 height 13
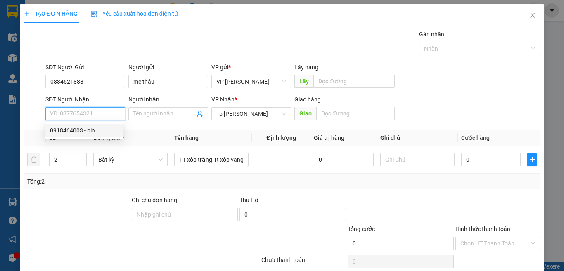
click at [89, 132] on div "0918464003 - bin" at bounding box center [84, 130] width 69 height 9
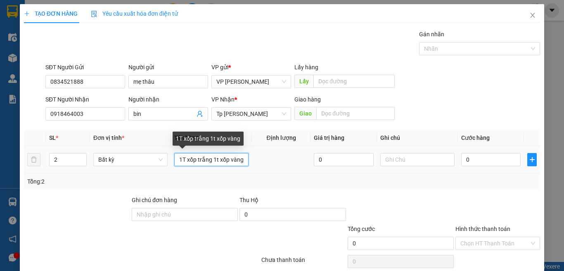
scroll to position [0, 2]
drag, startPoint x: 173, startPoint y: 161, endPoint x: 221, endPoint y: 156, distance: 48.5
click at [248, 162] on tr "2 Bất kỳ 1T xốp trắng 1t xốp vàng 0 0" at bounding box center [282, 160] width 516 height 28
click at [231, 156] on input "1T xốp trắng 1t xốp vàng" at bounding box center [211, 159] width 74 height 13
click at [208, 159] on input "1T xốp trắng 1t xốp vàng" at bounding box center [211, 159] width 74 height 13
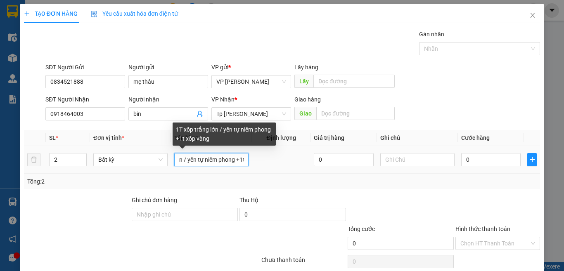
scroll to position [0, 70]
drag, startPoint x: 220, startPoint y: 159, endPoint x: 256, endPoint y: 159, distance: 36.7
click at [256, 159] on tr "2 Bất kỳ 1T xốp trắng lớn / yến tự niêm phong +1t xốp vàng 0 0" at bounding box center [282, 160] width 516 height 28
click at [237, 159] on input "1T xốp trắng lớn / yến tự niêm phong +1t xốp vàng" at bounding box center [211, 159] width 74 height 13
click at [241, 159] on input "1T xốp trắng lớn / yến tự niêm phong +1t xốp vàng" at bounding box center [211, 159] width 74 height 13
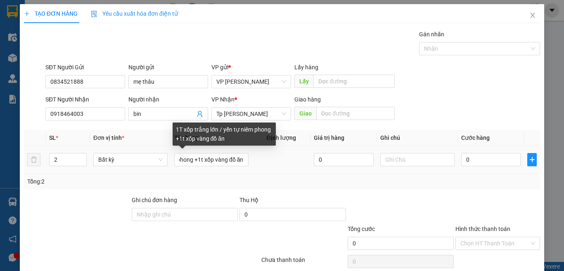
scroll to position [0, 0]
click at [179, 139] on div "1T xốp trắng lớn / yến tự niêm phong +1t xốp vàng đồ ăn" at bounding box center [224, 134] width 103 height 23
click at [179, 140] on div "1T xốp trắng lớn / yến tự niêm phong +1t xốp vàng đồ ăn" at bounding box center [224, 134] width 103 height 23
click at [216, 159] on input "1T xốp trắng lớn / yến tự niêm phong +1t xốp vàng đồ ăn" at bounding box center [211, 159] width 74 height 13
drag, startPoint x: 233, startPoint y: 179, endPoint x: 263, endPoint y: 179, distance: 29.3
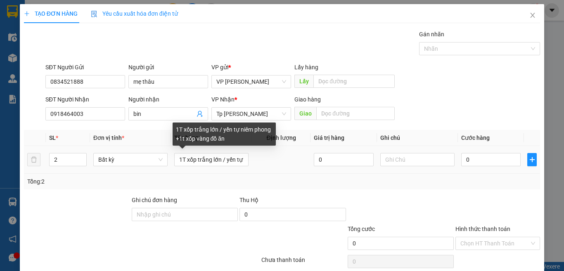
click at [236, 179] on div "Tổng: 2" at bounding box center [281, 181] width 509 height 9
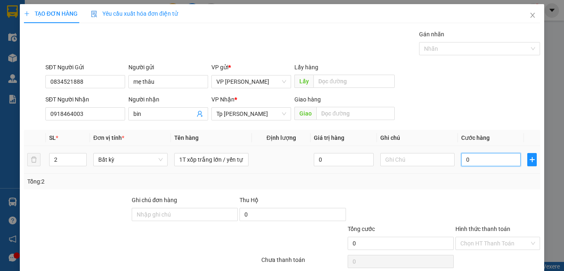
click at [462, 156] on input "0" at bounding box center [490, 159] width 59 height 13
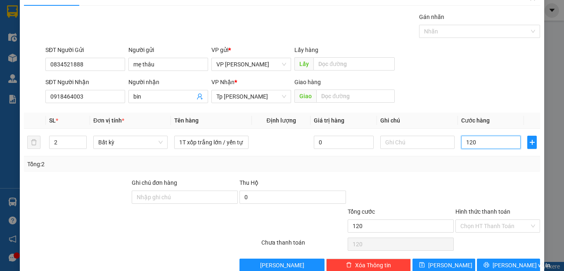
scroll to position [34, 0]
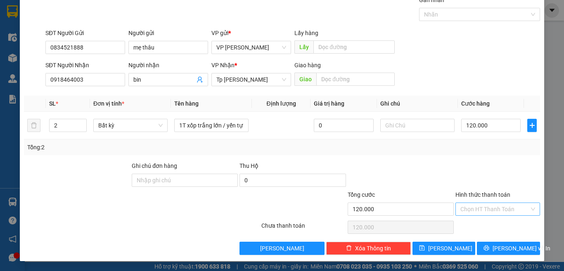
drag, startPoint x: 485, startPoint y: 202, endPoint x: 477, endPoint y: 213, distance: 13.9
click at [483, 203] on div "Hình thức thanh toán Chọn HT Thanh Toán" at bounding box center [497, 204] width 85 height 29
click at [476, 208] on input "Hình thức thanh toán" at bounding box center [494, 209] width 69 height 12
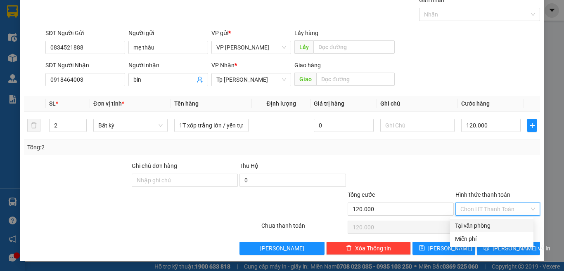
click at [475, 227] on div "Tại văn phòng" at bounding box center [491, 225] width 73 height 9
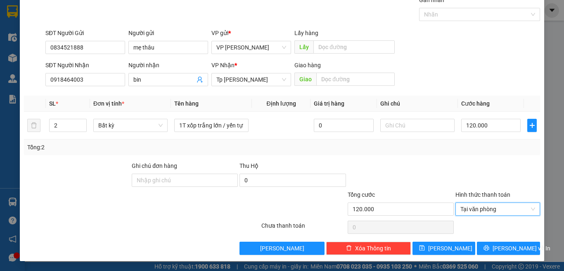
click at [450, 156] on div "Transit Pickup Surcharge Ids Transit Deliver Surcharge Ids Transit Deliver Surc…" at bounding box center [282, 125] width 516 height 260
click at [490, 130] on input "120.000" at bounding box center [490, 125] width 59 height 13
click at [450, 160] on div "Transit Pickup Surcharge Ids Transit Deliver Surcharge Ids Transit Deliver Surc…" at bounding box center [282, 125] width 516 height 260
click at [487, 125] on input "140.000" at bounding box center [490, 125] width 59 height 13
click at [470, 166] on div at bounding box center [497, 175] width 86 height 29
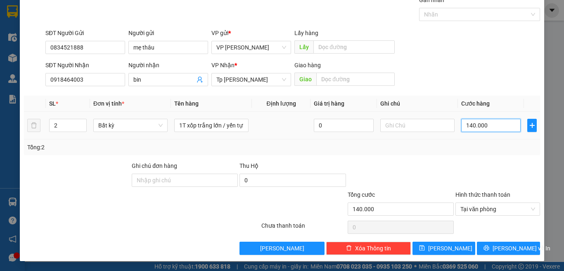
click at [491, 125] on input "140.000" at bounding box center [490, 125] width 59 height 13
click at [475, 153] on div "Tổng: 2" at bounding box center [282, 148] width 516 height 16
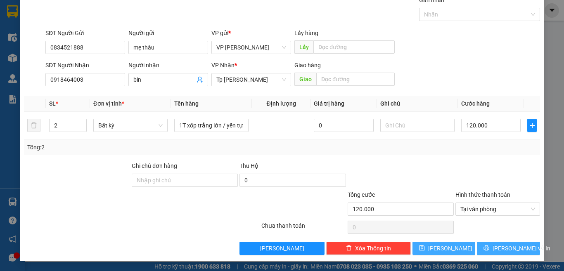
click at [489, 248] on icon "printer" at bounding box center [486, 248] width 6 height 6
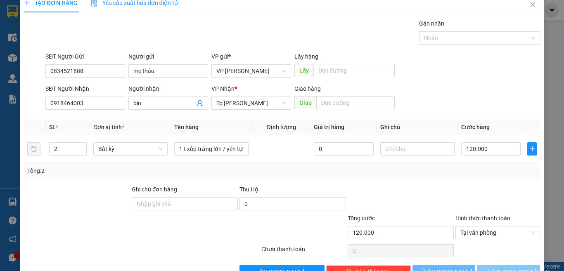
scroll to position [0, 0]
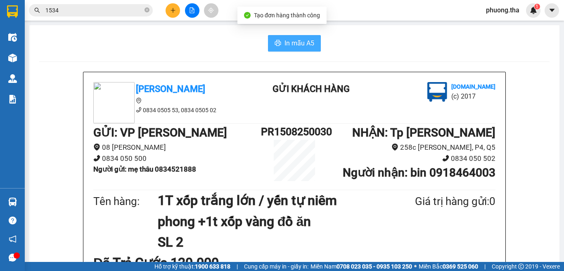
click at [286, 40] on span "In mẫu A5" at bounding box center [299, 43] width 30 height 10
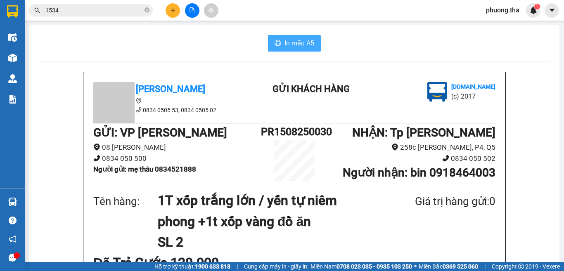
click at [282, 50] on button "In mẫu A5" at bounding box center [294, 43] width 53 height 17
click at [279, 43] on button "In mẫu A5" at bounding box center [294, 43] width 53 height 17
click at [172, 10] on icon "plus" at bounding box center [172, 10] width 5 height 0
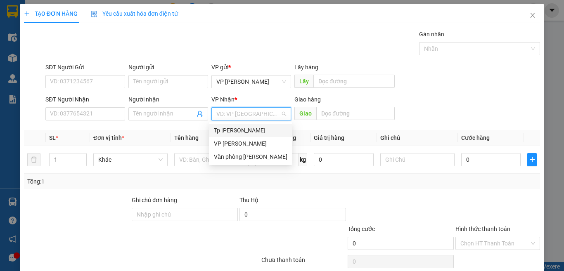
click at [222, 119] on input "search" at bounding box center [248, 114] width 64 height 12
click at [218, 134] on div "Tp [PERSON_NAME]" at bounding box center [250, 130] width 73 height 9
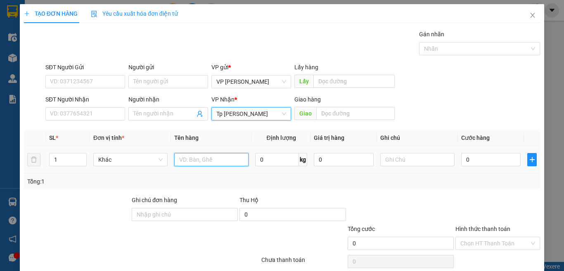
click at [193, 157] on input "text" at bounding box center [211, 159] width 74 height 13
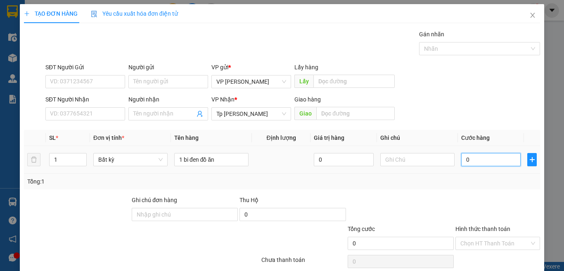
click at [476, 162] on input "0" at bounding box center [490, 159] width 59 height 13
click at [49, 168] on div "1" at bounding box center [68, 159] width 38 height 17
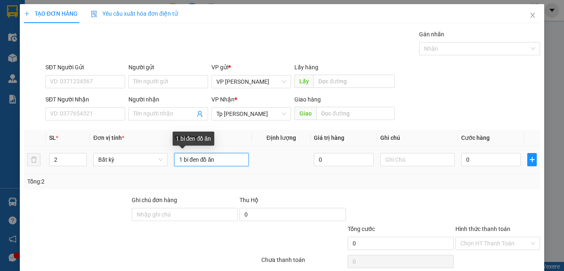
click at [180, 158] on input "1 bi đen đồ ăn" at bounding box center [211, 159] width 74 height 13
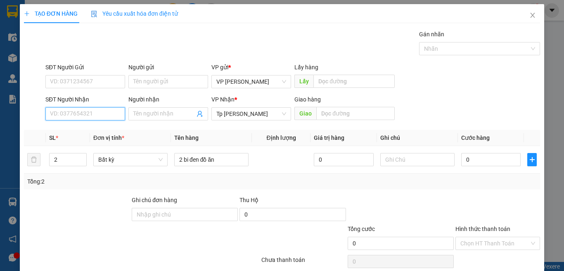
click at [92, 118] on input "SĐT Người Nhận" at bounding box center [85, 113] width 80 height 13
click at [93, 118] on input "0912550161" at bounding box center [85, 113] width 80 height 13
click at [90, 128] on div "0912550161 - Việt" at bounding box center [84, 130] width 69 height 9
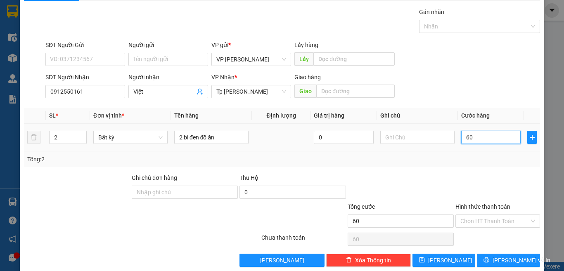
scroll to position [34, 0]
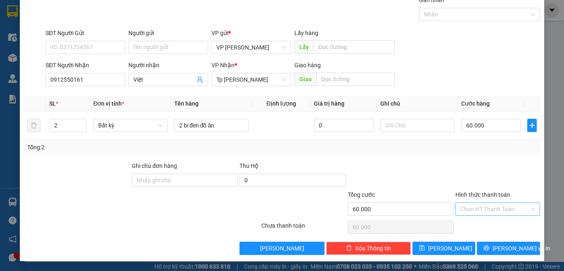
click at [490, 209] on input "Hình thức thanh toán" at bounding box center [494, 209] width 69 height 12
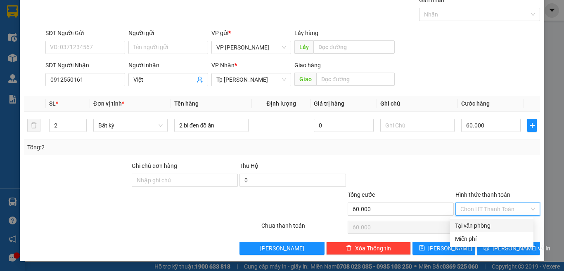
click at [484, 223] on div "Tại văn phòng" at bounding box center [491, 225] width 73 height 9
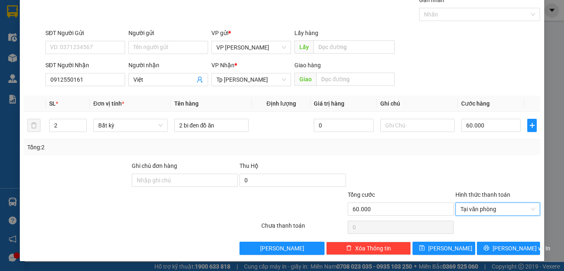
click at [444, 166] on div at bounding box center [401, 175] width 108 height 29
click at [501, 254] on button "[PERSON_NAME] và In" at bounding box center [508, 248] width 63 height 13
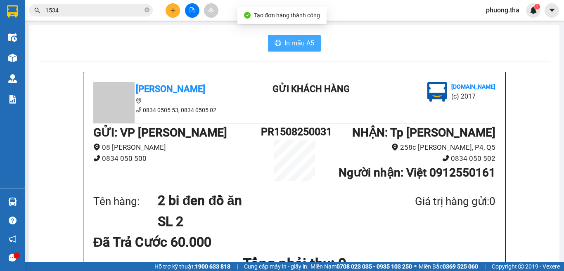
click at [298, 41] on span "In mẫu A5" at bounding box center [299, 43] width 30 height 10
click at [288, 49] on button "In mẫu A5" at bounding box center [294, 43] width 53 height 17
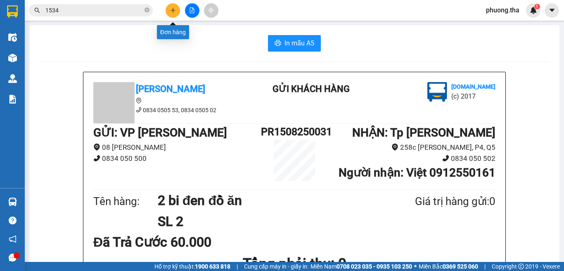
click at [172, 12] on icon "plus" at bounding box center [173, 10] width 6 height 6
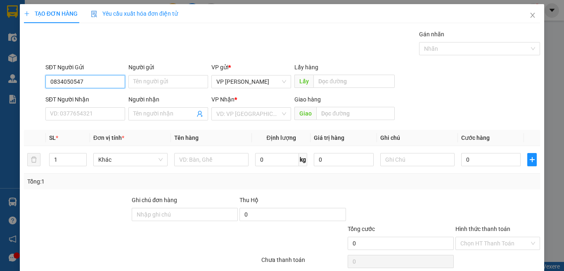
click at [113, 79] on input "0834050547" at bounding box center [85, 81] width 80 height 13
click at [106, 95] on div "0834050547 - hàng TC cước R" at bounding box center [89, 98] width 78 height 9
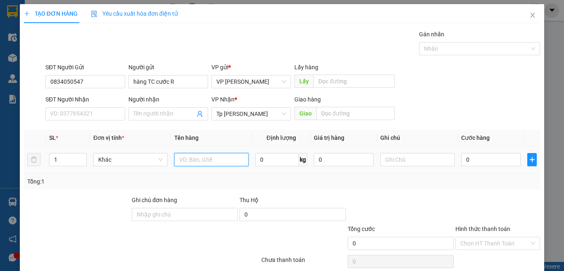
click at [190, 153] on input "text" at bounding box center [211, 159] width 74 height 13
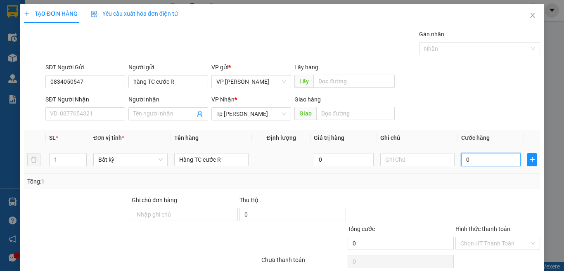
click at [478, 163] on input "0" at bounding box center [490, 159] width 59 height 13
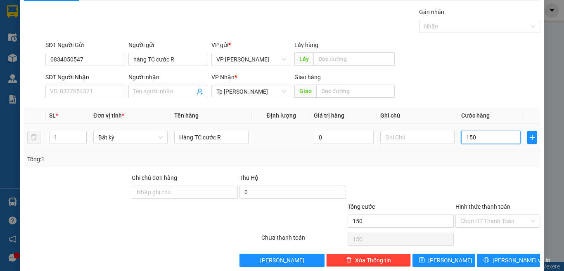
scroll to position [34, 0]
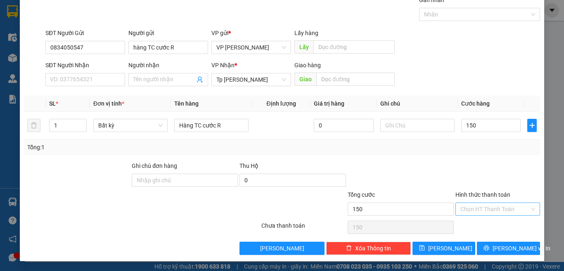
click at [474, 211] on input "Hình thức thanh toán" at bounding box center [494, 209] width 69 height 12
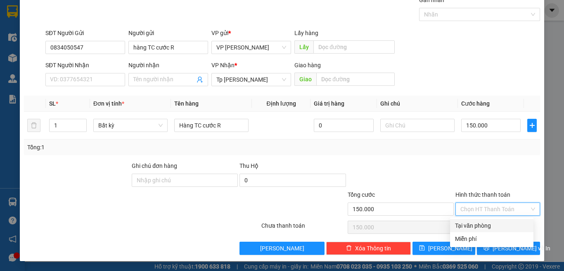
click at [472, 219] on div "Transit Pickup Surcharge Ids Transit Deliver Surcharge Ids Transit Deliver Surc…" at bounding box center [282, 125] width 516 height 260
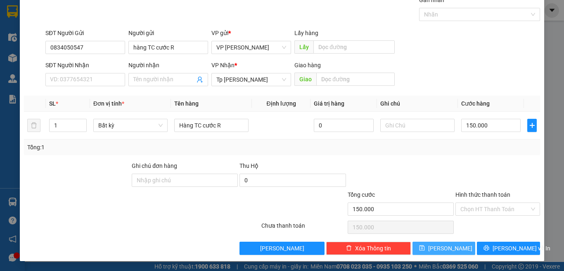
click at [451, 247] on button "[PERSON_NAME]" at bounding box center [443, 248] width 63 height 13
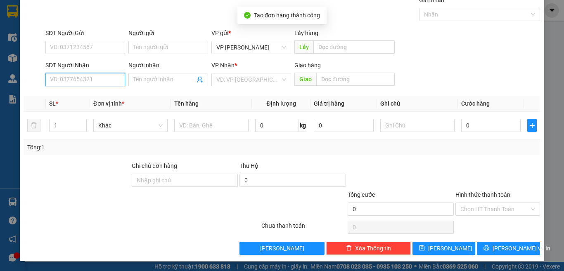
click at [113, 79] on input "SĐT Người Nhận" at bounding box center [85, 79] width 80 height 13
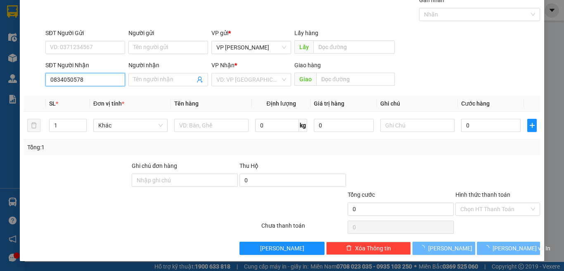
click at [113, 79] on input "0834050578" at bounding box center [85, 79] width 80 height 13
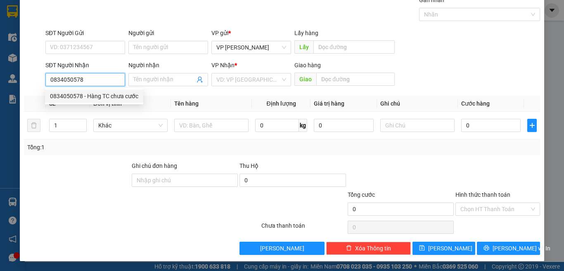
drag, startPoint x: 108, startPoint y: 99, endPoint x: 175, endPoint y: 119, distance: 69.3
click at [108, 100] on div "0834050578 - Hàng TC chưa cước" at bounding box center [94, 96] width 88 height 9
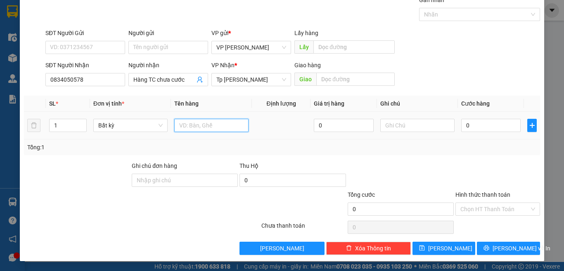
click at [200, 128] on input "text" at bounding box center [211, 125] width 74 height 13
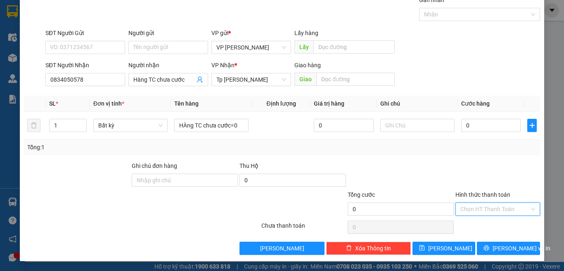
click at [476, 213] on input "Hình thức thanh toán" at bounding box center [494, 209] width 69 height 12
drag, startPoint x: 468, startPoint y: 241, endPoint x: 445, endPoint y: 248, distance: 23.9
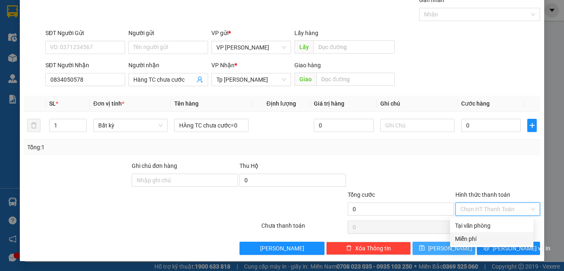
click at [468, 241] on div "Miễn phí" at bounding box center [491, 238] width 73 height 9
drag, startPoint x: 441, startPoint y: 250, endPoint x: 386, endPoint y: 252, distance: 55.3
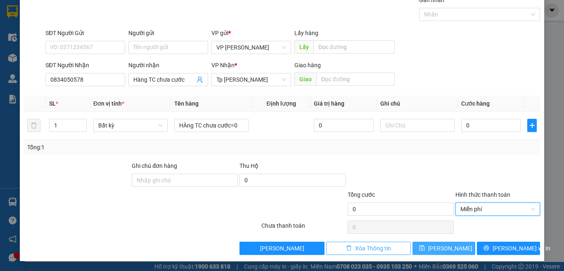
click at [440, 251] on span "[PERSON_NAME]" at bounding box center [450, 248] width 44 height 9
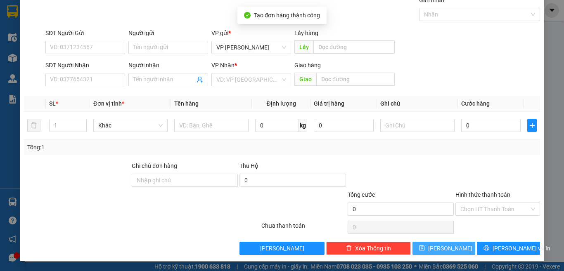
scroll to position [0, 0]
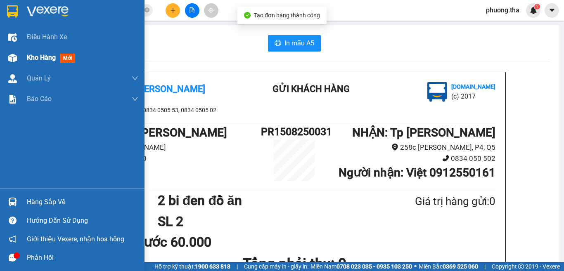
click at [24, 56] on div "Kho hàng mới" at bounding box center [72, 57] width 144 height 21
click at [60, 61] on div "Kho hàng mới" at bounding box center [53, 57] width 52 height 10
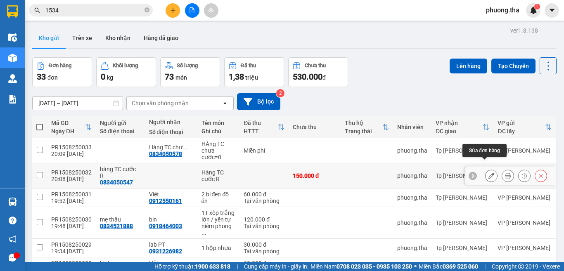
click at [488, 173] on icon at bounding box center [491, 176] width 6 height 6
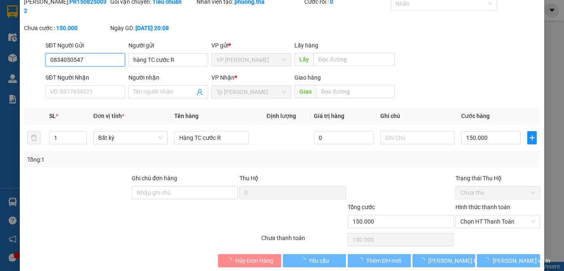
scroll to position [36, 0]
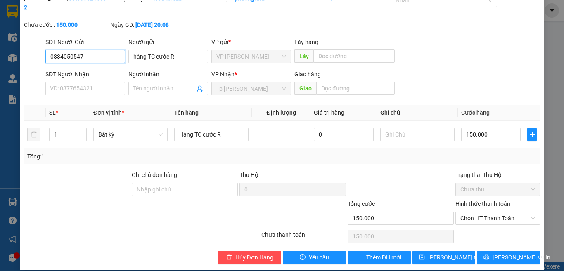
drag, startPoint x: 472, startPoint y: 210, endPoint x: 472, endPoint y: 216, distance: 5.8
click at [472, 212] on span "Chọn HT Thanh Toán" at bounding box center [497, 218] width 75 height 12
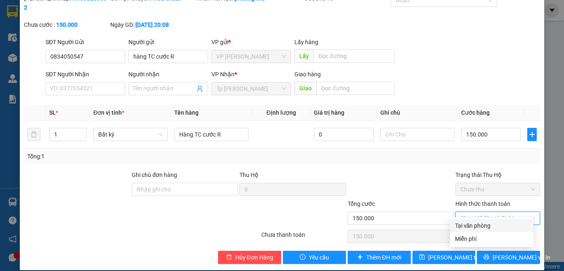
drag, startPoint x: 473, startPoint y: 226, endPoint x: 451, endPoint y: 242, distance: 27.5
click at [473, 226] on div "Tại văn phòng" at bounding box center [491, 225] width 73 height 9
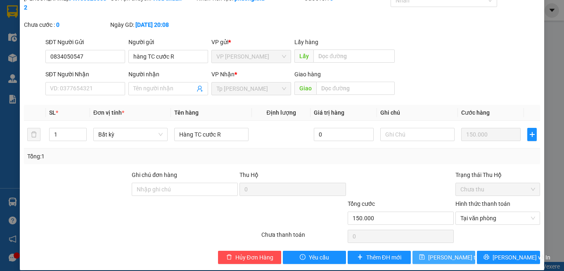
click at [442, 253] on span "Lưu thay đổi" at bounding box center [461, 257] width 66 height 9
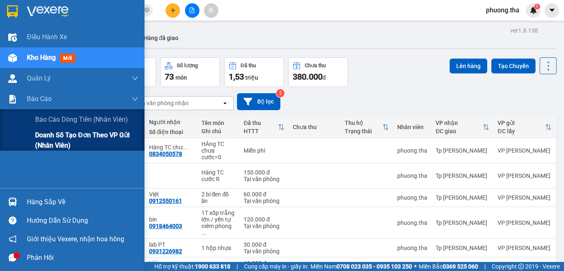
click at [54, 141] on span "Doanh số tạo đơn theo VP gửi (nhân viên)" at bounding box center [86, 140] width 103 height 21
